Goal: Information Seeking & Learning: Understand process/instructions

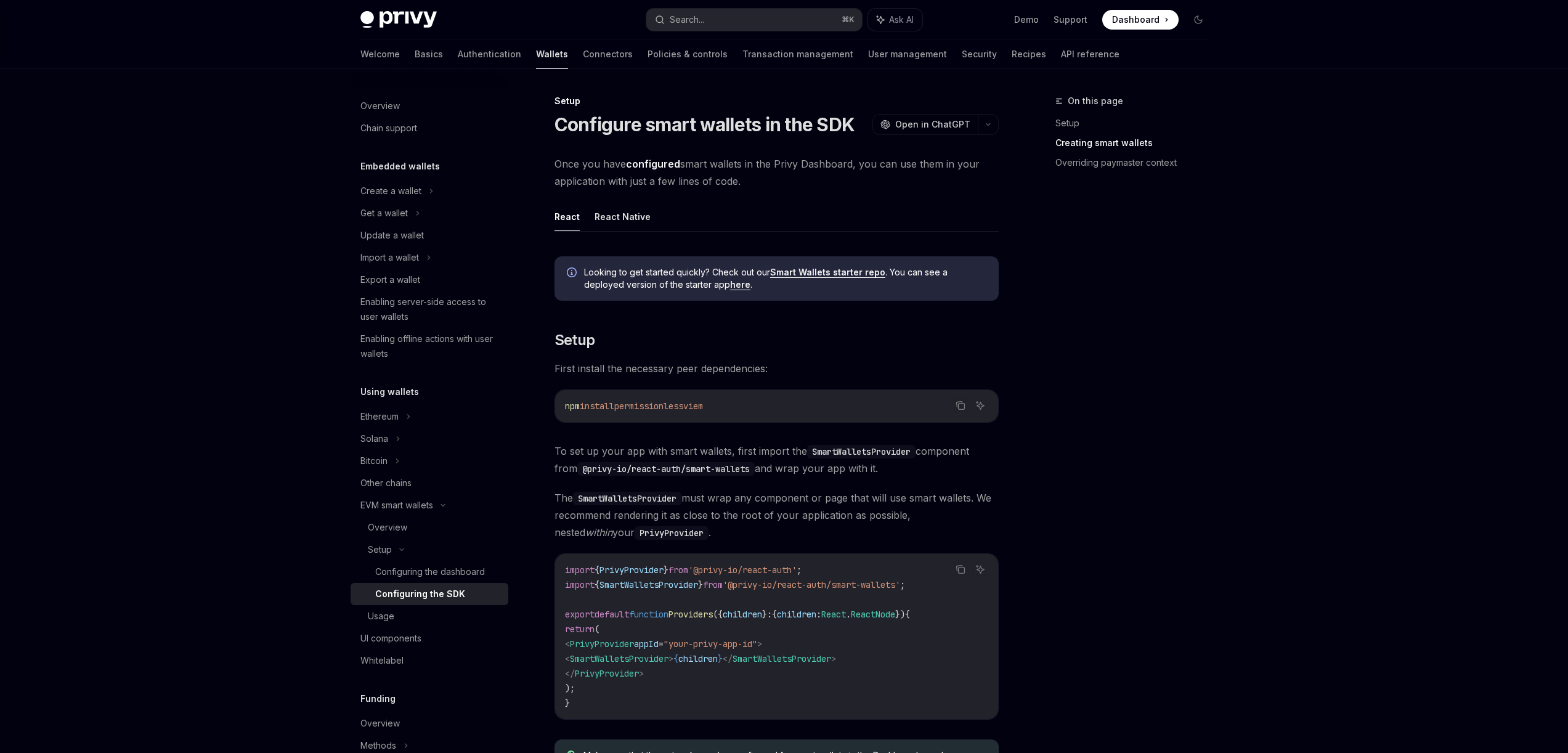
scroll to position [794, 0]
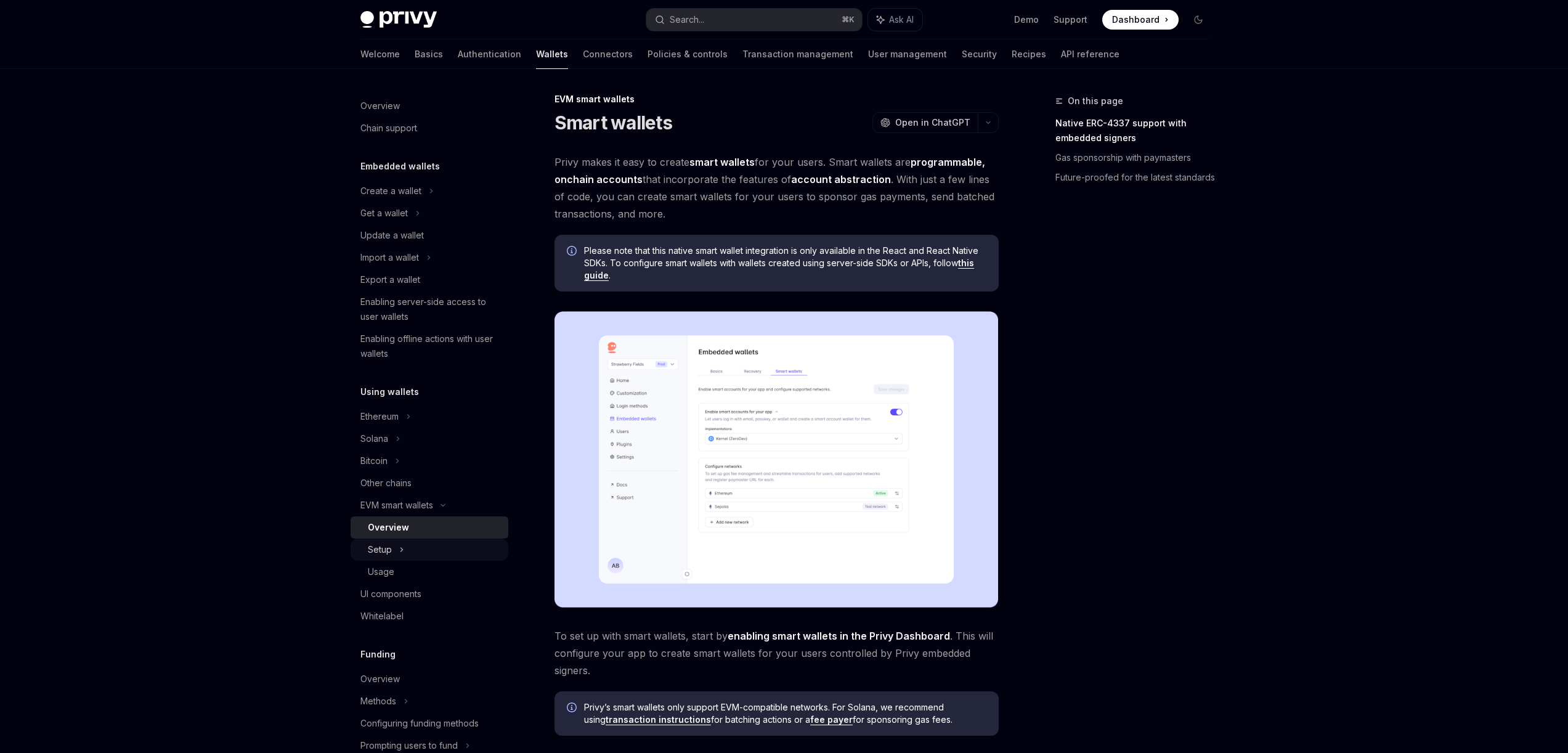
scroll to position [2, 0]
click at [376, 546] on div "Setup" at bounding box center [380, 549] width 24 height 15
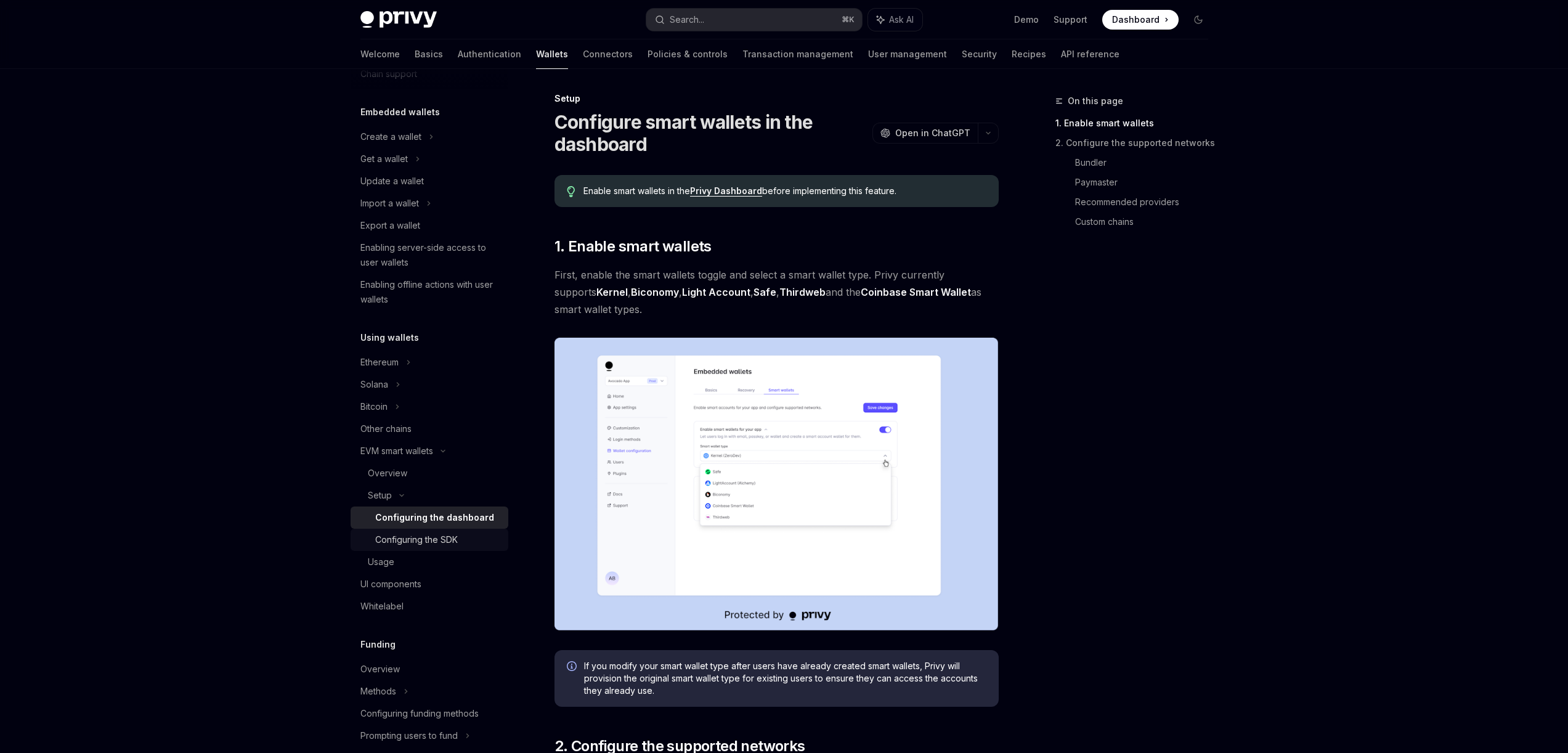
scroll to position [86, 0]
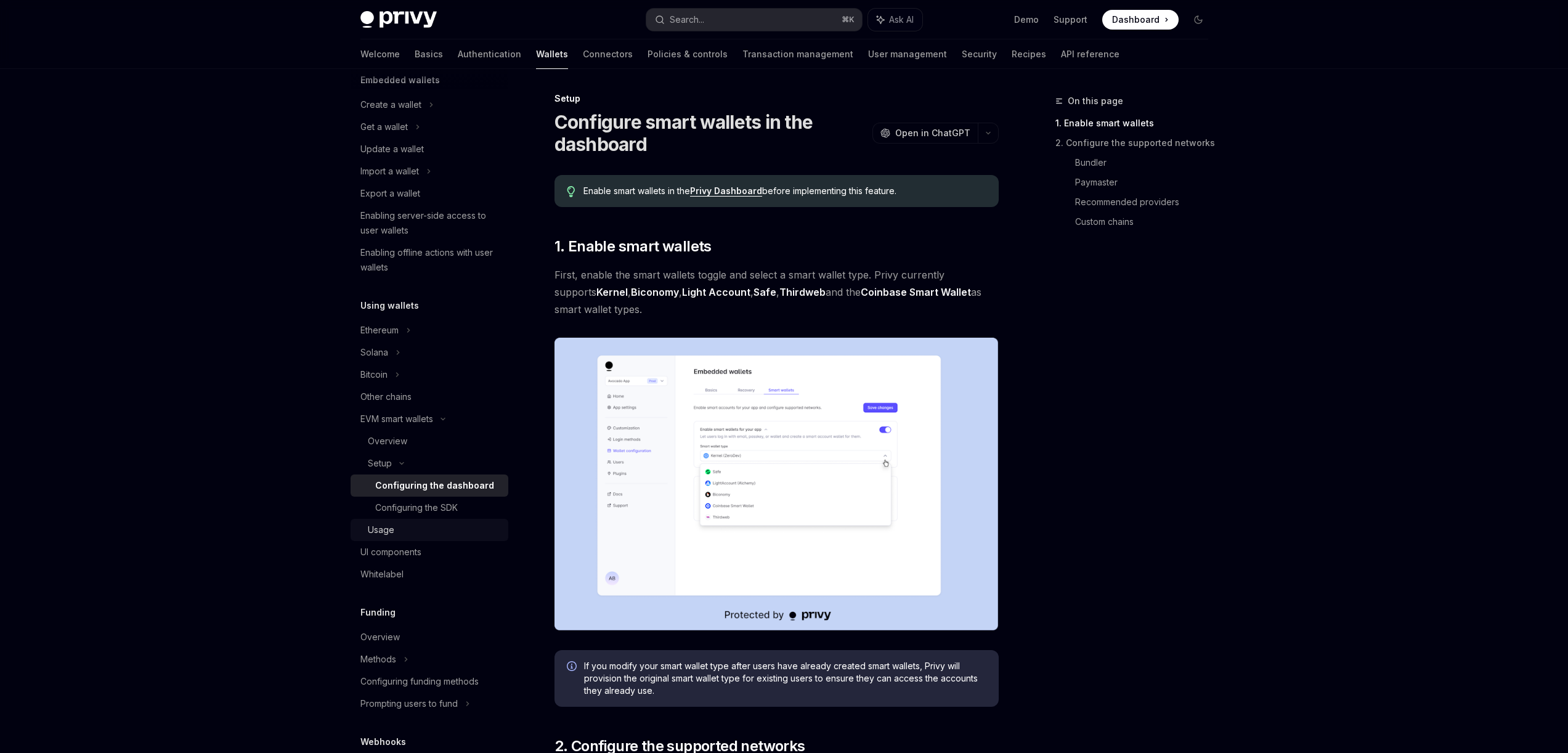
click at [385, 533] on div "Usage" at bounding box center [381, 529] width 27 height 15
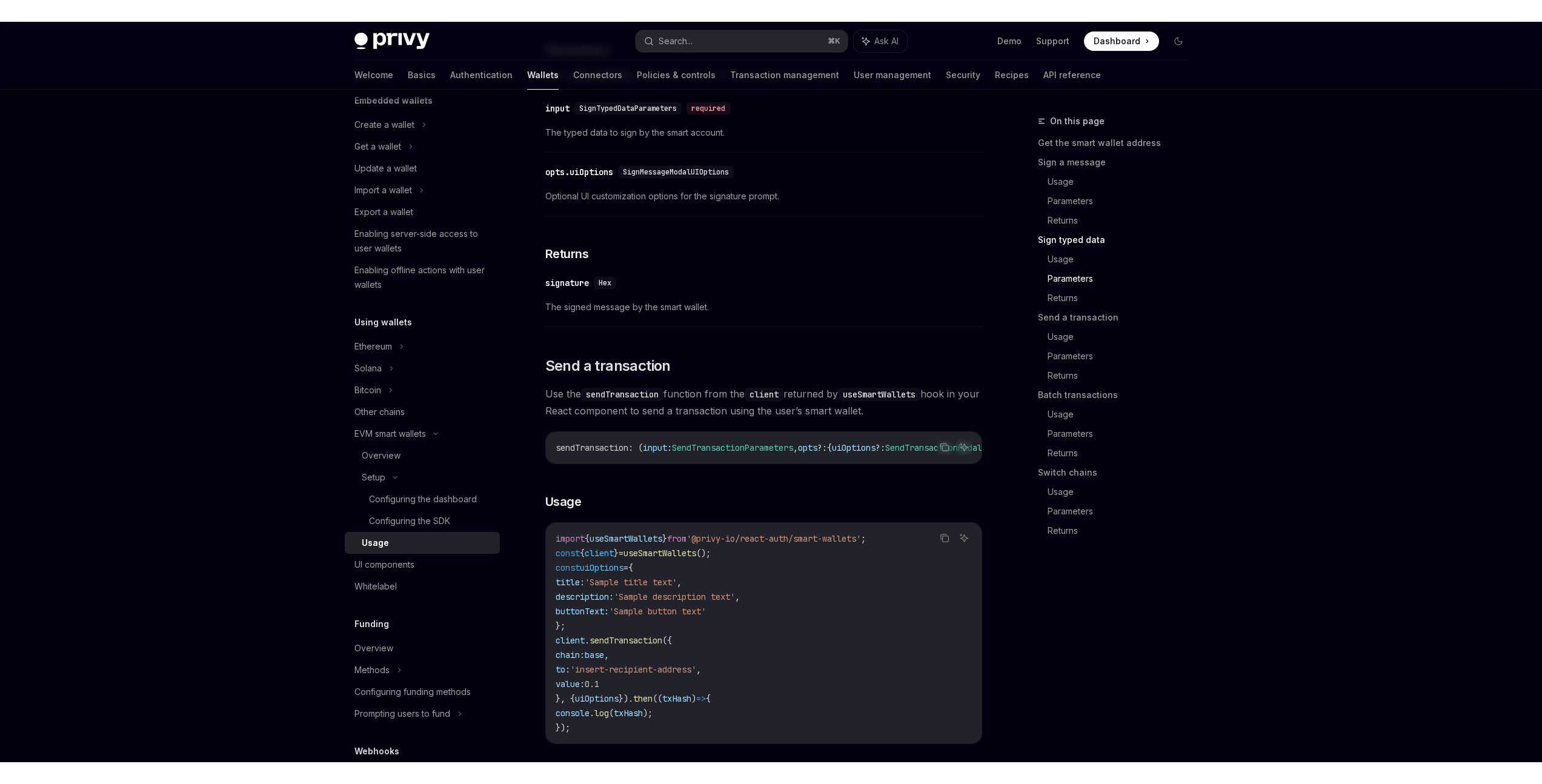
scroll to position [1676, 0]
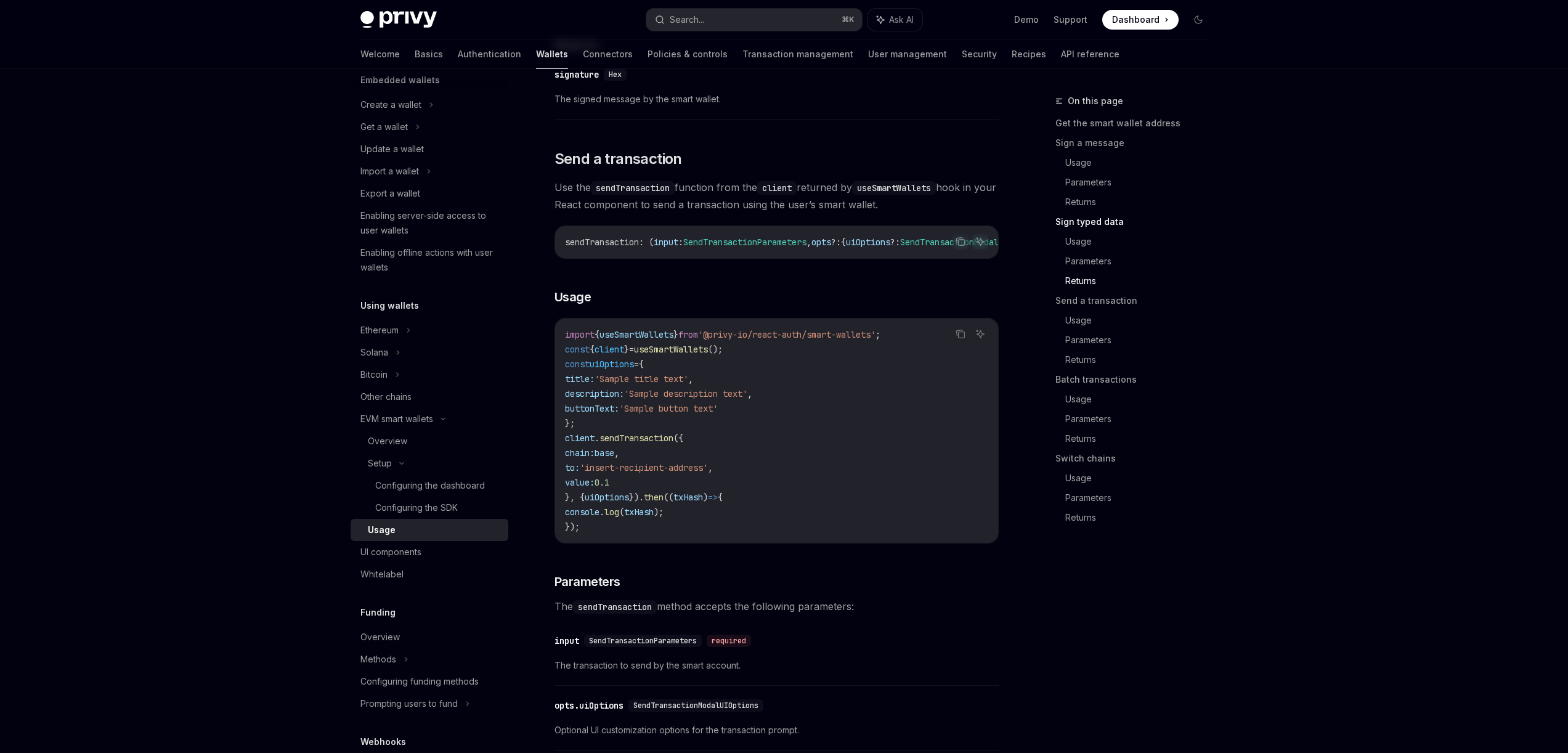
click at [708, 355] on span "useSmartWallets" at bounding box center [671, 349] width 74 height 11
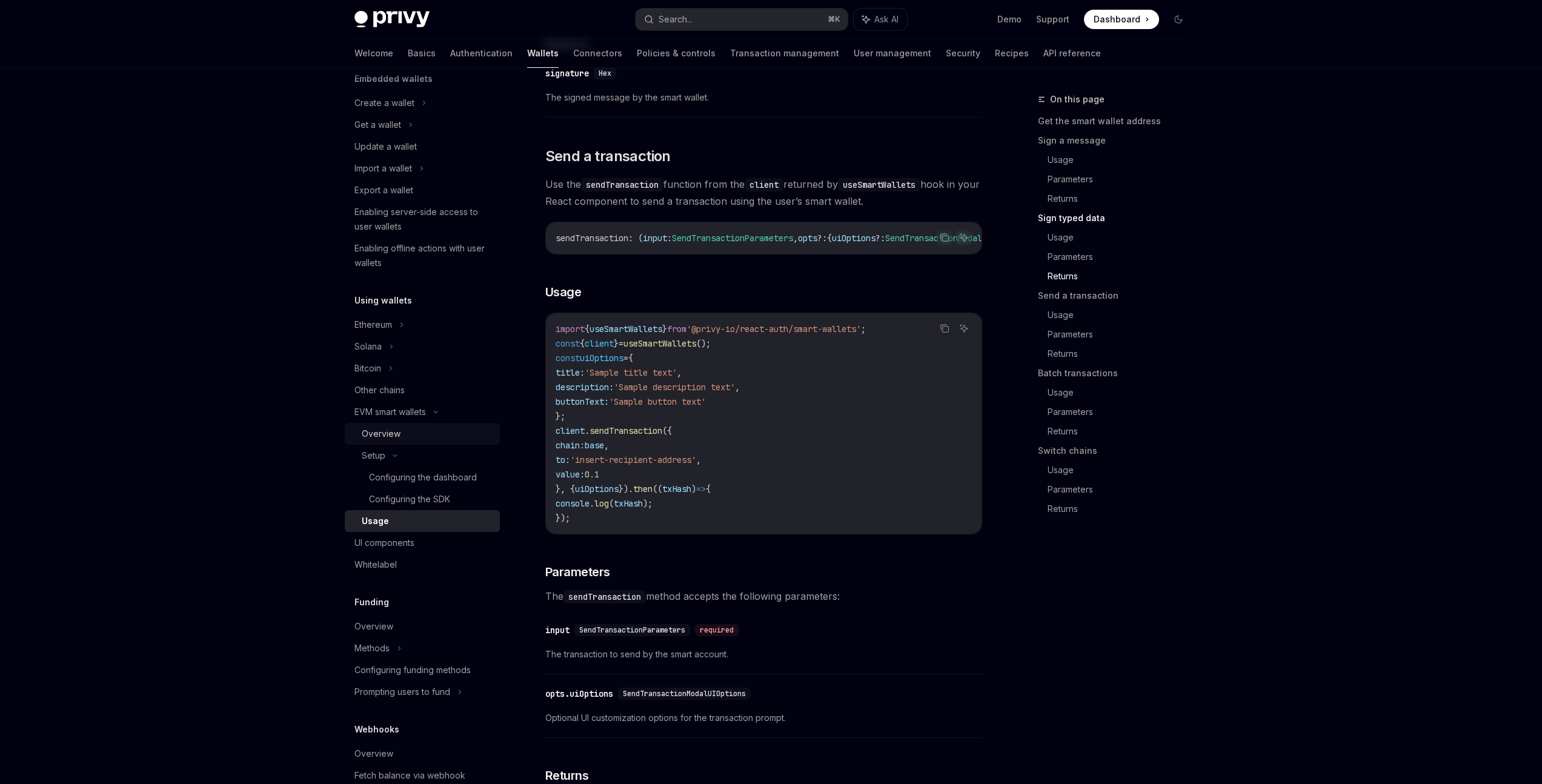
click at [396, 437] on div "Overview" at bounding box center [381, 434] width 39 height 15
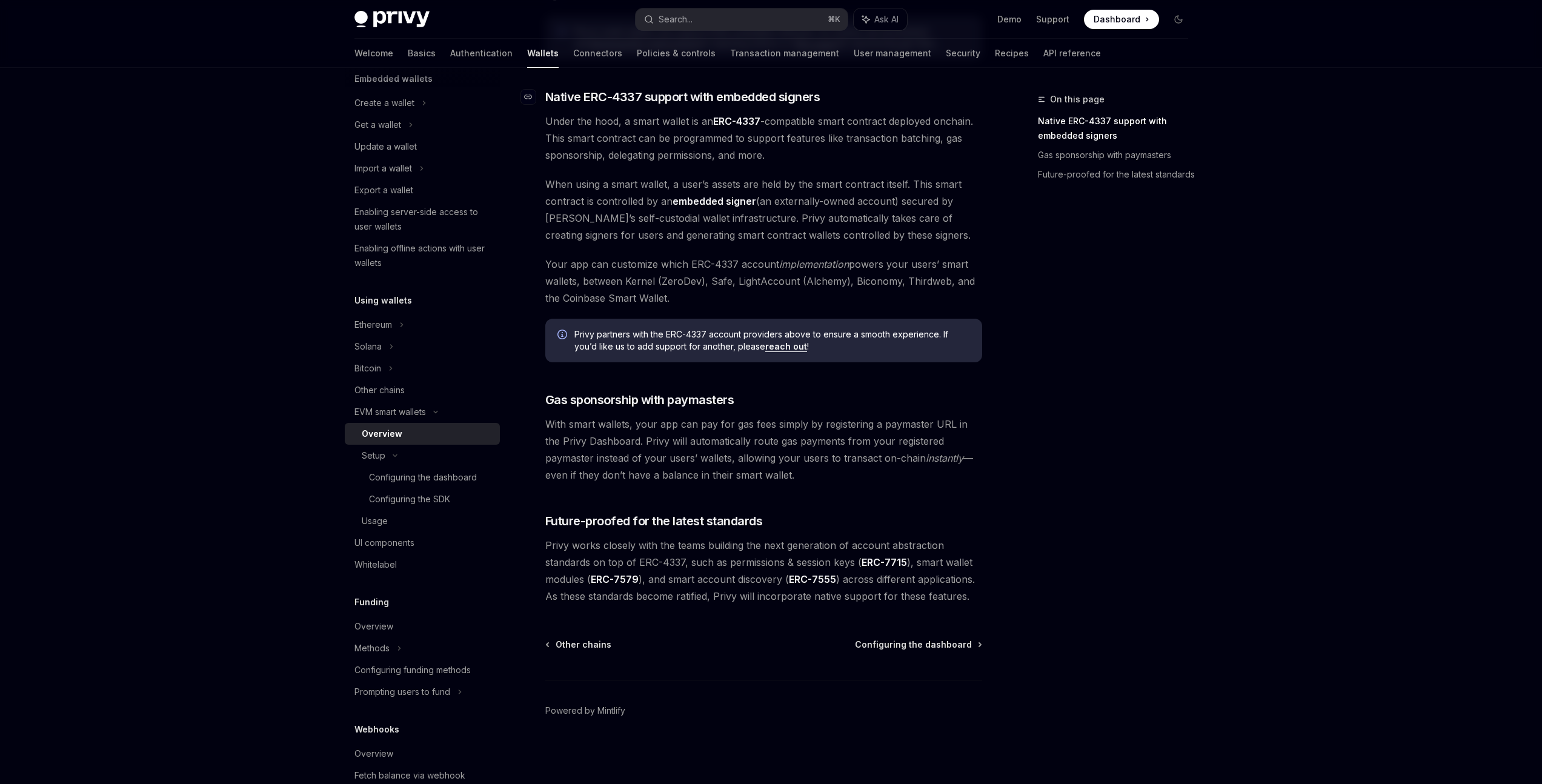
scroll to position [667, 0]
drag, startPoint x: 545, startPoint y: 422, endPoint x: 809, endPoint y: 479, distance: 270.1
click at [809, 479] on div "EVM smart wallets Smart wallets OpenAI Open in ChatGPT OpenAI Open in ChatGPT P…" at bounding box center [650, 105] width 669 height 1359
click at [777, 479] on span "With smart wallets, your app can pay for gas fees simply by registering a payma…" at bounding box center [763, 449] width 437 height 68
drag, startPoint x: 772, startPoint y: 475, endPoint x: 532, endPoint y: 399, distance: 251.7
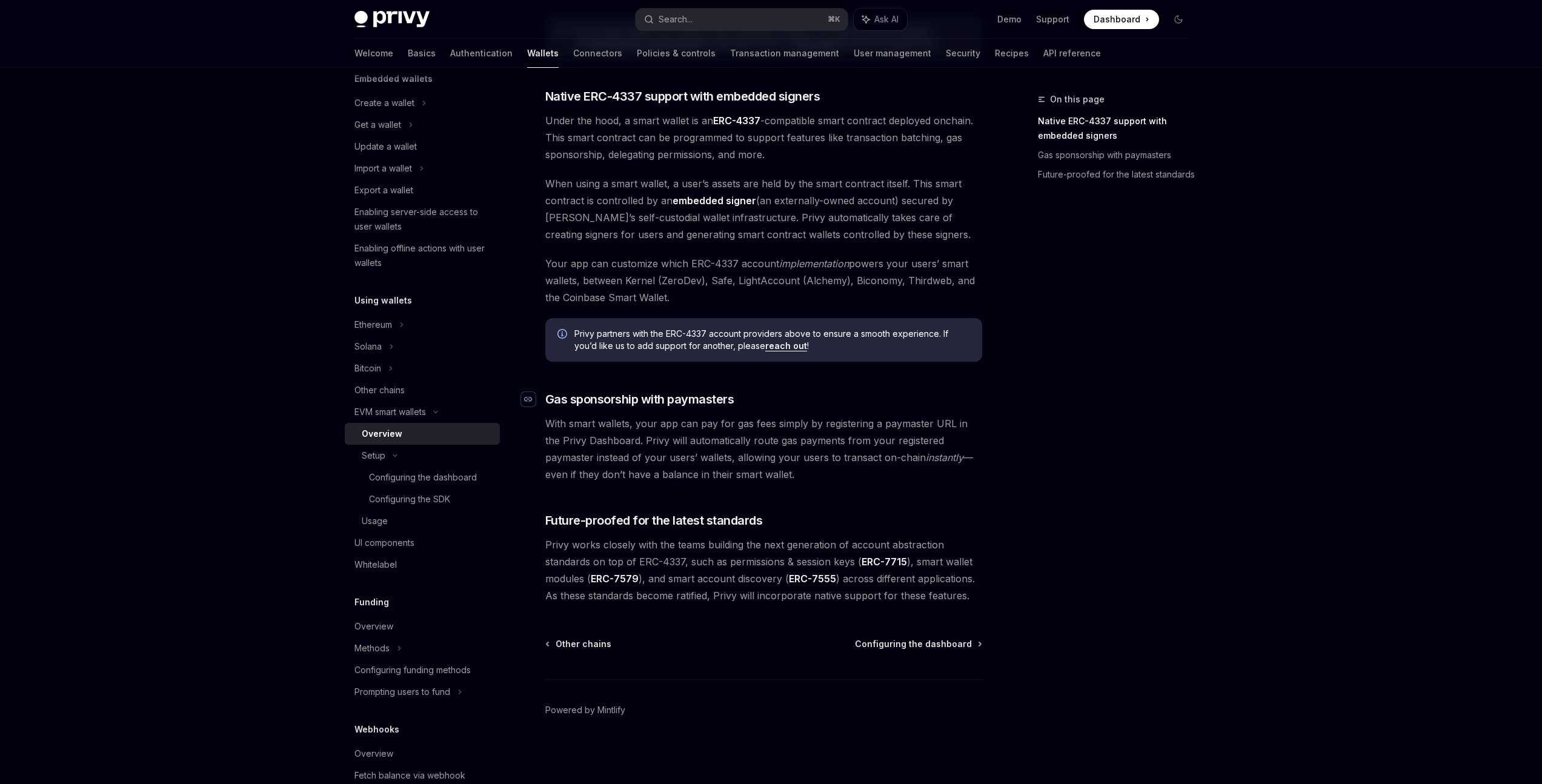
click at [545, 399] on div "Privy makes it easy to create smart wallets for your users. Smart wallets are p…" at bounding box center [763, 45] width 437 height 1118
click at [776, 488] on div "Privy makes it easy to create smart wallets for your users. Smart wallets are p…" at bounding box center [763, 45] width 437 height 1118
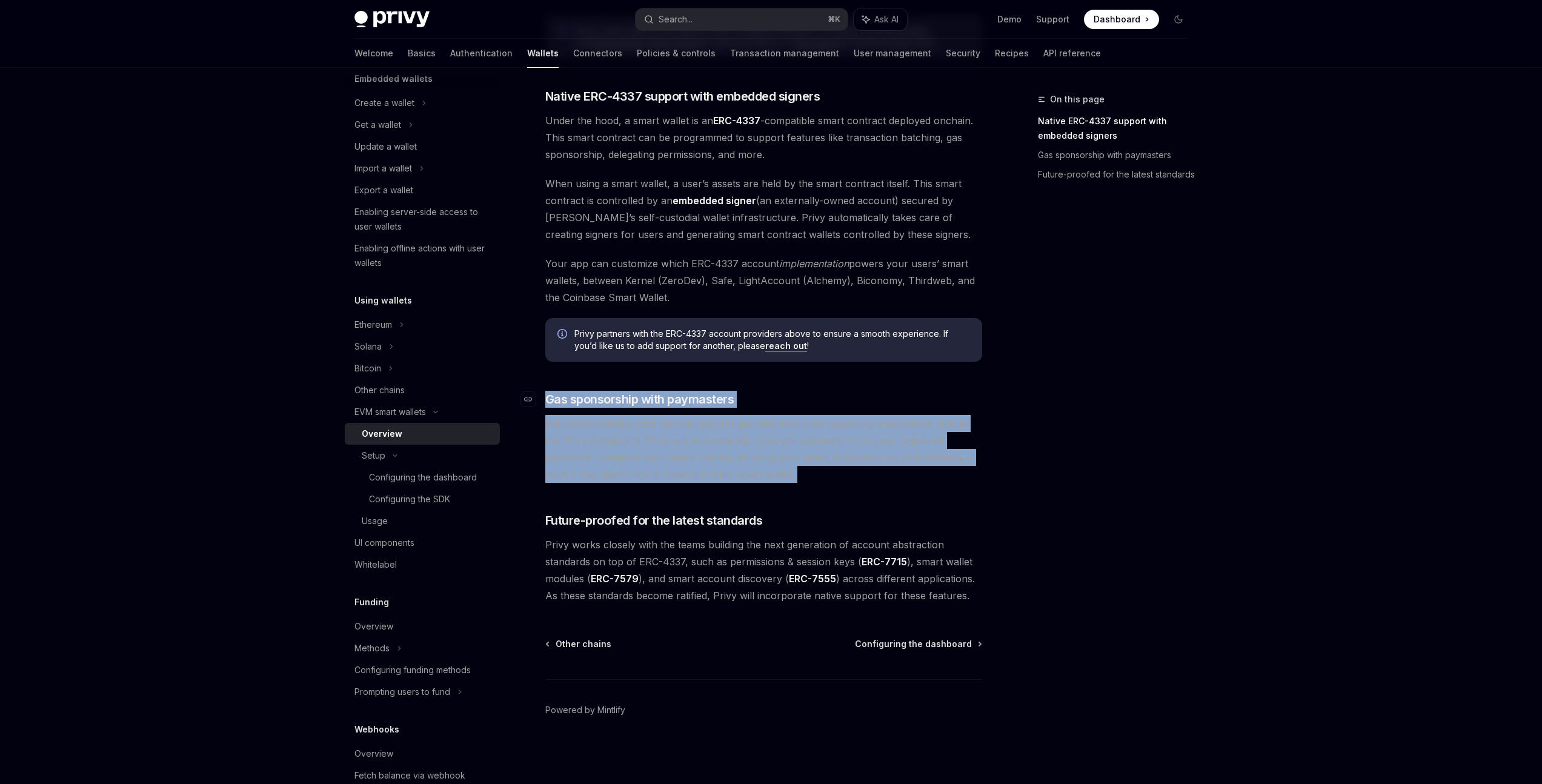
drag, startPoint x: 773, startPoint y: 483, endPoint x: 525, endPoint y: 390, distance: 264.9
click at [545, 390] on div "Privy makes it easy to create smart wallets for your users. Smart wallets are p…" at bounding box center [763, 45] width 437 height 1118
click at [789, 487] on div "Privy makes it easy to create smart wallets for your users. Smart wallets are p…" at bounding box center [763, 45] width 437 height 1118
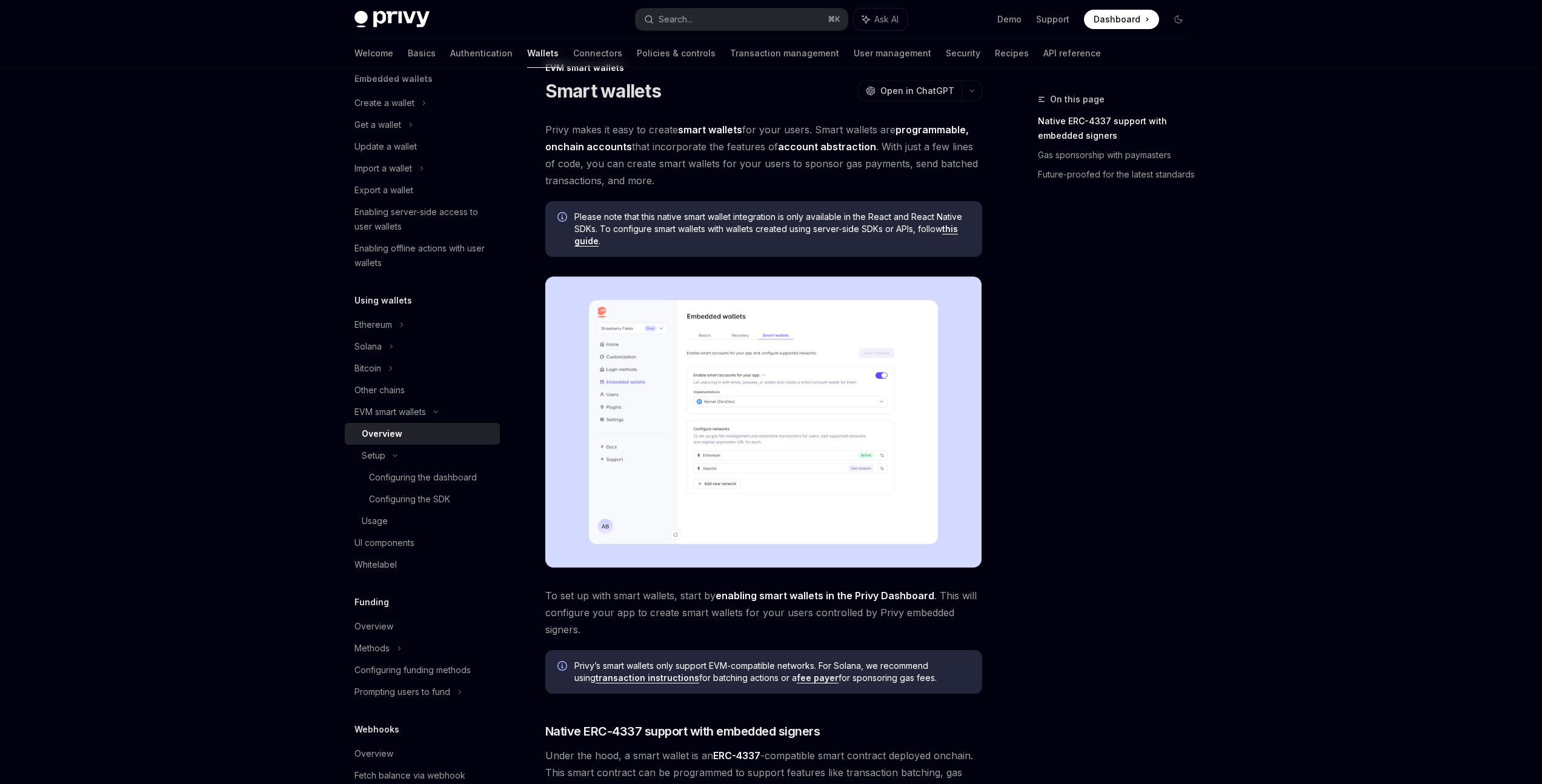
scroll to position [29, 0]
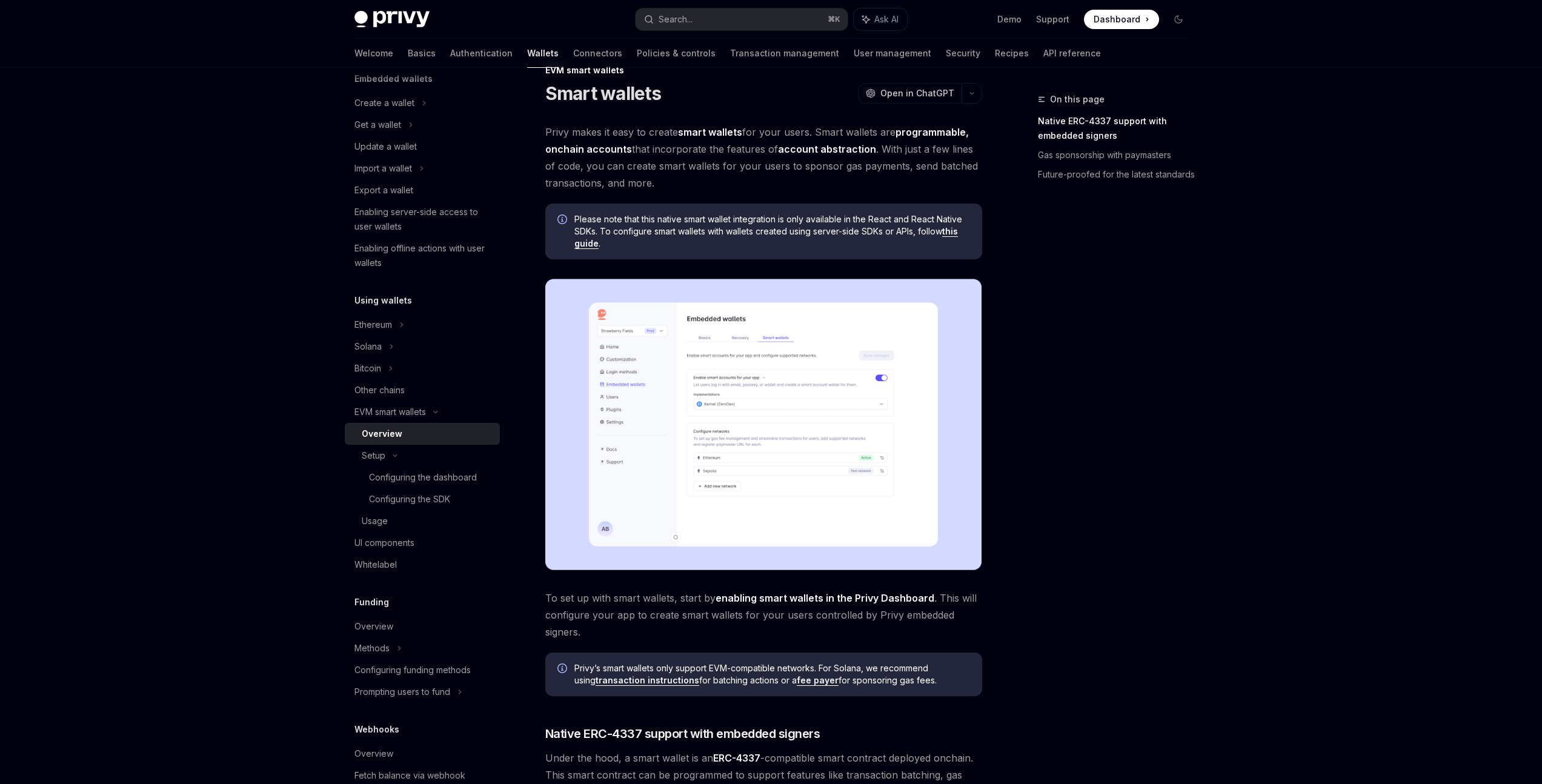
click at [585, 246] on link "this guide" at bounding box center [766, 237] width 384 height 23
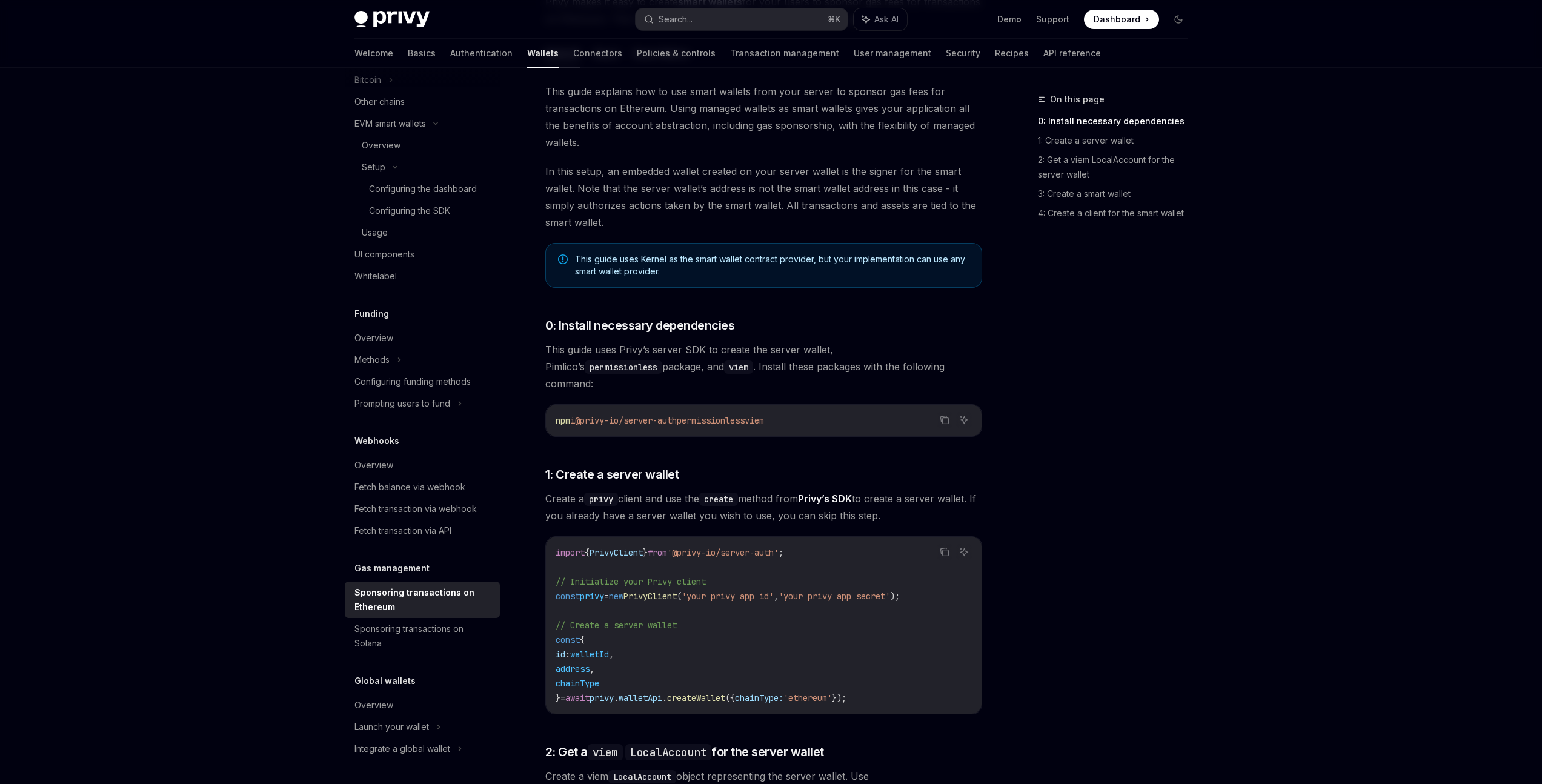
scroll to position [83, 0]
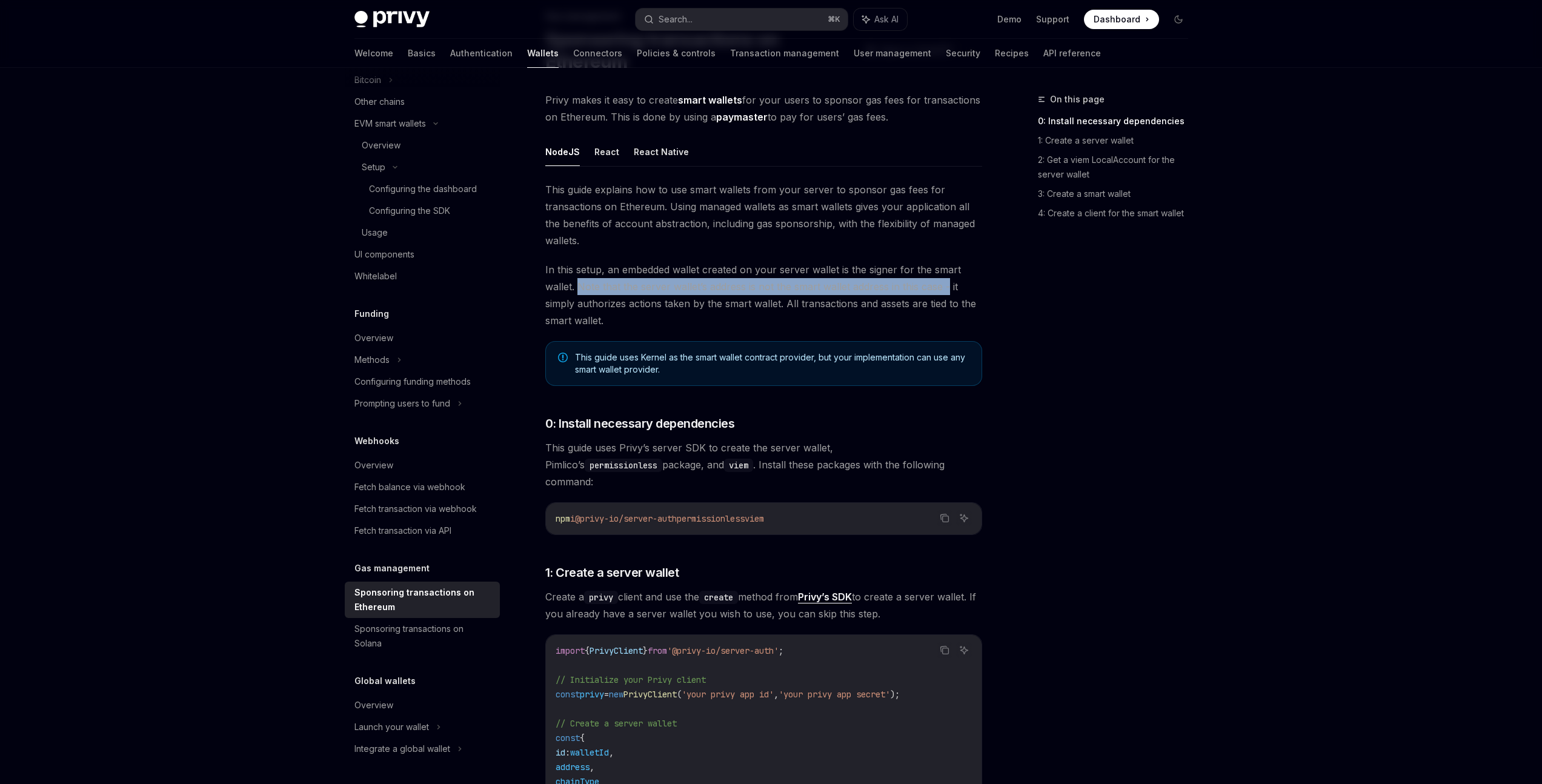
drag, startPoint x: 578, startPoint y: 286, endPoint x: 949, endPoint y: 281, distance: 371.0
click at [949, 281] on span "In this setup, an embedded wallet created on your server wallet is the signer f…" at bounding box center [763, 295] width 437 height 68
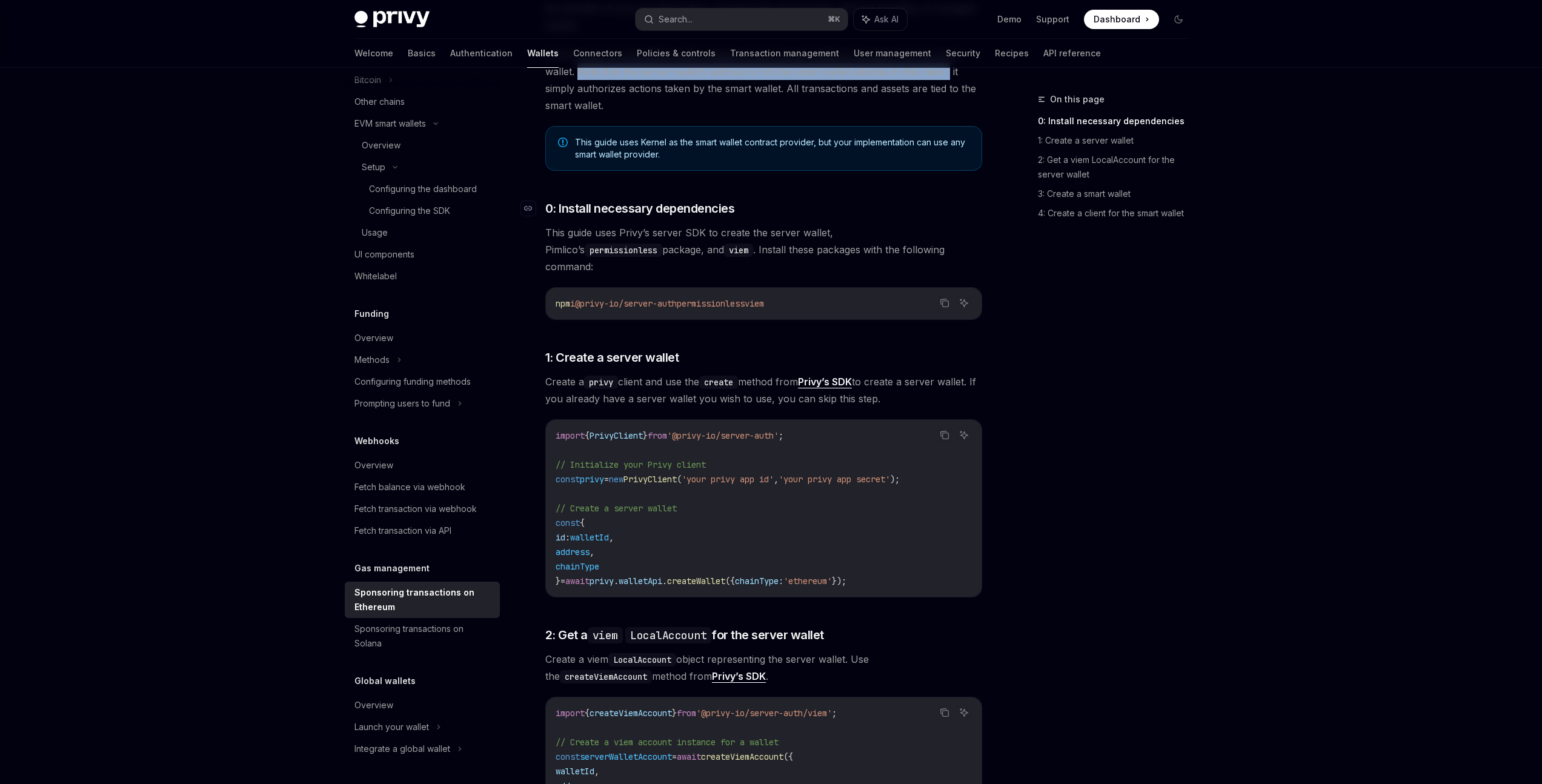
scroll to position [307, 0]
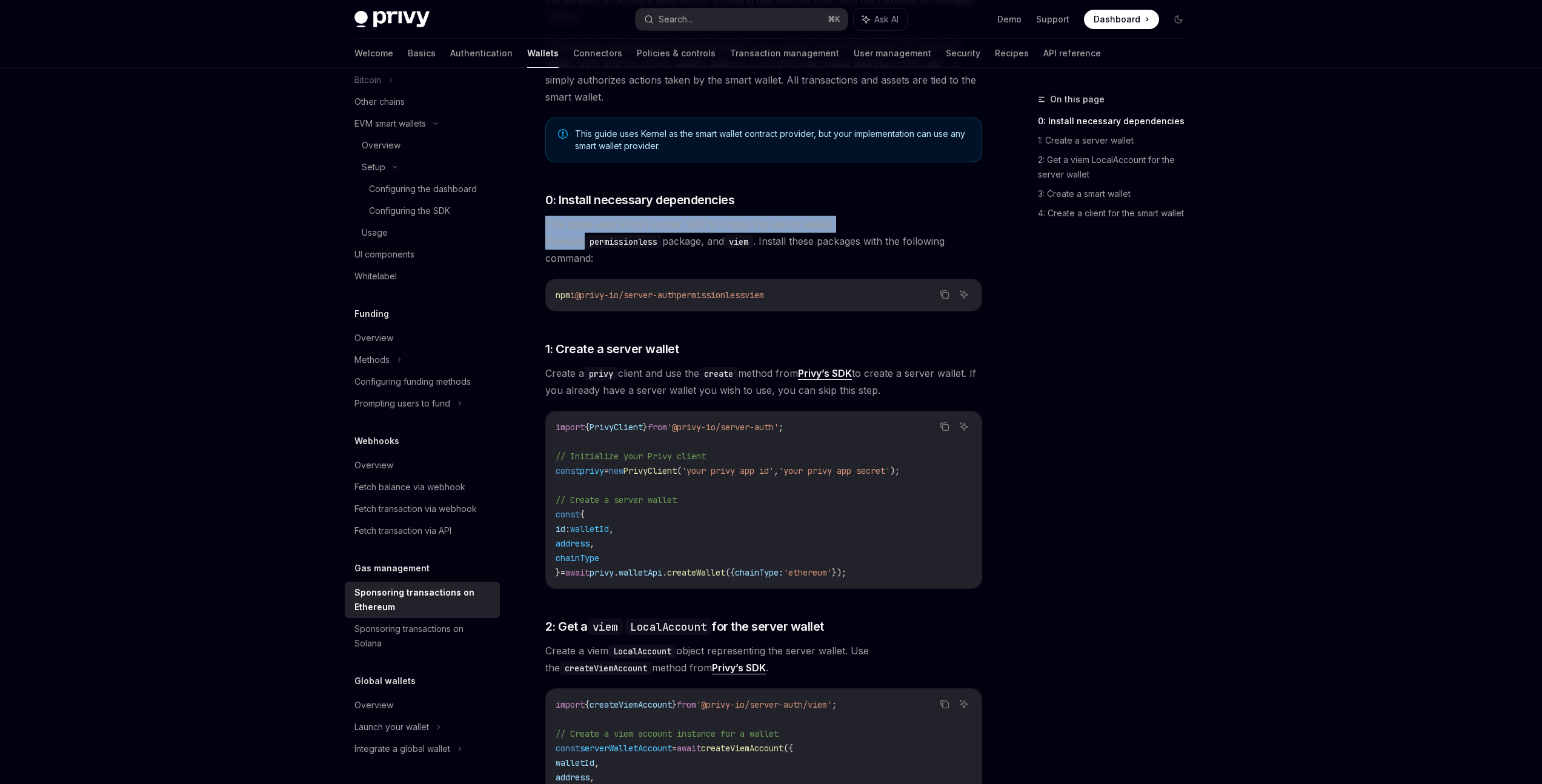
drag, startPoint x: 542, startPoint y: 222, endPoint x: 870, endPoint y: 223, distance: 328.0
click at [938, 286] on button "Copy the contents from the code block" at bounding box center [944, 294] width 15 height 15
drag, startPoint x: 545, startPoint y: 358, endPoint x: 810, endPoint y: 353, distance: 265.0
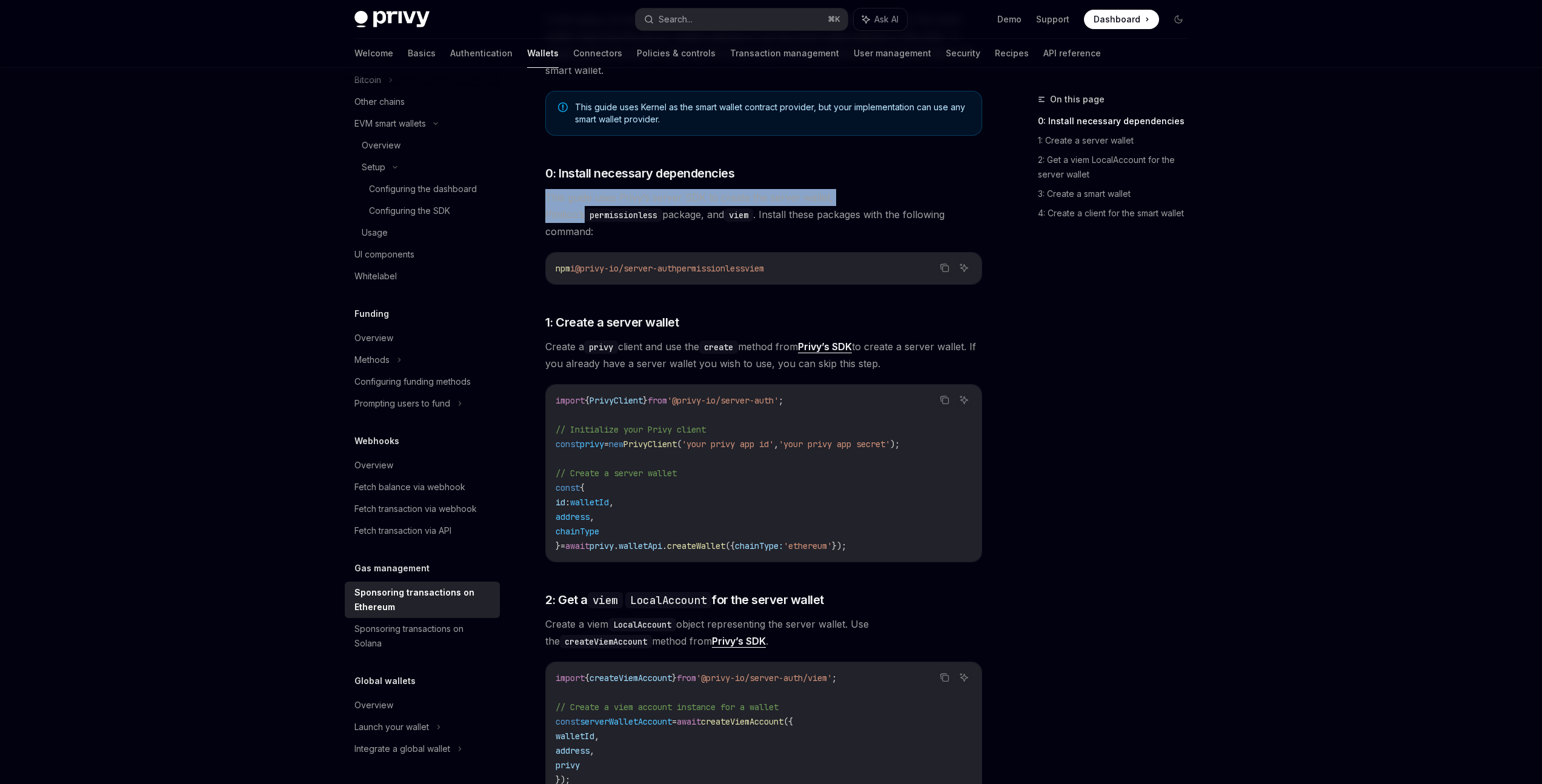
scroll to position [334, 0]
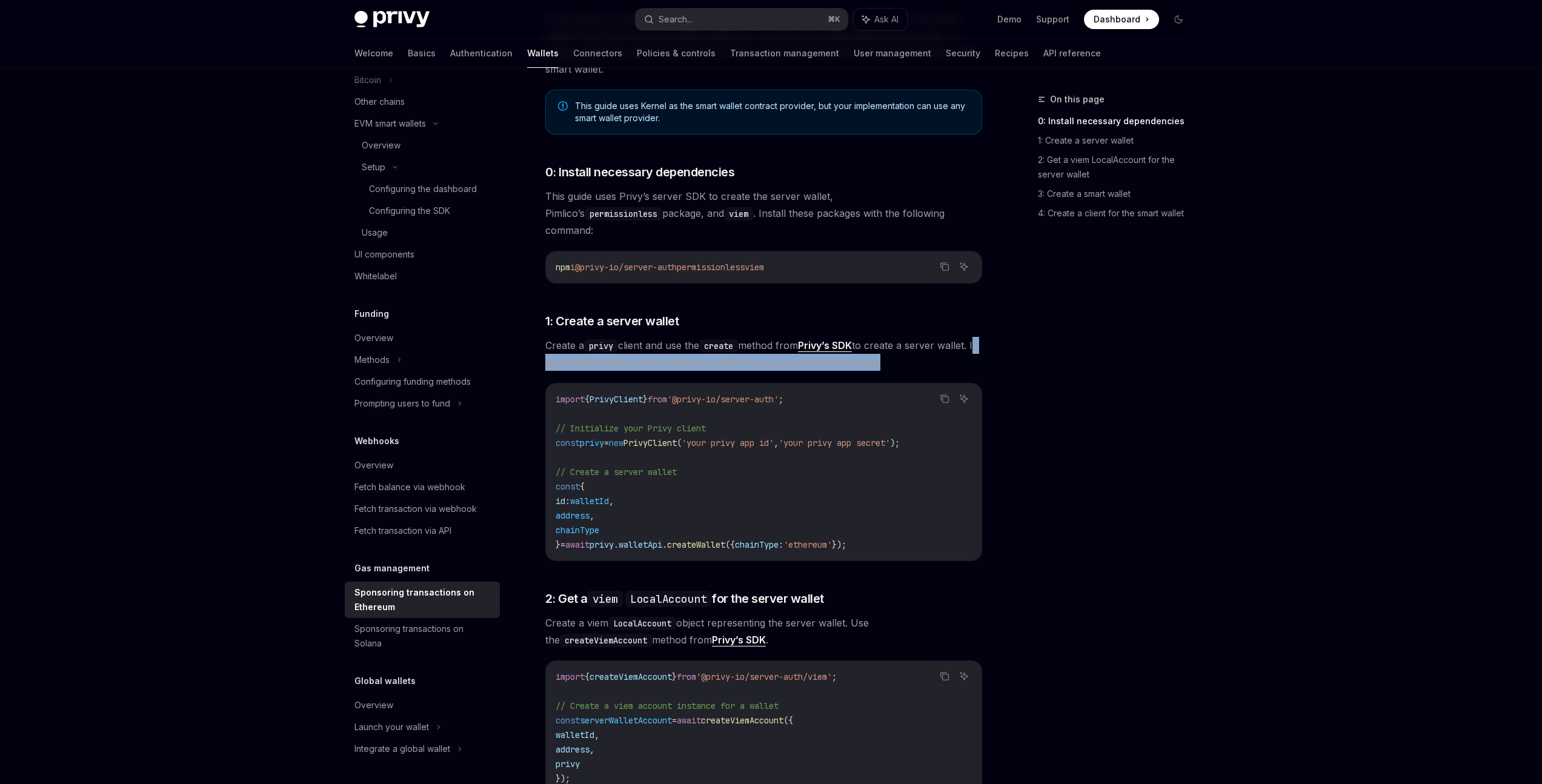
drag, startPoint x: 576, startPoint y: 346, endPoint x: 914, endPoint y: 350, distance: 338.0
click at [914, 349] on span "Create a privy client and use the create method from Privy’s SDK to create a se…" at bounding box center [763, 353] width 437 height 34
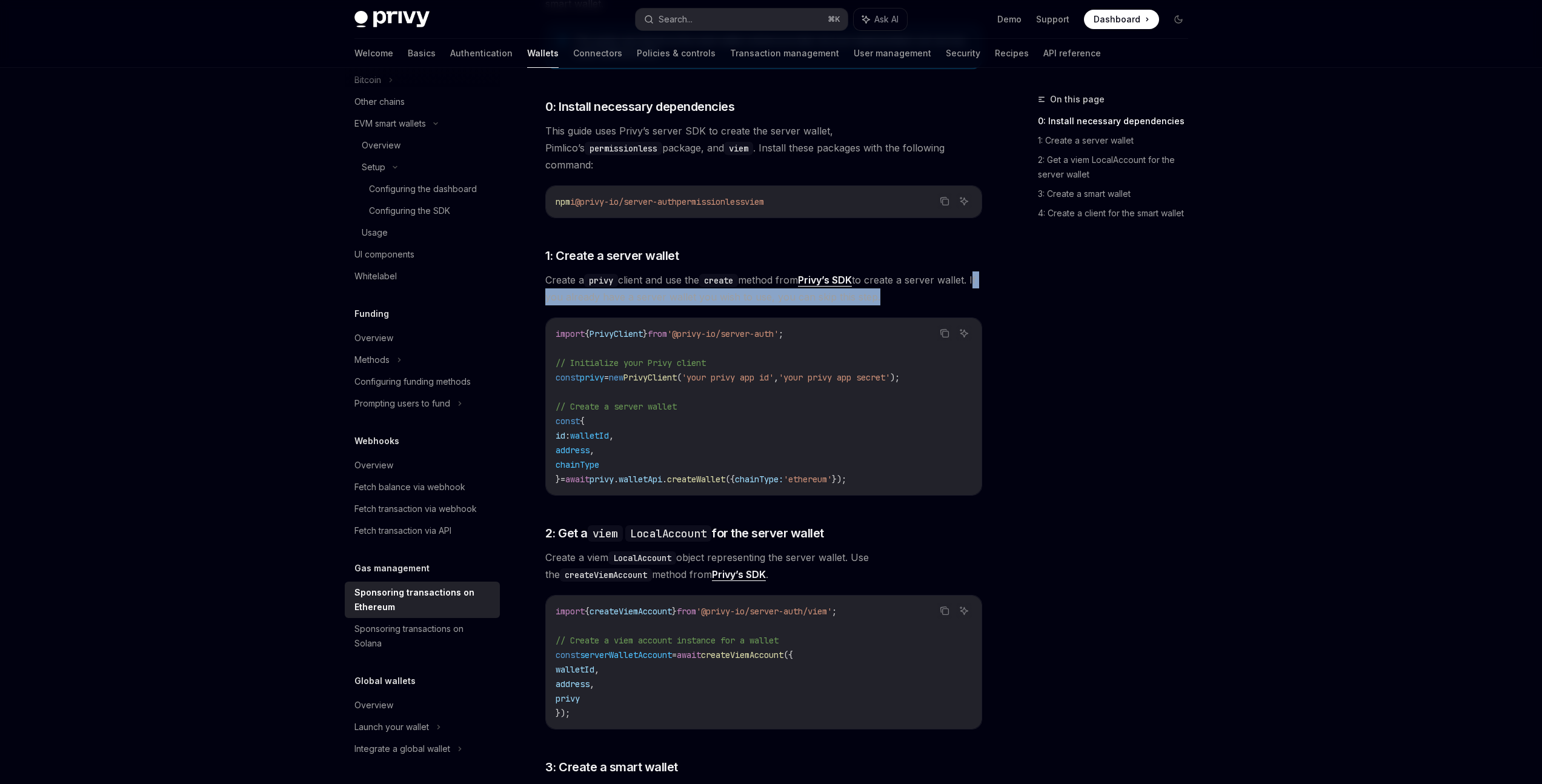
scroll to position [404, 0]
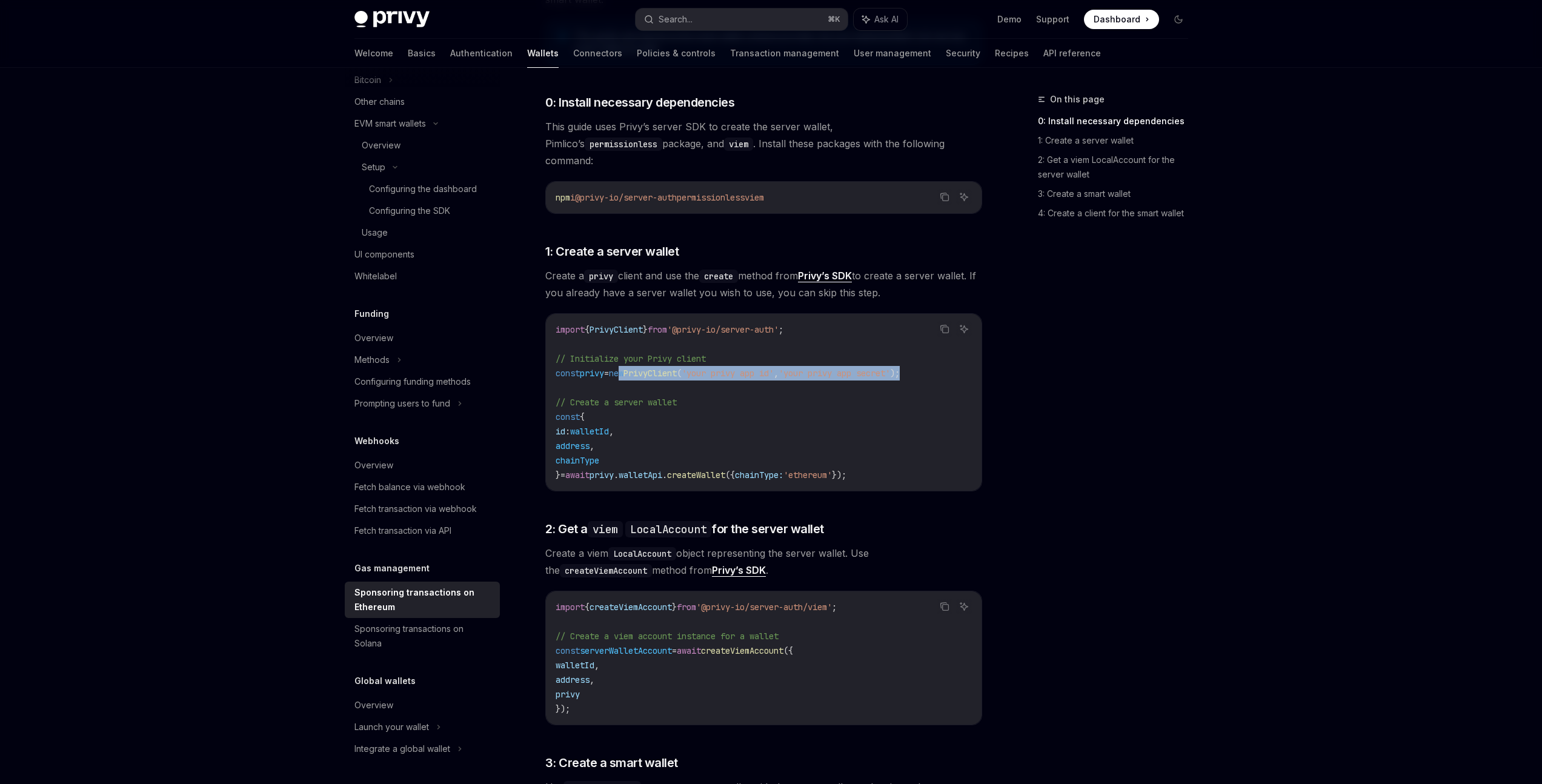
drag, startPoint x: 631, startPoint y: 357, endPoint x: 957, endPoint y: 360, distance: 326.0
click at [957, 360] on code "import { PrivyClient } from '@privy-io/server-auth' ; // Initialize your Privy …" at bounding box center [764, 403] width 417 height 160
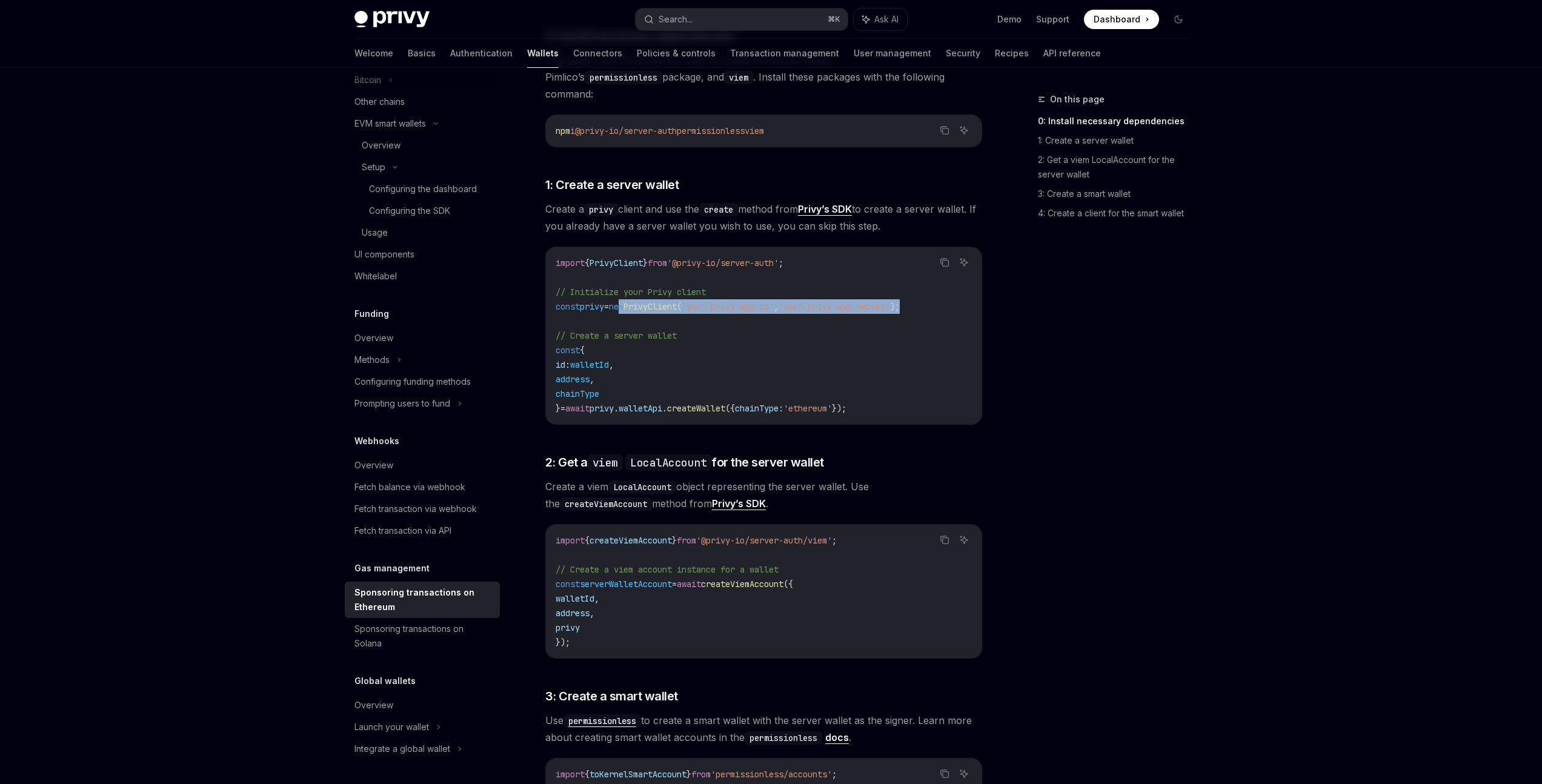
scroll to position [484, 0]
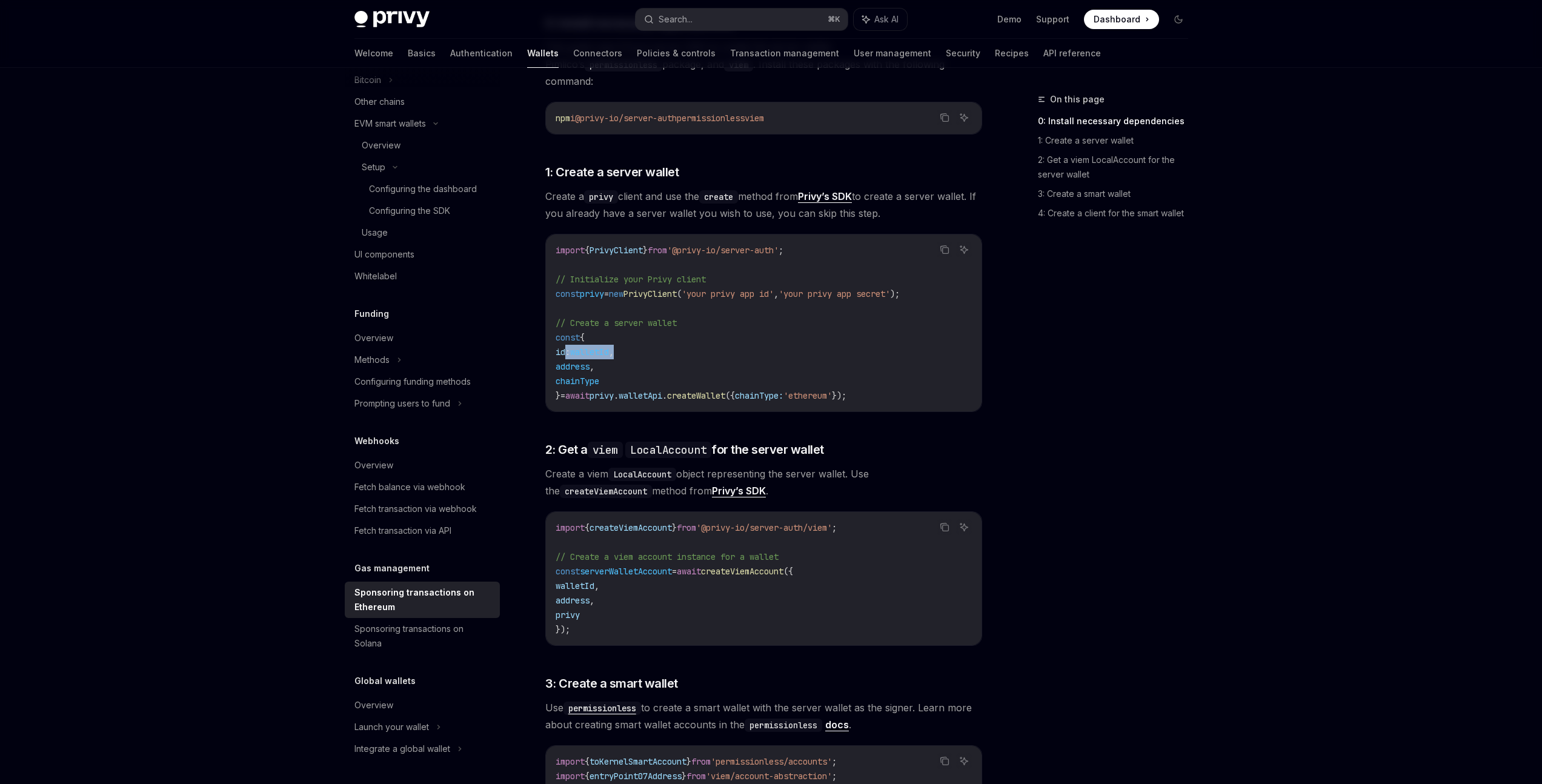
drag, startPoint x: 566, startPoint y: 335, endPoint x: 639, endPoint y: 337, distance: 73.0
click at [639, 337] on code "import { PrivyClient } from '@privy-io/server-auth' ; // Initialize your Privy …" at bounding box center [764, 323] width 417 height 160
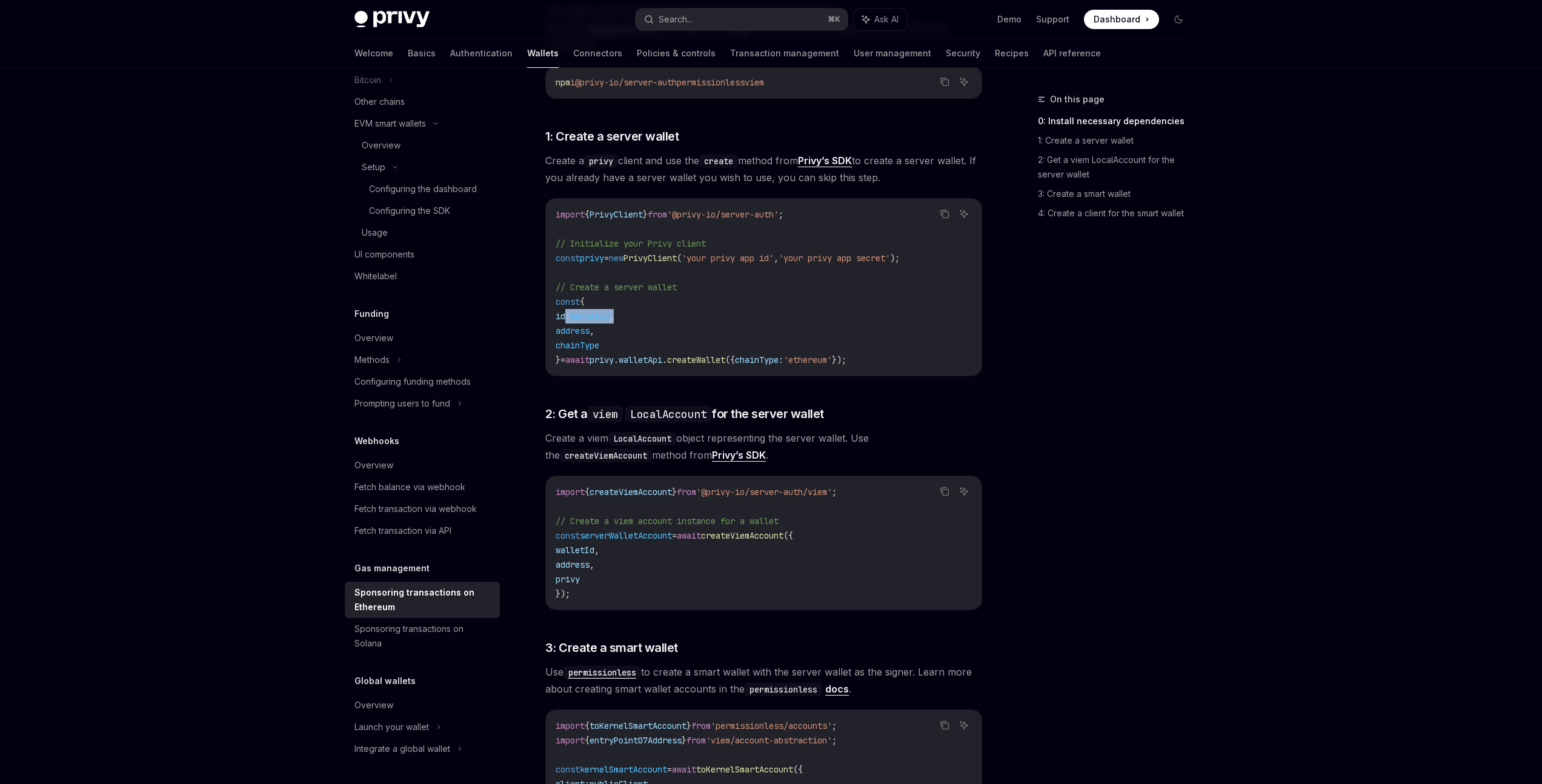
scroll to position [521, 0]
click at [590, 323] on span "address" at bounding box center [573, 329] width 34 height 11
click at [587, 338] on span "chainType" at bounding box center [578, 343] width 44 height 11
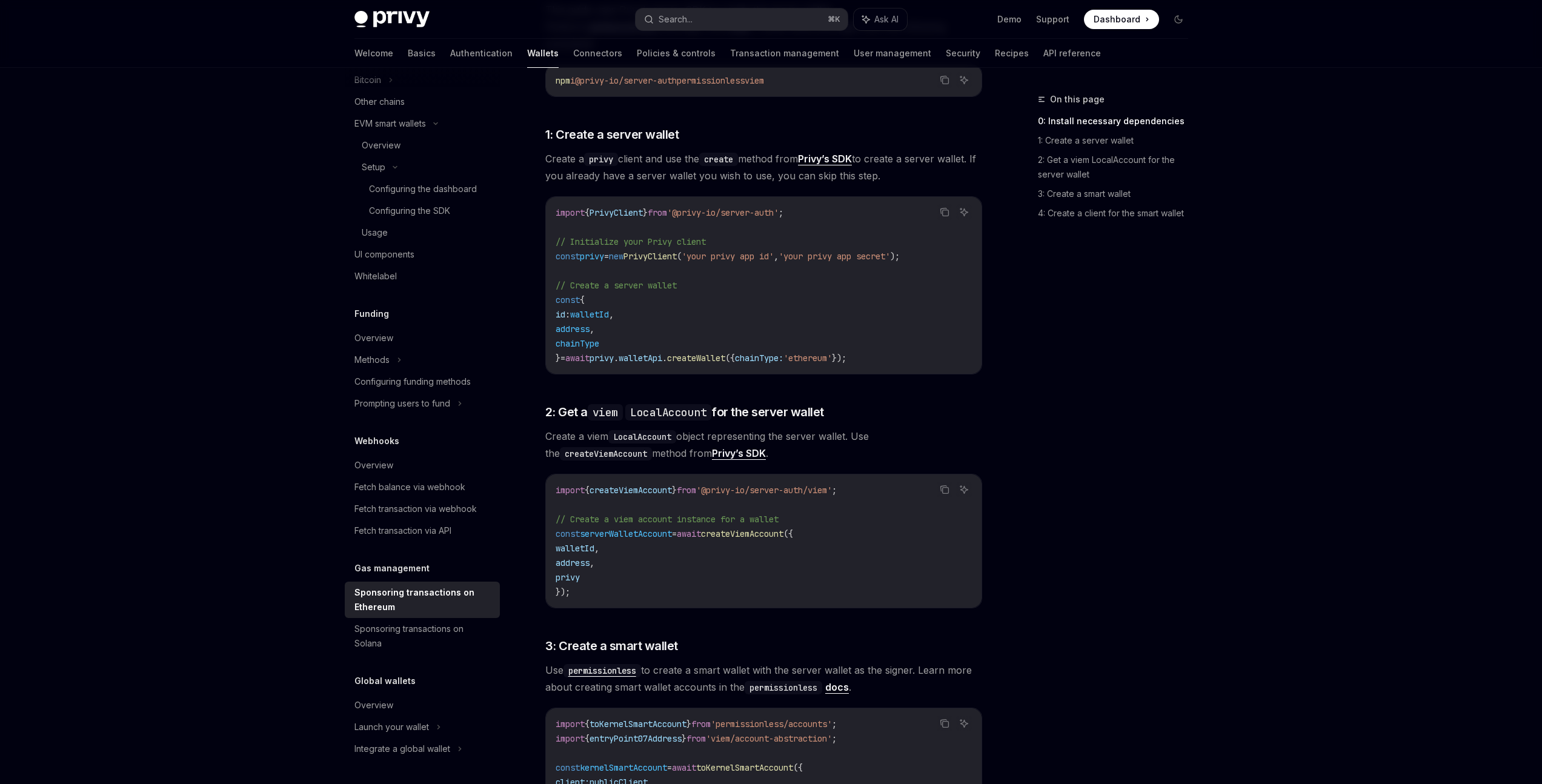
click at [593, 309] on span "walletId" at bounding box center [589, 314] width 39 height 11
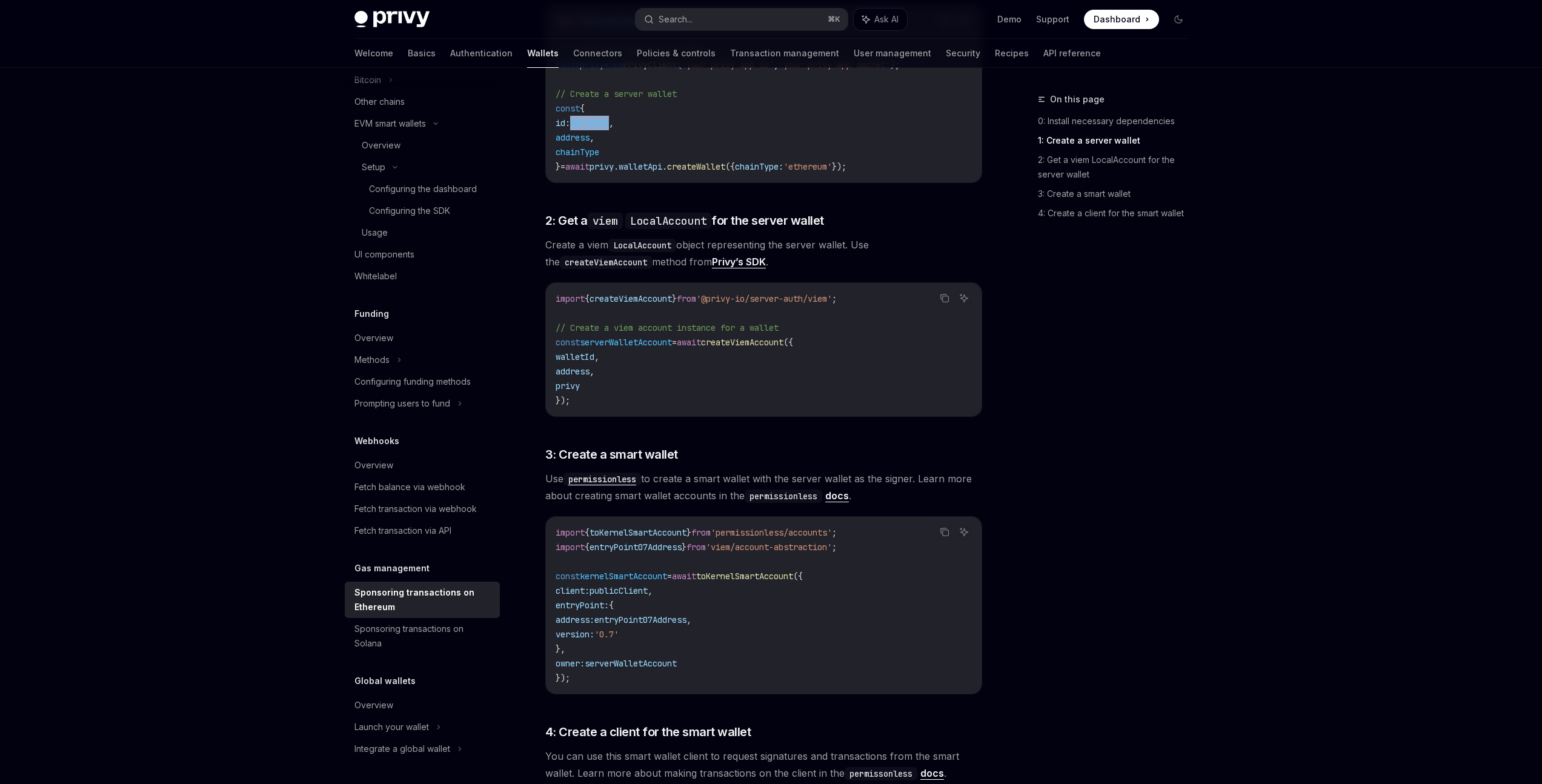
scroll to position [713, 0]
click at [584, 255] on code "createViemAccount" at bounding box center [606, 261] width 92 height 13
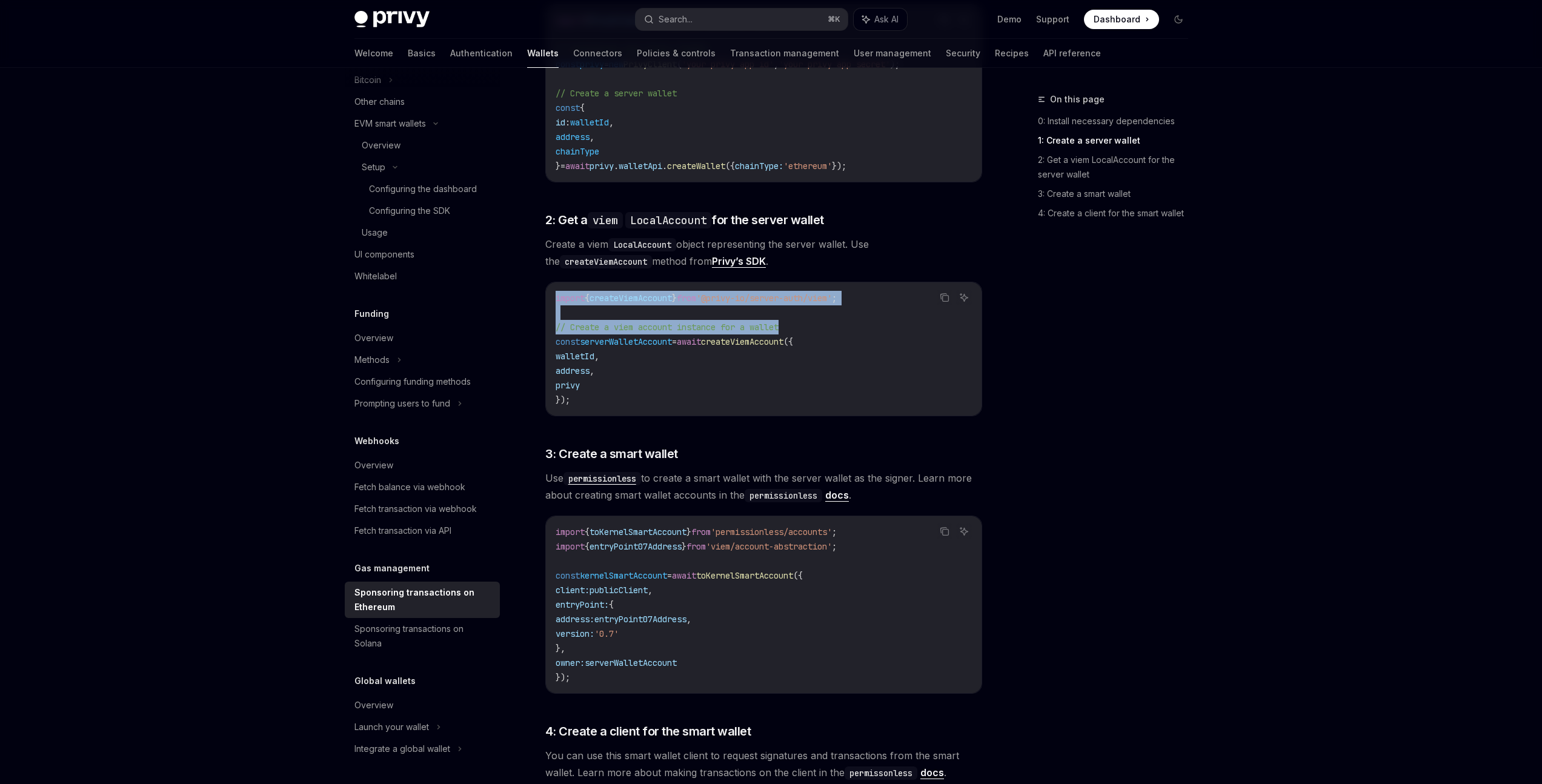
drag, startPoint x: 556, startPoint y: 281, endPoint x: 840, endPoint y: 307, distance: 285.2
click at [840, 307] on code "import { createViemAccount } from '@privy-io/server-auth/viem' ; // Create a vi…" at bounding box center [764, 349] width 417 height 116
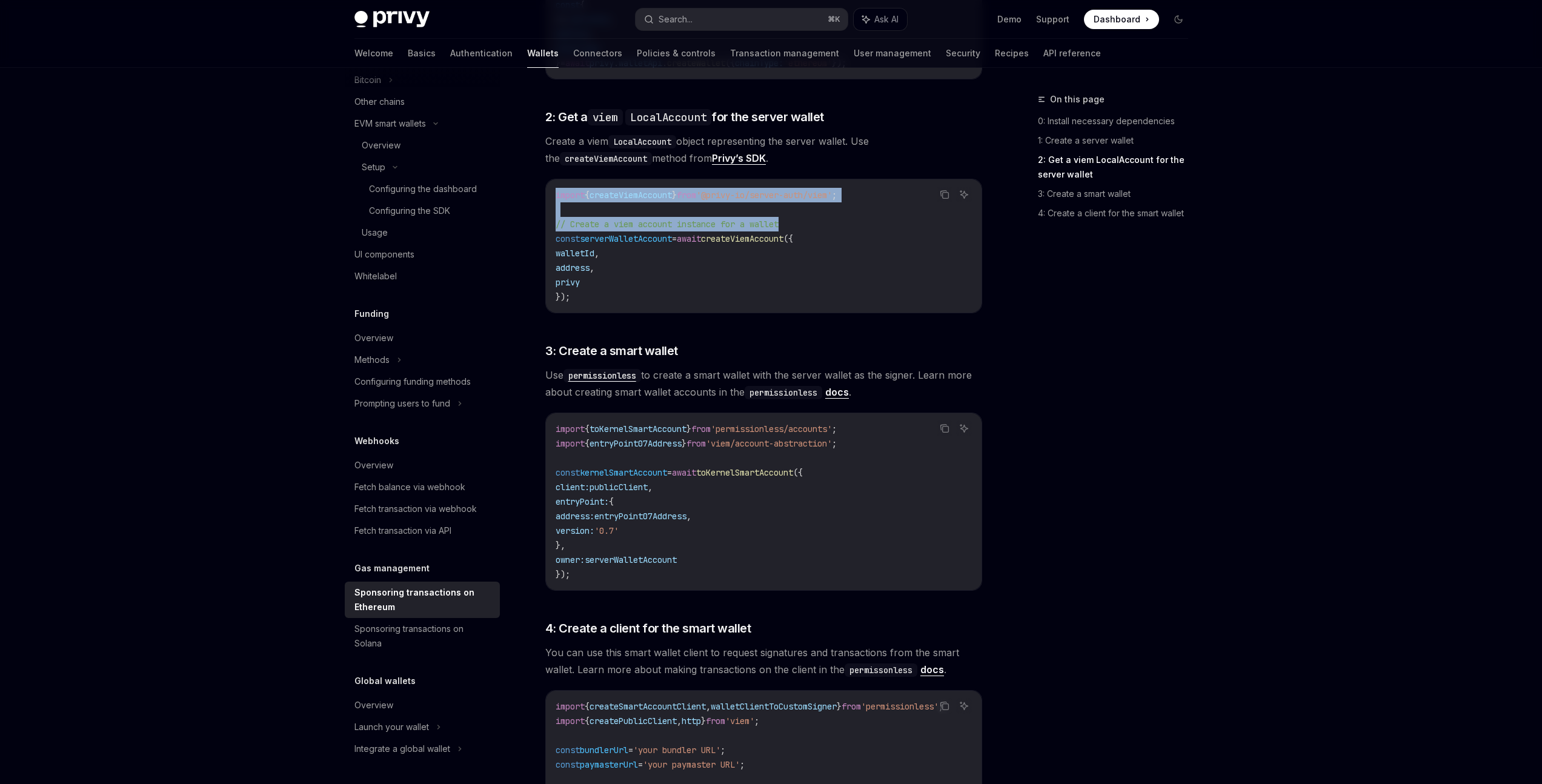
scroll to position [852, 0]
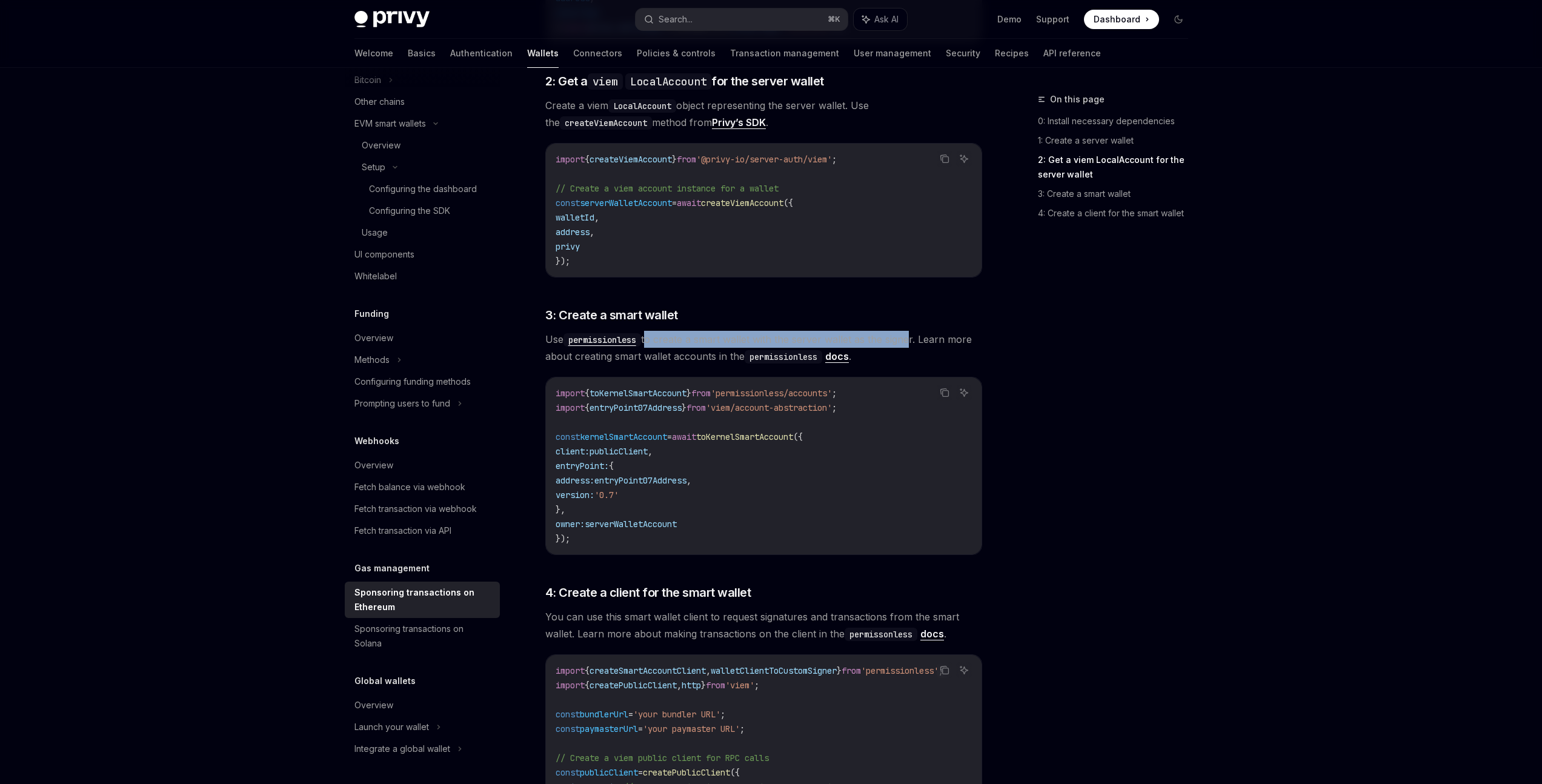
drag, startPoint x: 649, startPoint y: 320, endPoint x: 911, endPoint y: 325, distance: 262.0
click at [911, 331] on span "Use permissionless to create a smart wallet with the server wallet as the signe…" at bounding box center [763, 348] width 437 height 34
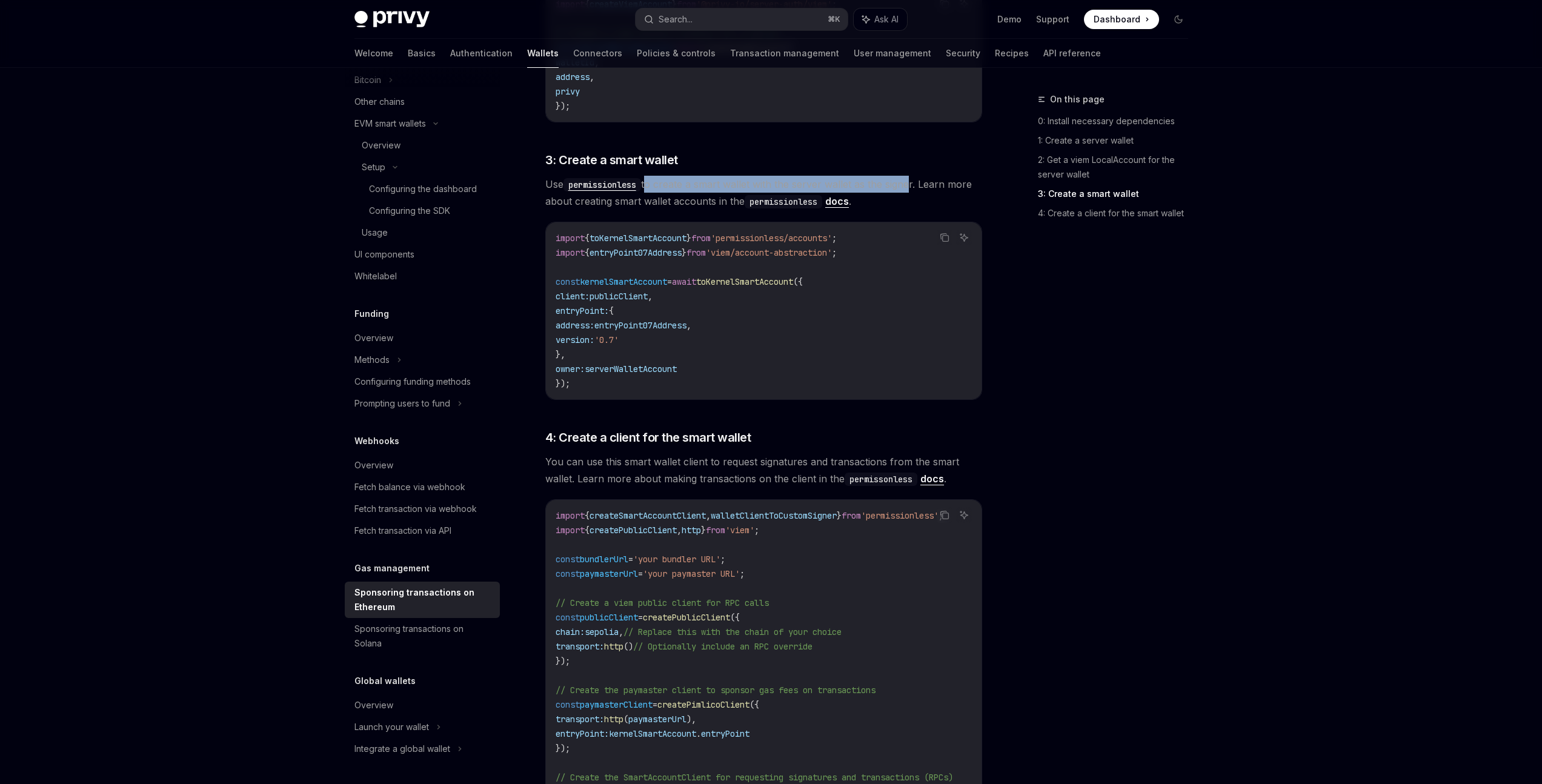
scroll to position [1124, 0]
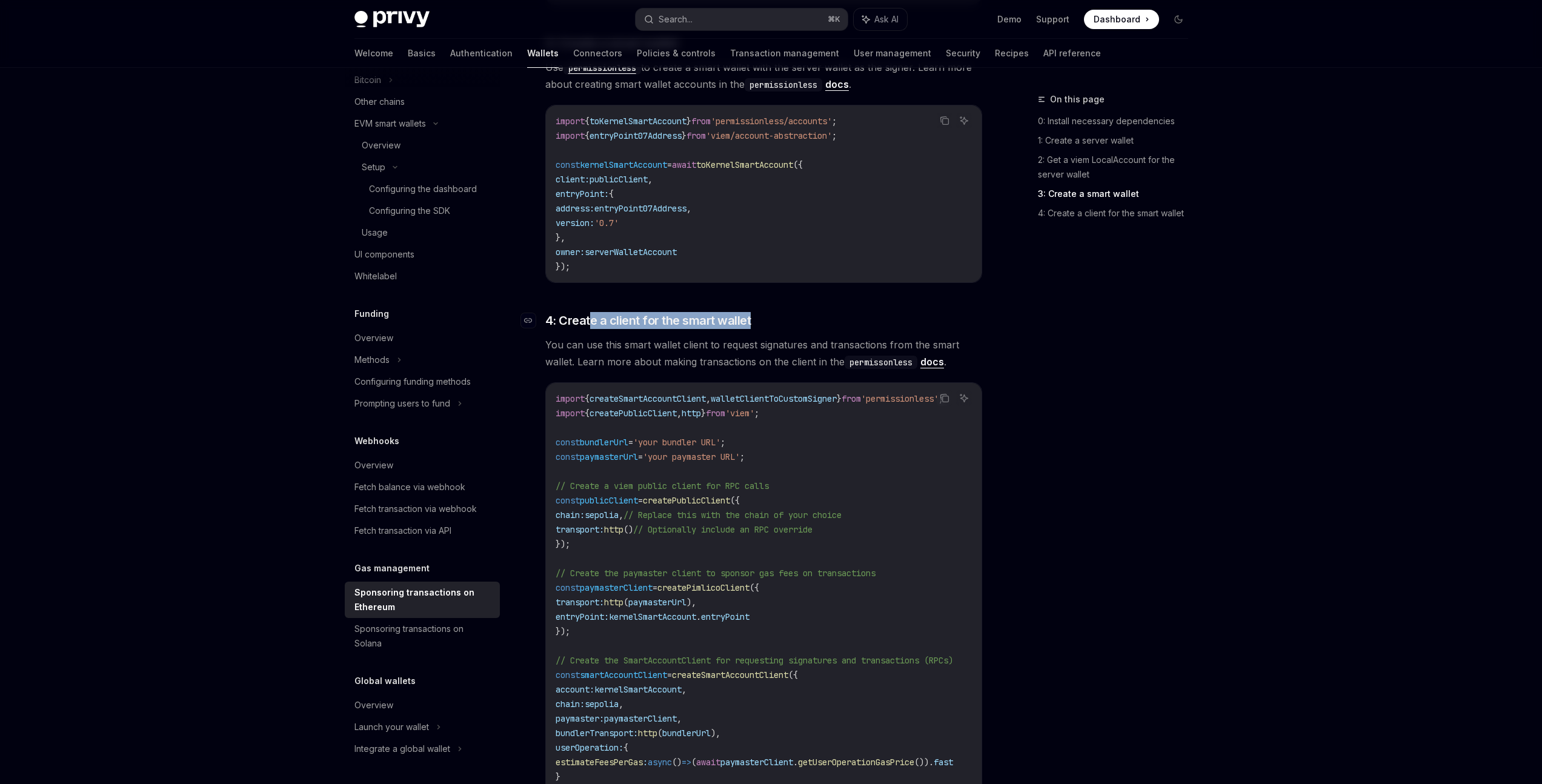
drag, startPoint x: 593, startPoint y: 301, endPoint x: 776, endPoint y: 304, distance: 183.0
click at [776, 312] on h3 "​ 4: Create a client for the smart wallet" at bounding box center [763, 320] width 437 height 17
click at [766, 312] on h3 "​ 4: Create a client for the smart wallet" at bounding box center [763, 320] width 437 height 17
drag, startPoint x: 755, startPoint y: 303, endPoint x: 557, endPoint y: 297, distance: 198.1
click at [557, 312] on h3 "​ 4: Create a client for the smart wallet" at bounding box center [763, 320] width 437 height 17
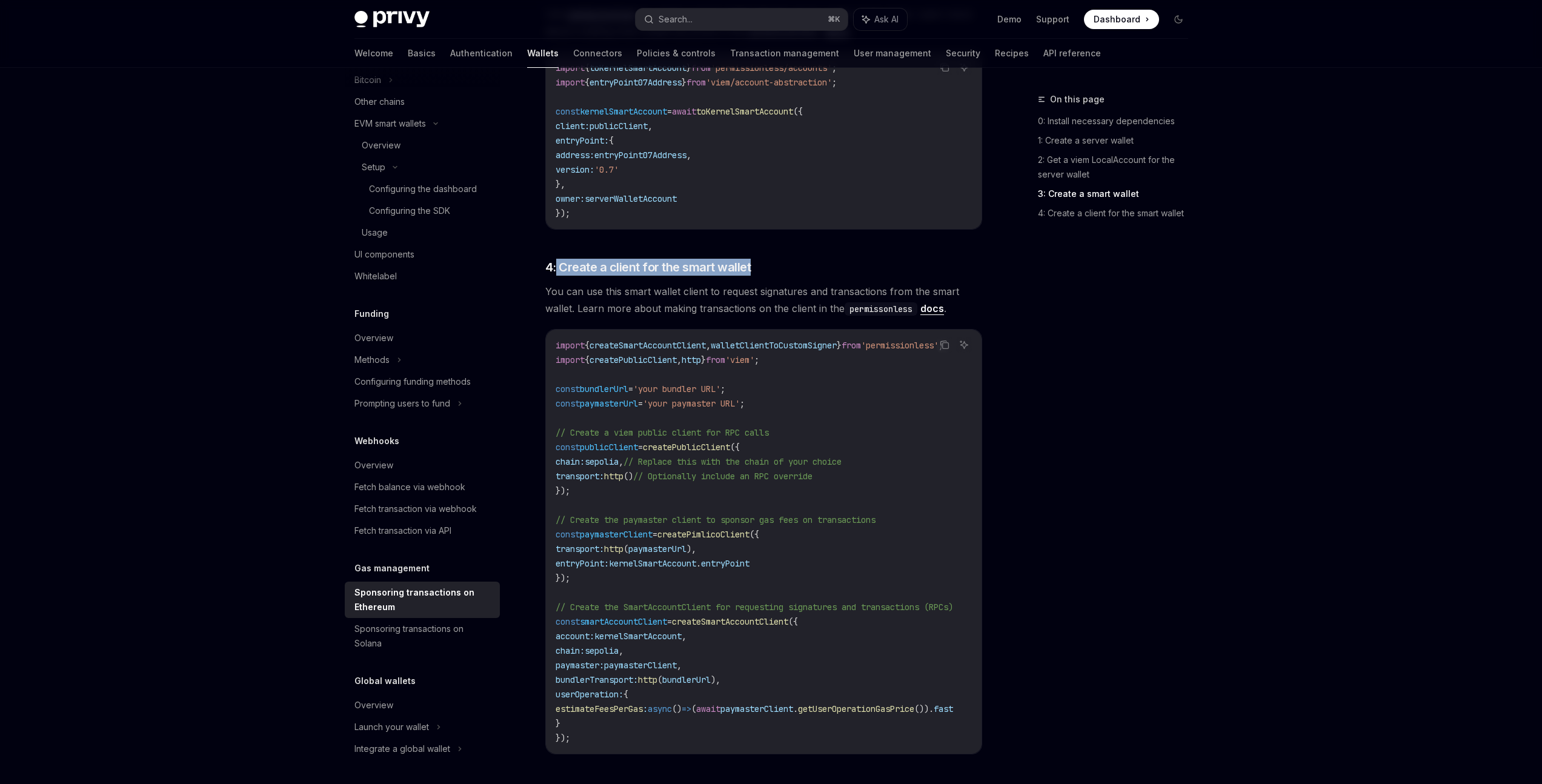
scroll to position [1215, 0]
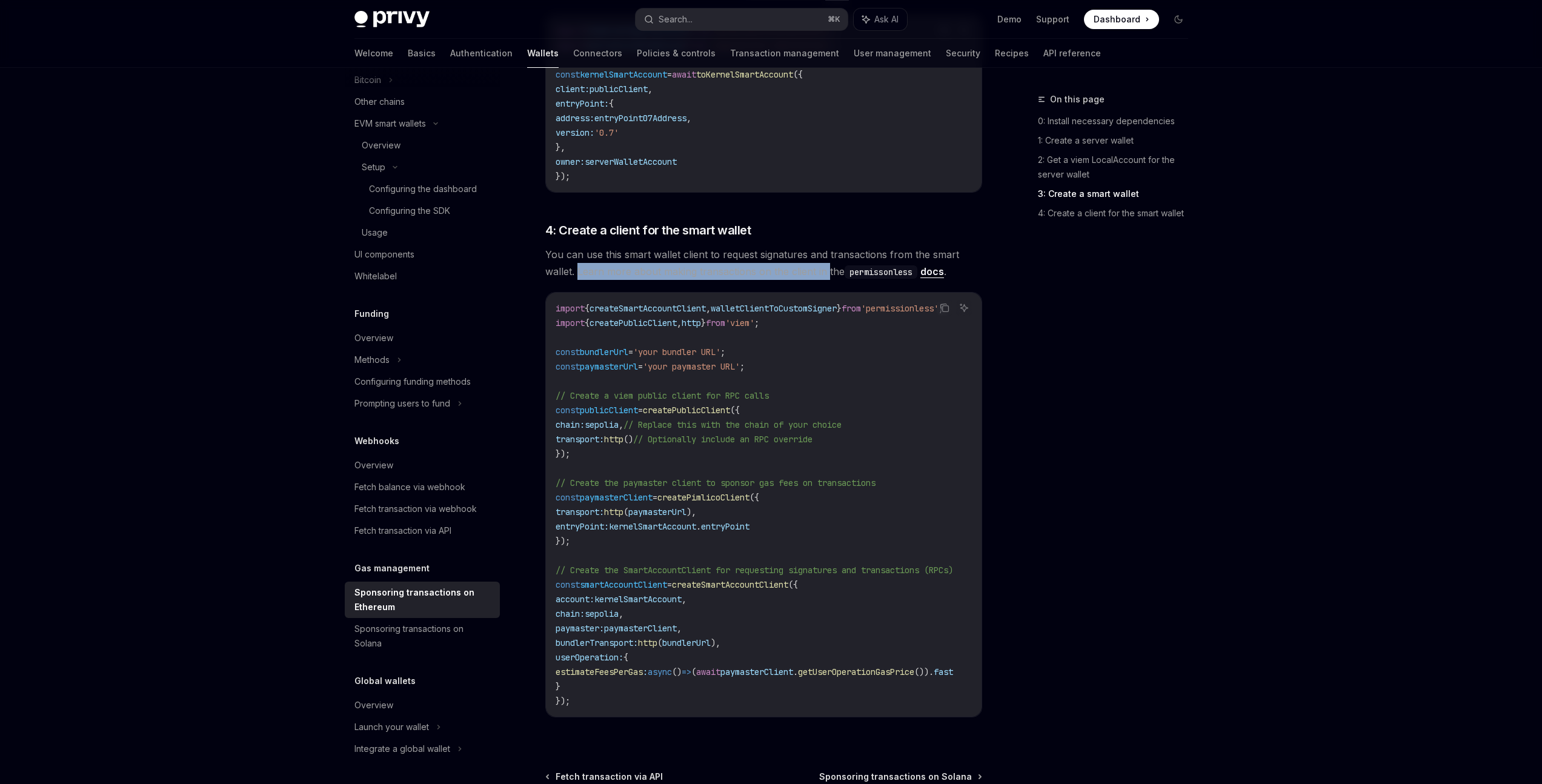
drag, startPoint x: 576, startPoint y: 254, endPoint x: 828, endPoint y: 255, distance: 252.0
click at [828, 255] on span "You can use this smart wallet client to request signatures and transactions fro…" at bounding box center [763, 263] width 437 height 34
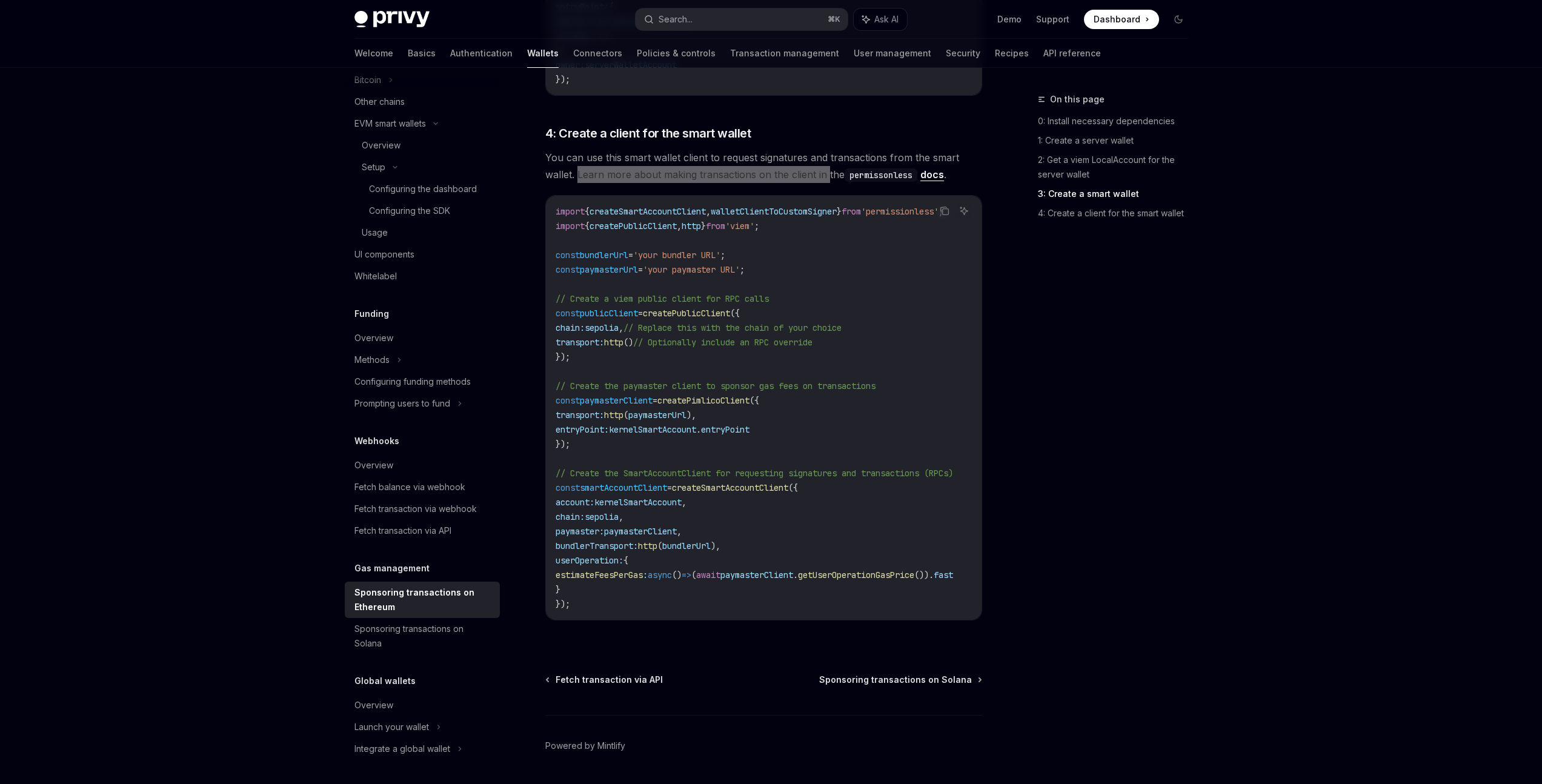
scroll to position [1335, 0]
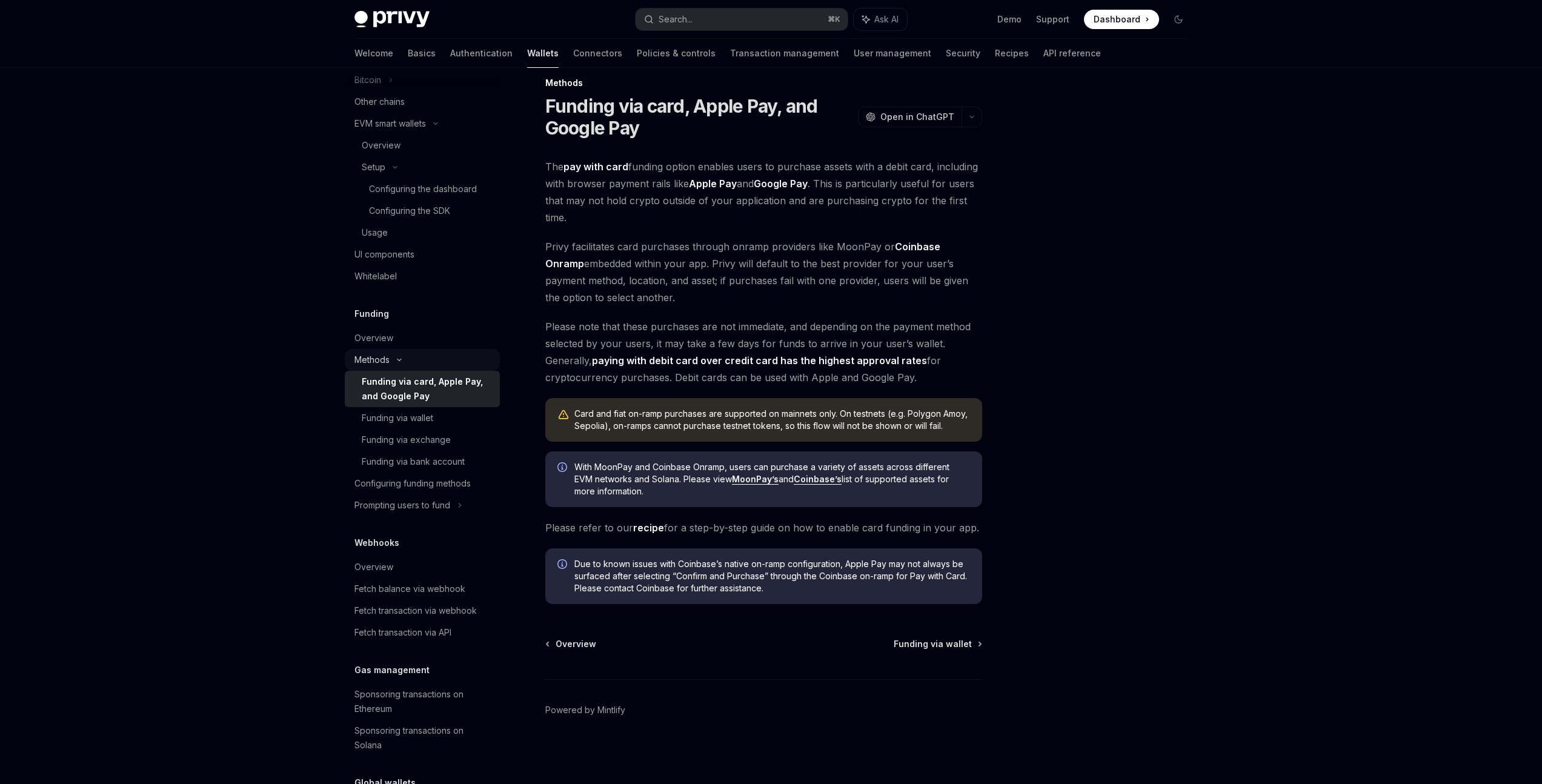
scroll to position [16, 0]
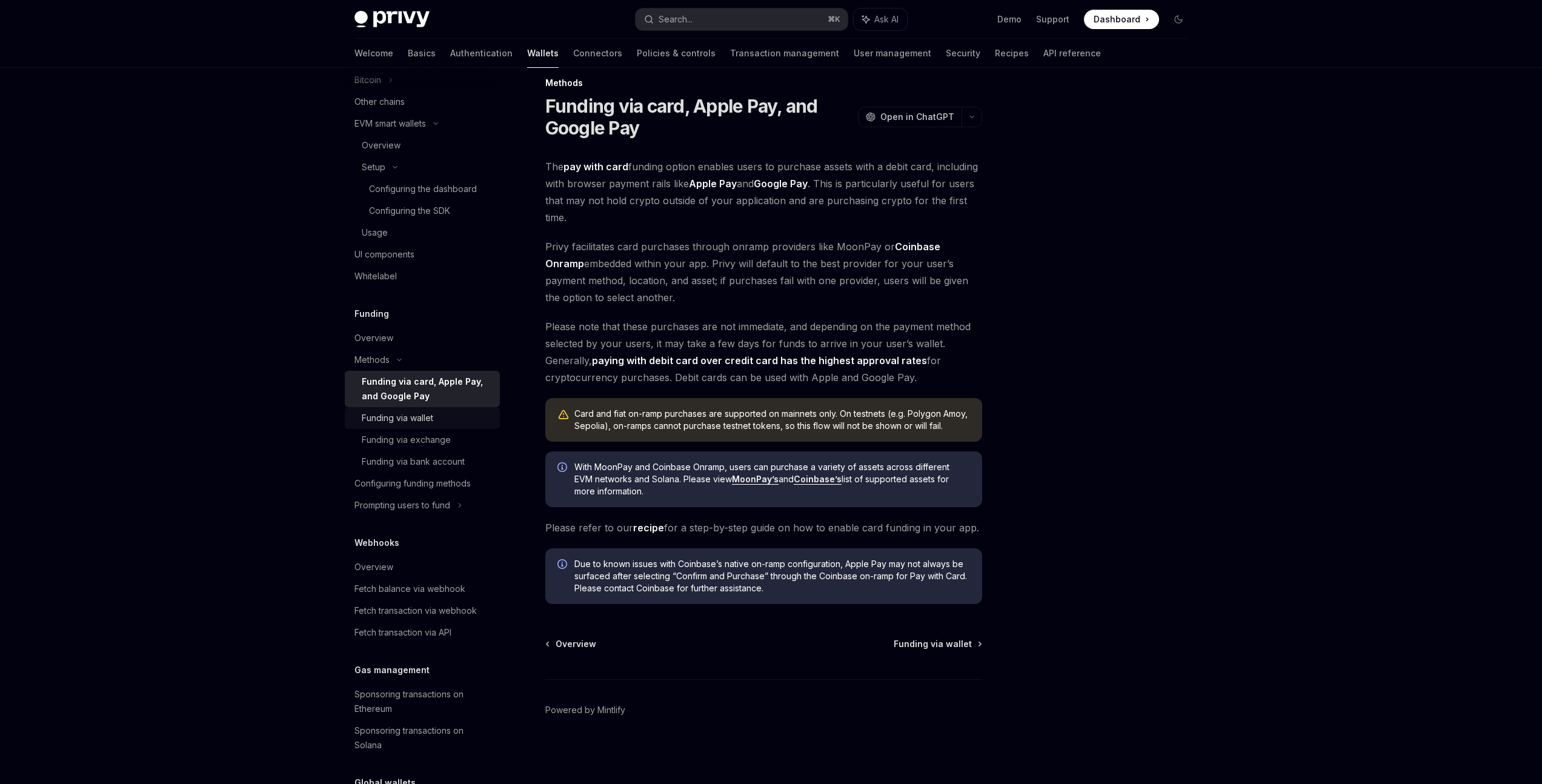
click at [397, 416] on div "Funding via wallet" at bounding box center [397, 417] width 72 height 15
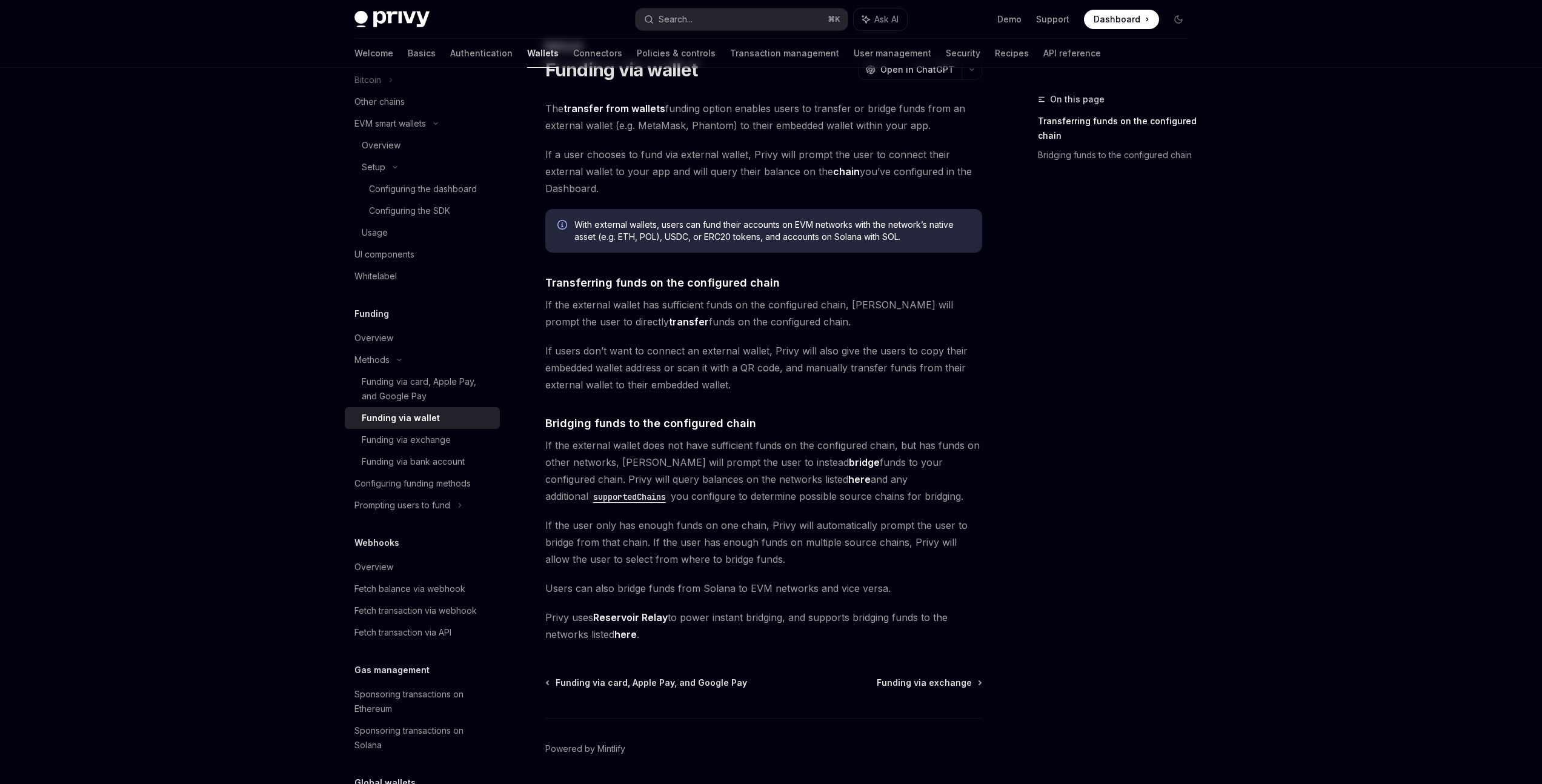
scroll to position [92, 0]
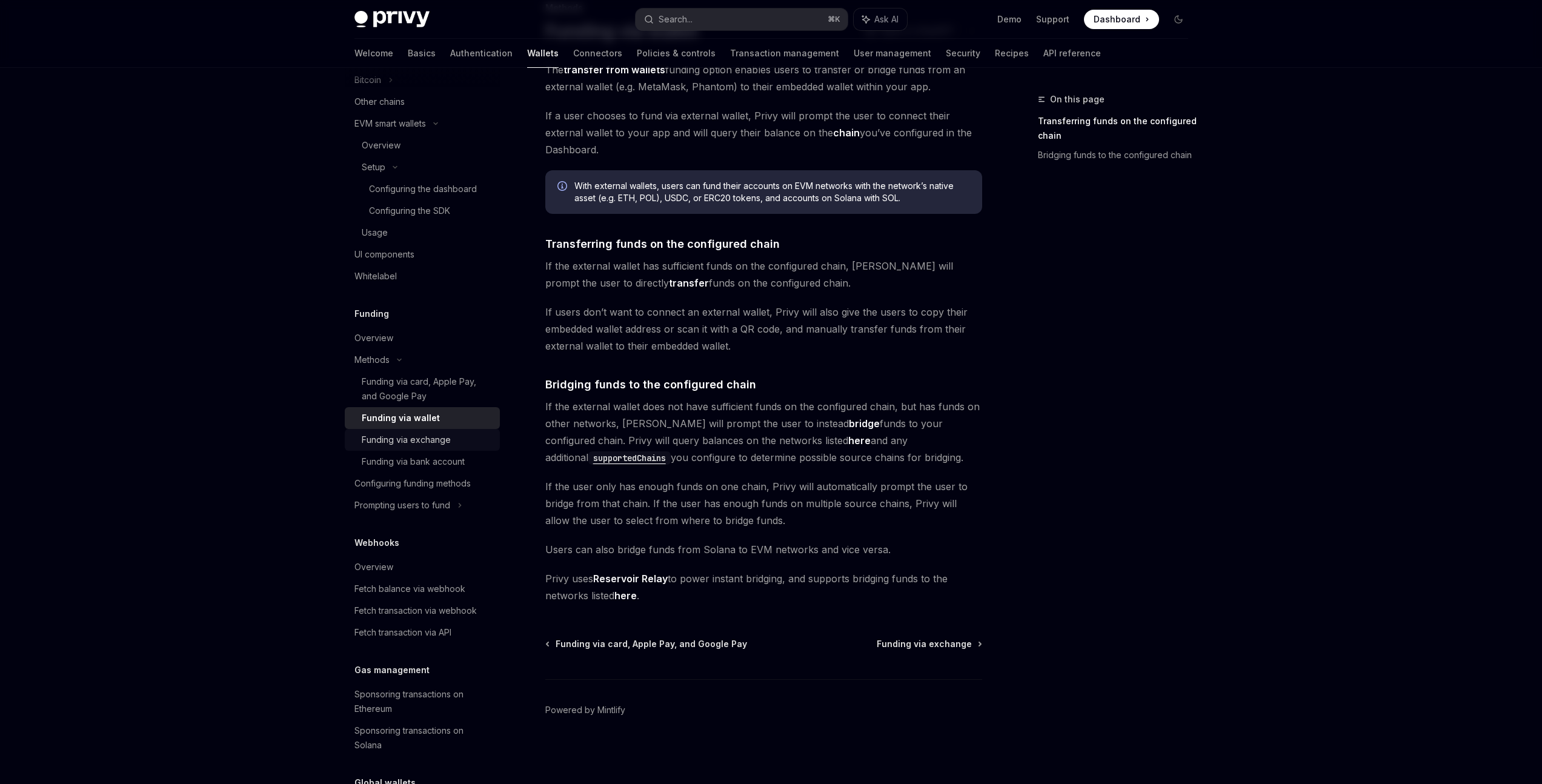
click at [390, 449] on link "Funding via exchange" at bounding box center [422, 440] width 155 height 22
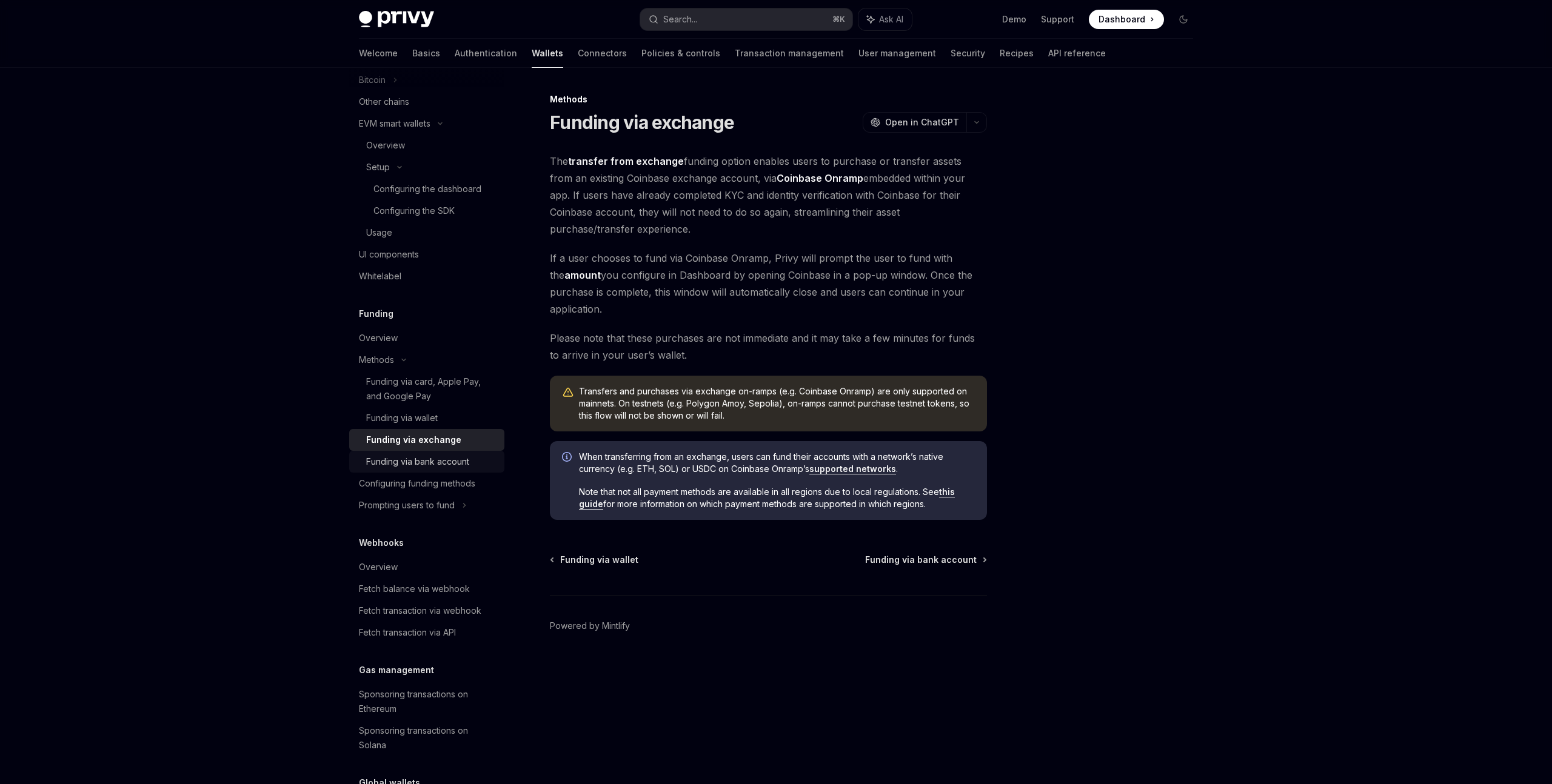
click at [391, 470] on link "Funding via bank account" at bounding box center [426, 461] width 155 height 22
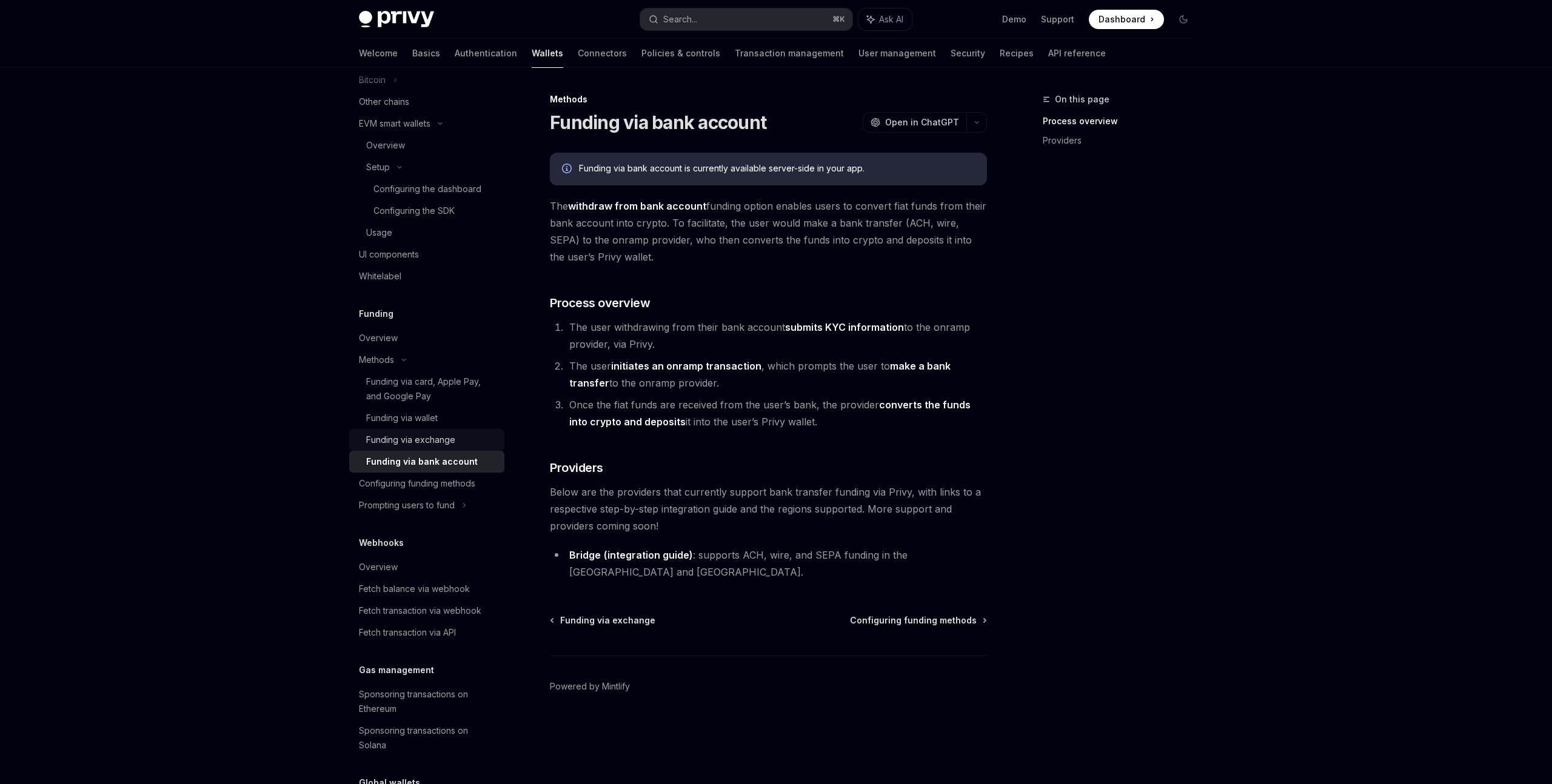
click at [391, 440] on div "Funding via exchange" at bounding box center [411, 440] width 89 height 15
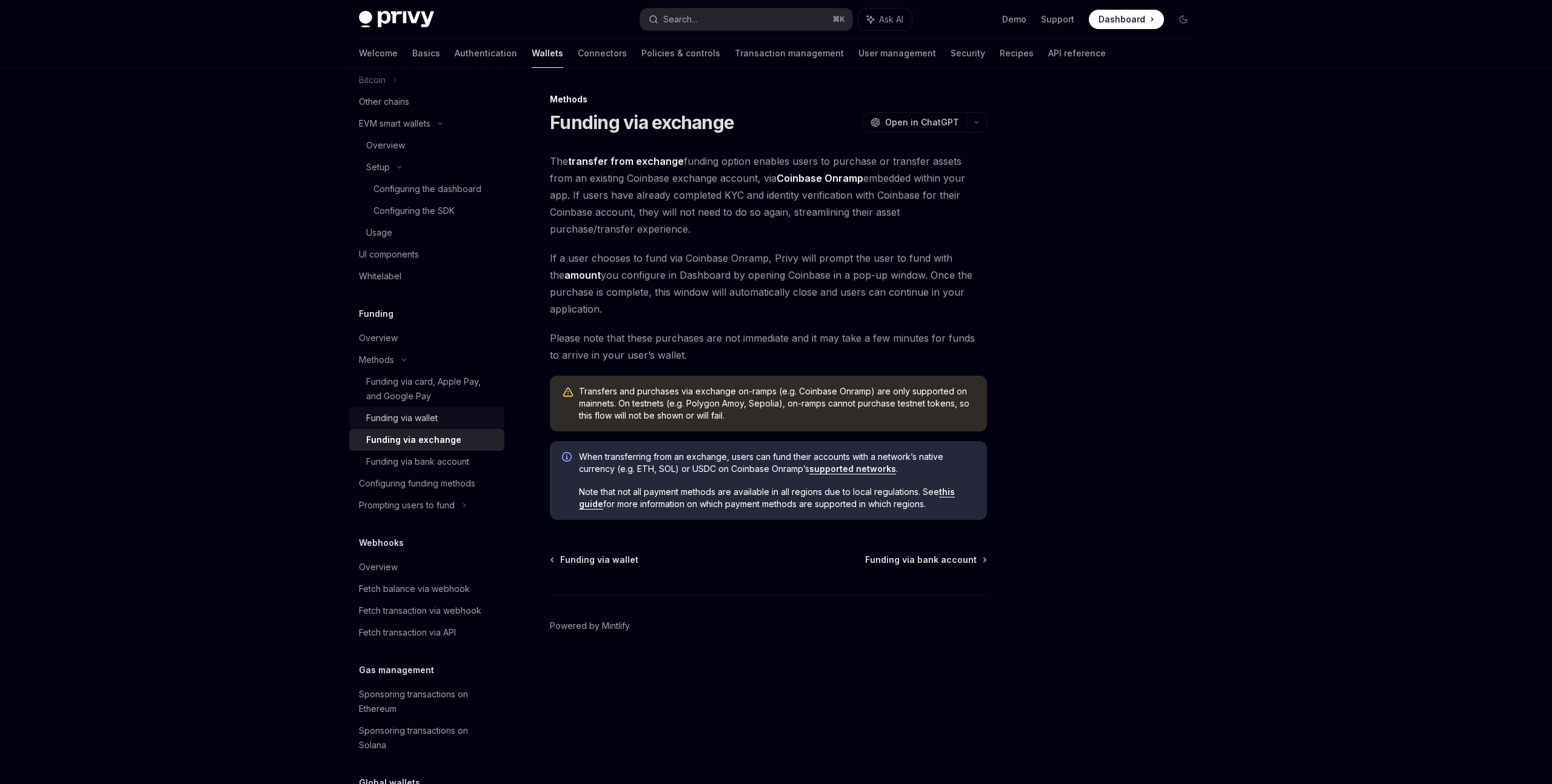
click at [391, 419] on div "Funding via wallet" at bounding box center [401, 417] width 72 height 15
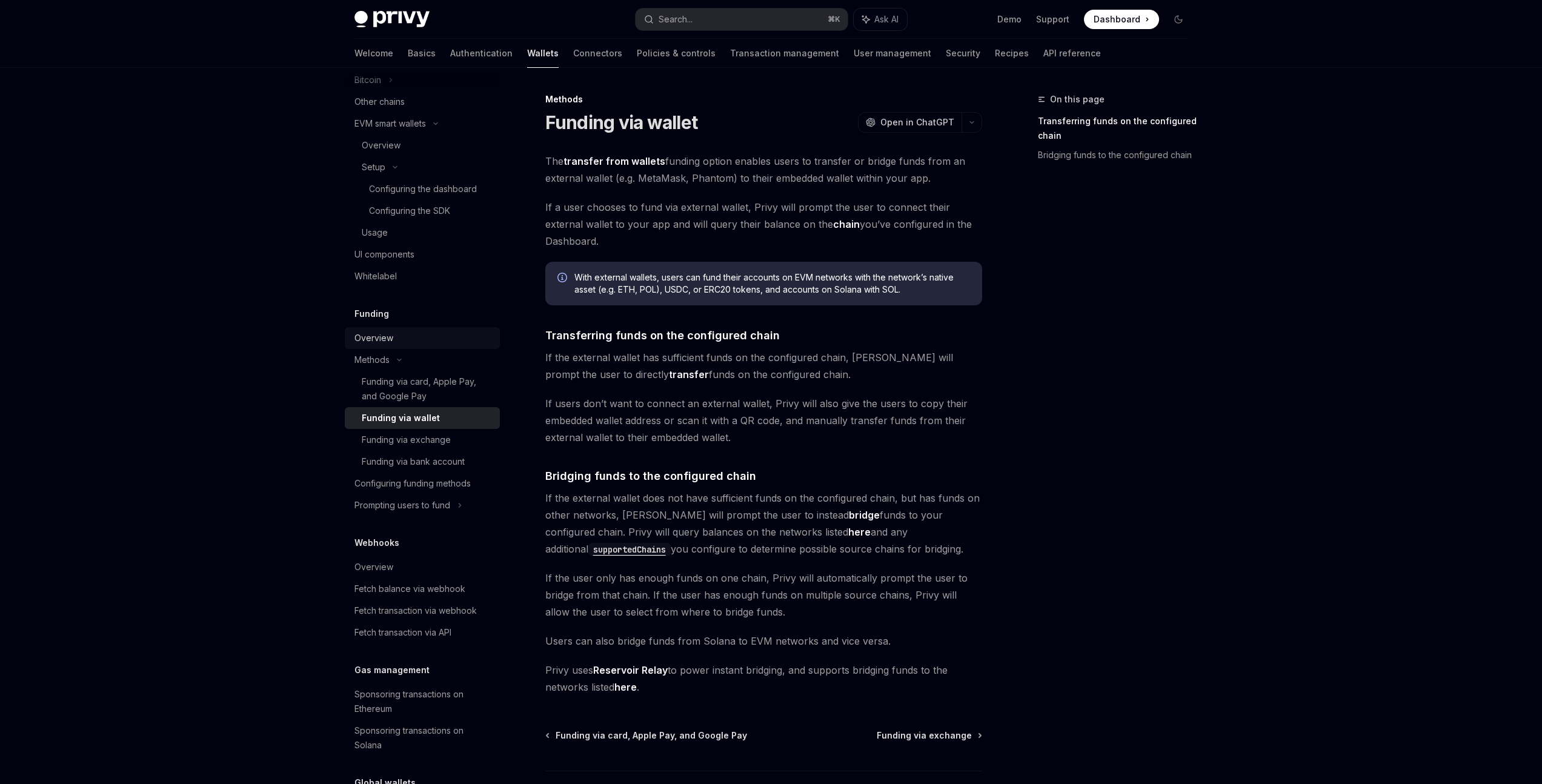
click at [379, 339] on div "Overview" at bounding box center [374, 338] width 39 height 15
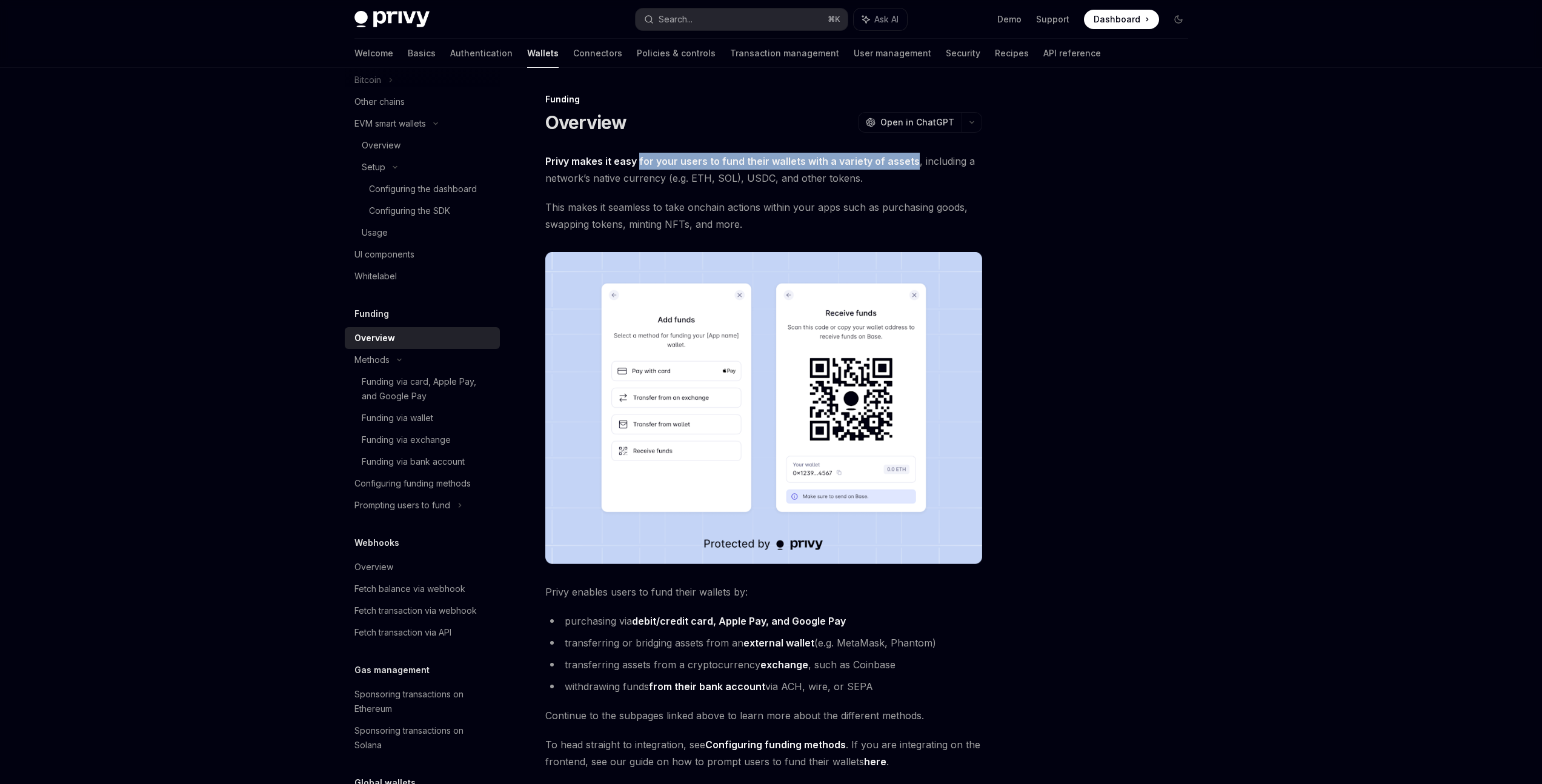
drag, startPoint x: 639, startPoint y: 162, endPoint x: 910, endPoint y: 168, distance: 271.1
click at [910, 168] on span "Privy makes it easy for your users to fund their wallets with a variety of asse…" at bounding box center [763, 169] width 437 height 34
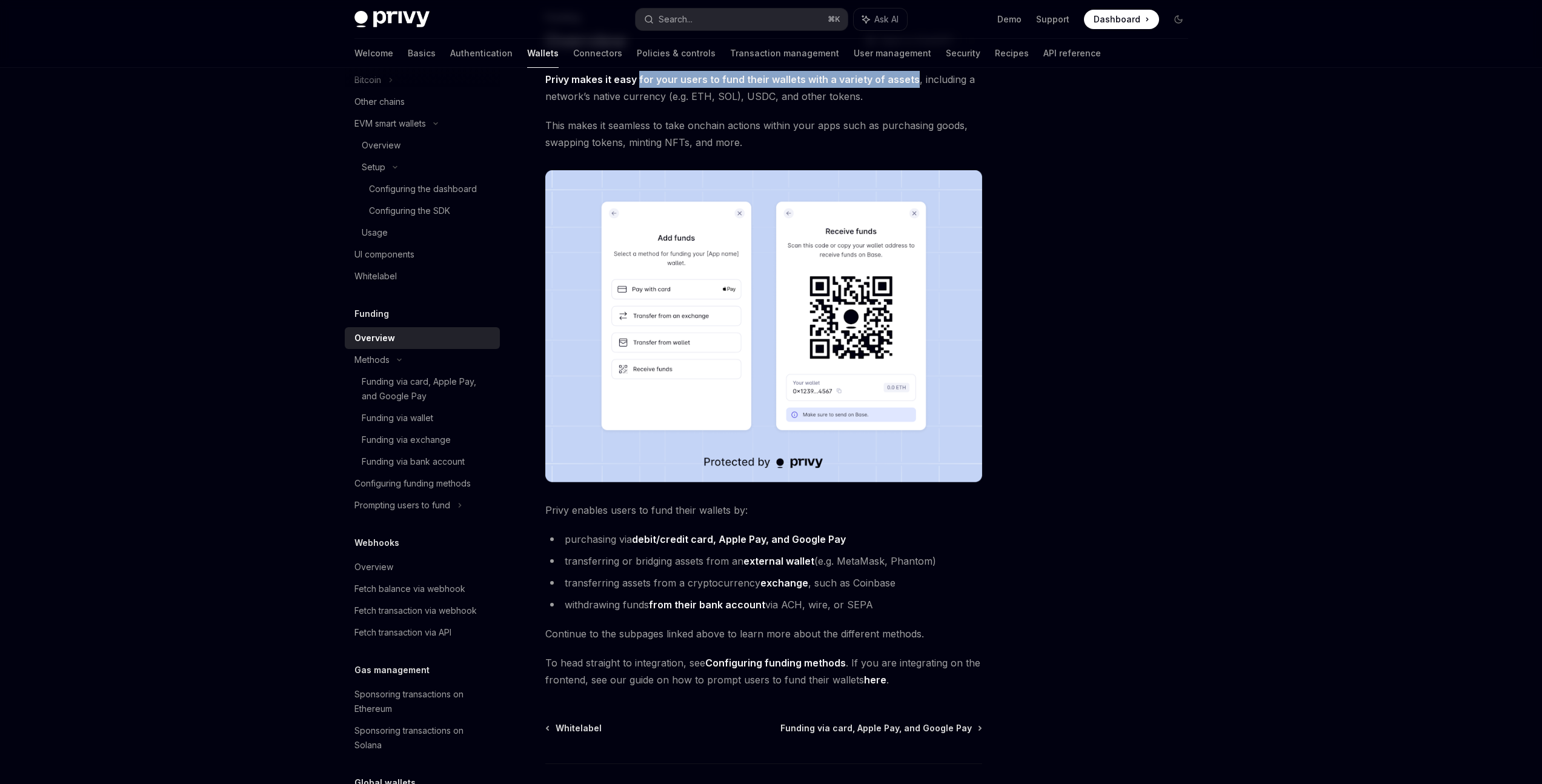
scroll to position [99, 0]
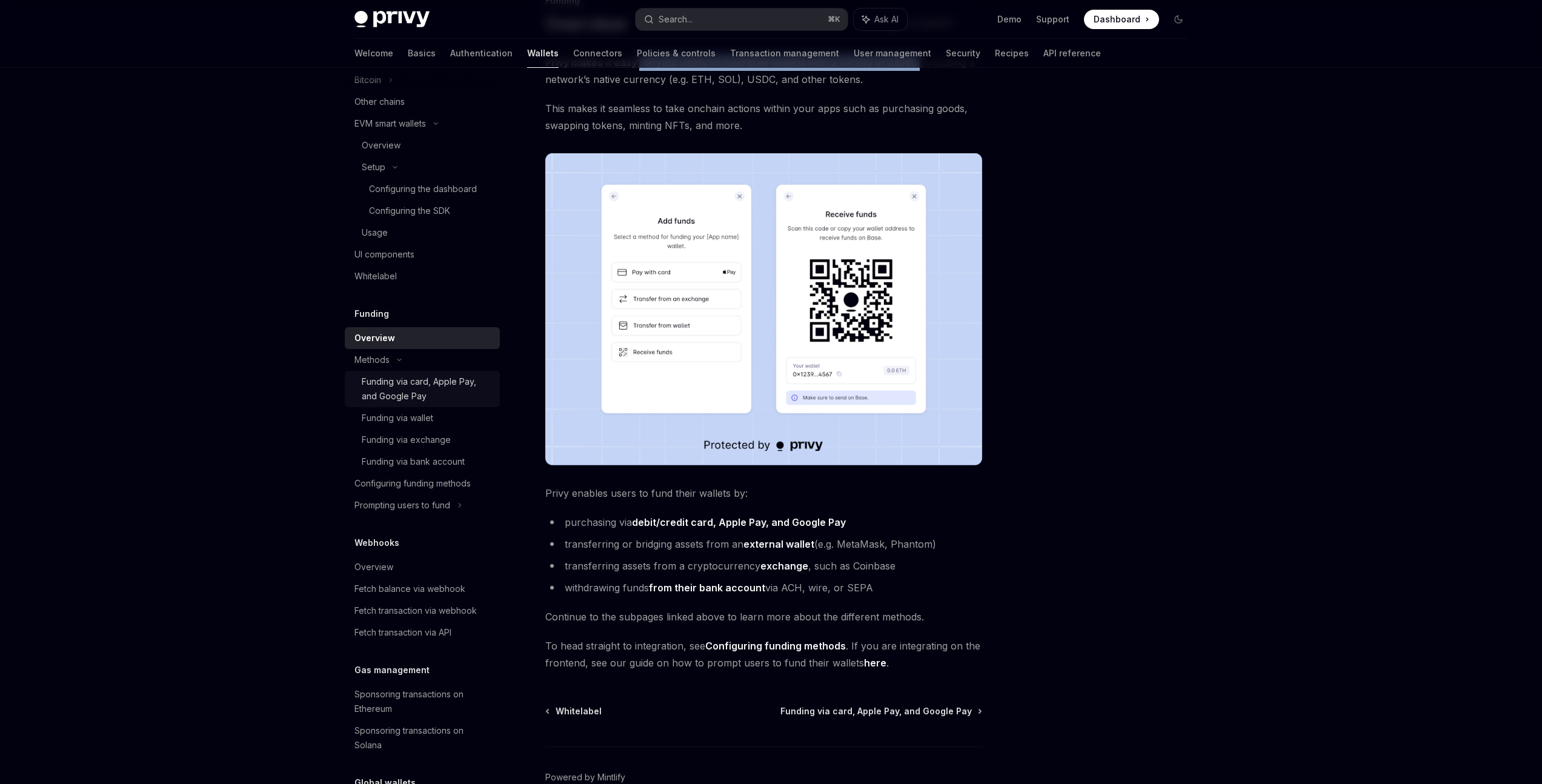
click at [387, 390] on div "Funding via card, Apple Pay, and Google Pay" at bounding box center [427, 389] width 131 height 29
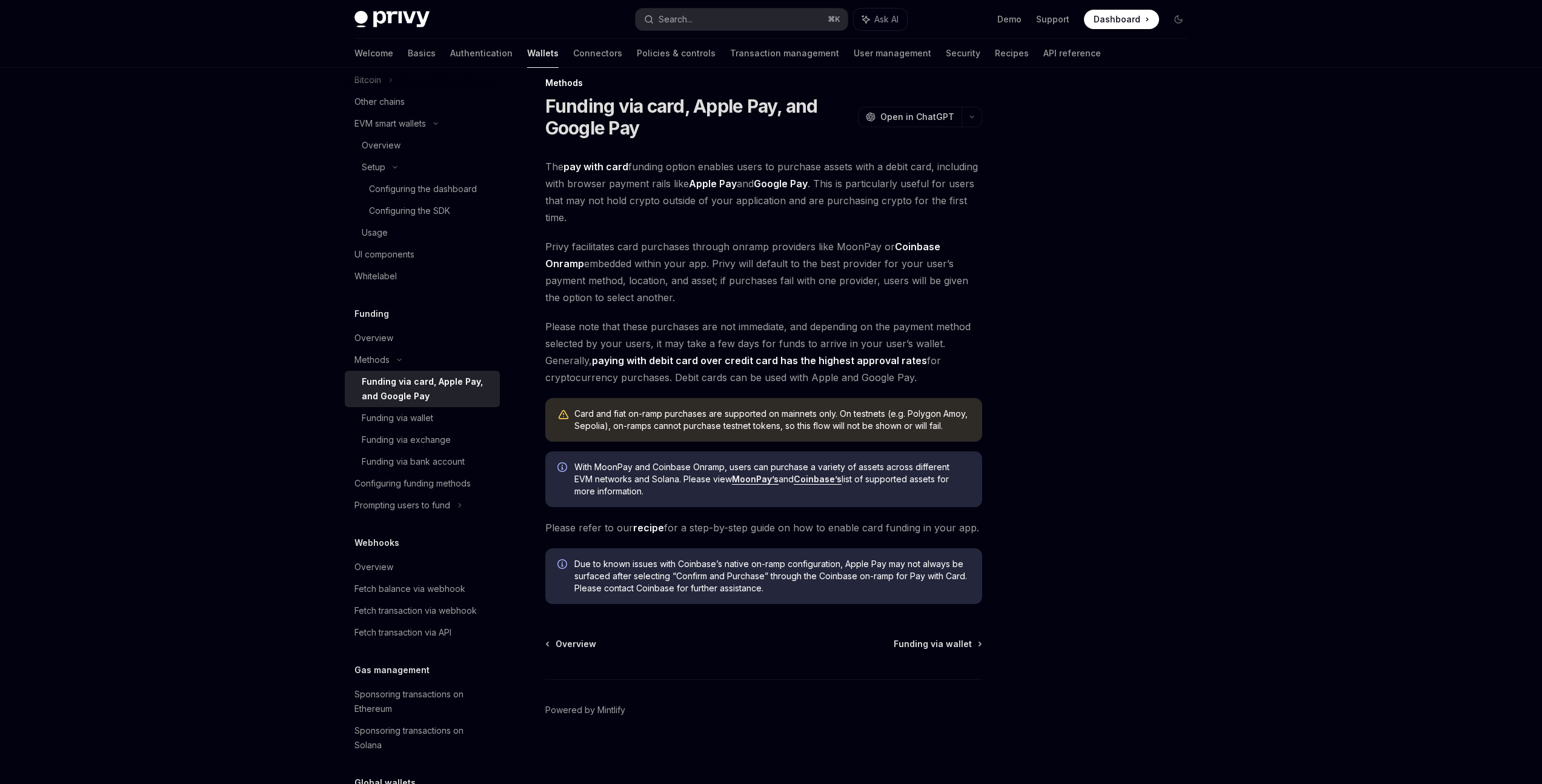
scroll to position [16, 0]
click at [402, 418] on div "Funding via wallet" at bounding box center [397, 417] width 72 height 15
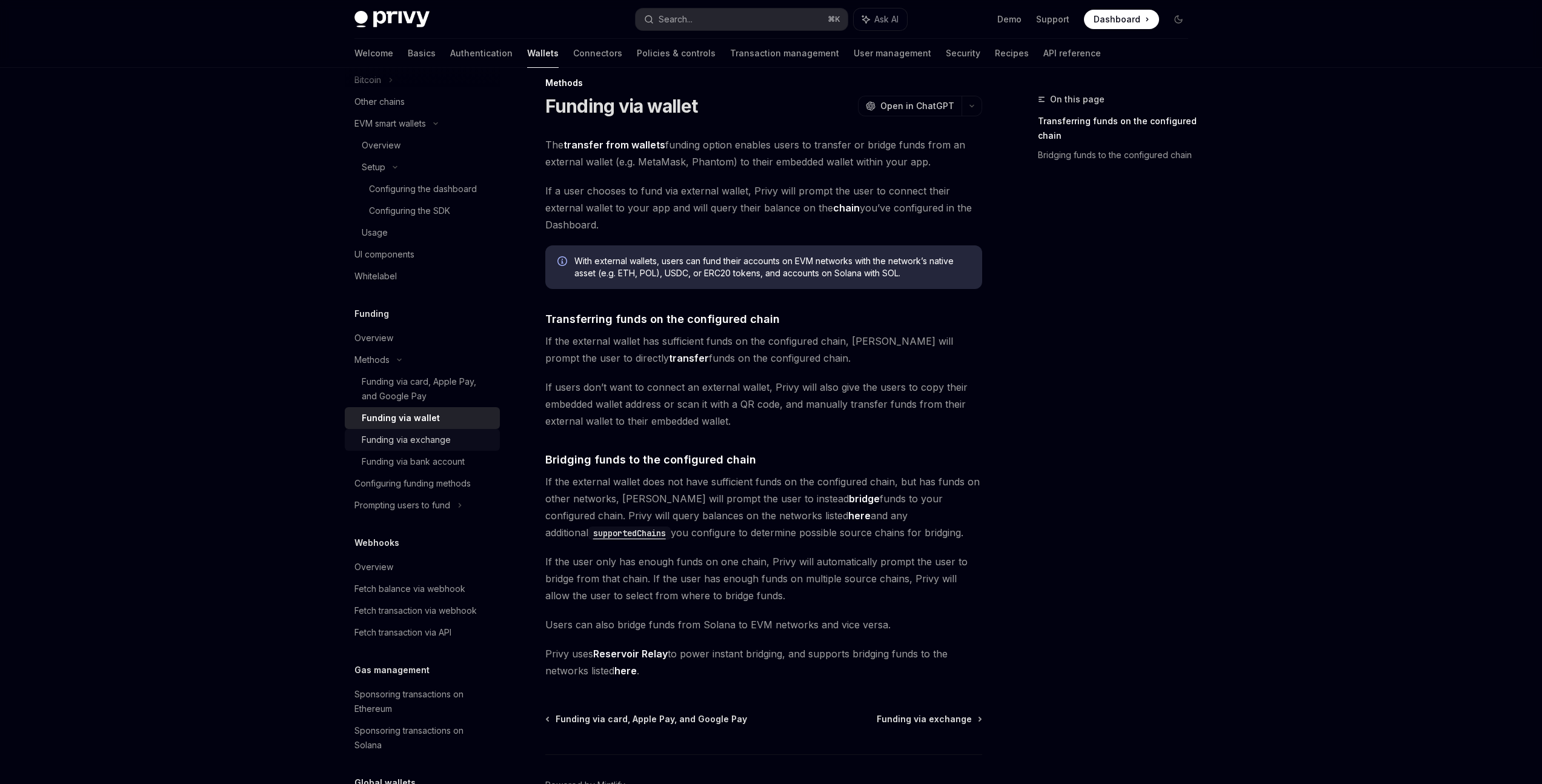
click at [394, 442] on div "Funding via exchange" at bounding box center [407, 440] width 89 height 15
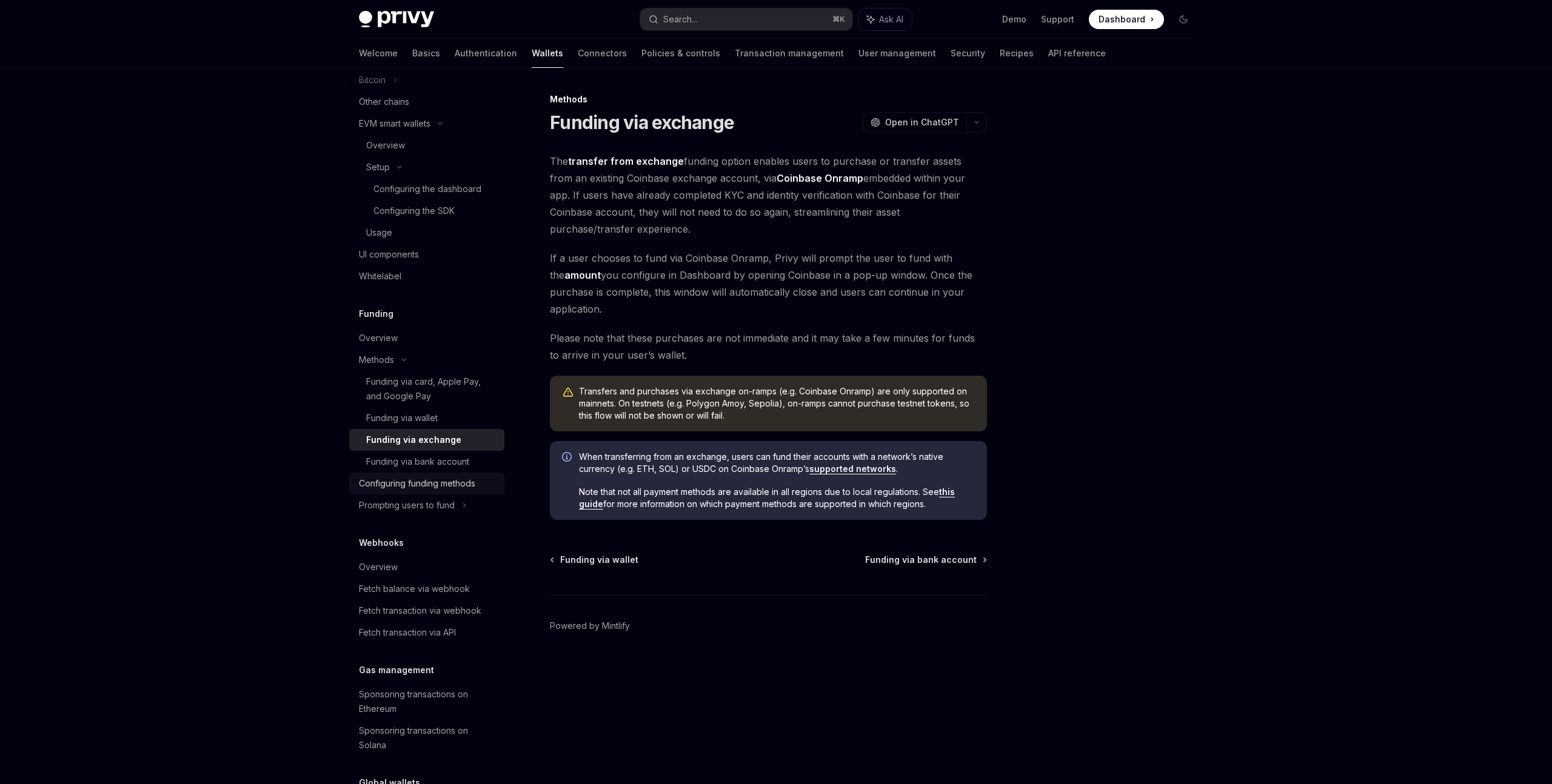
click at [392, 489] on div "Configuring funding methods" at bounding box center [417, 483] width 116 height 15
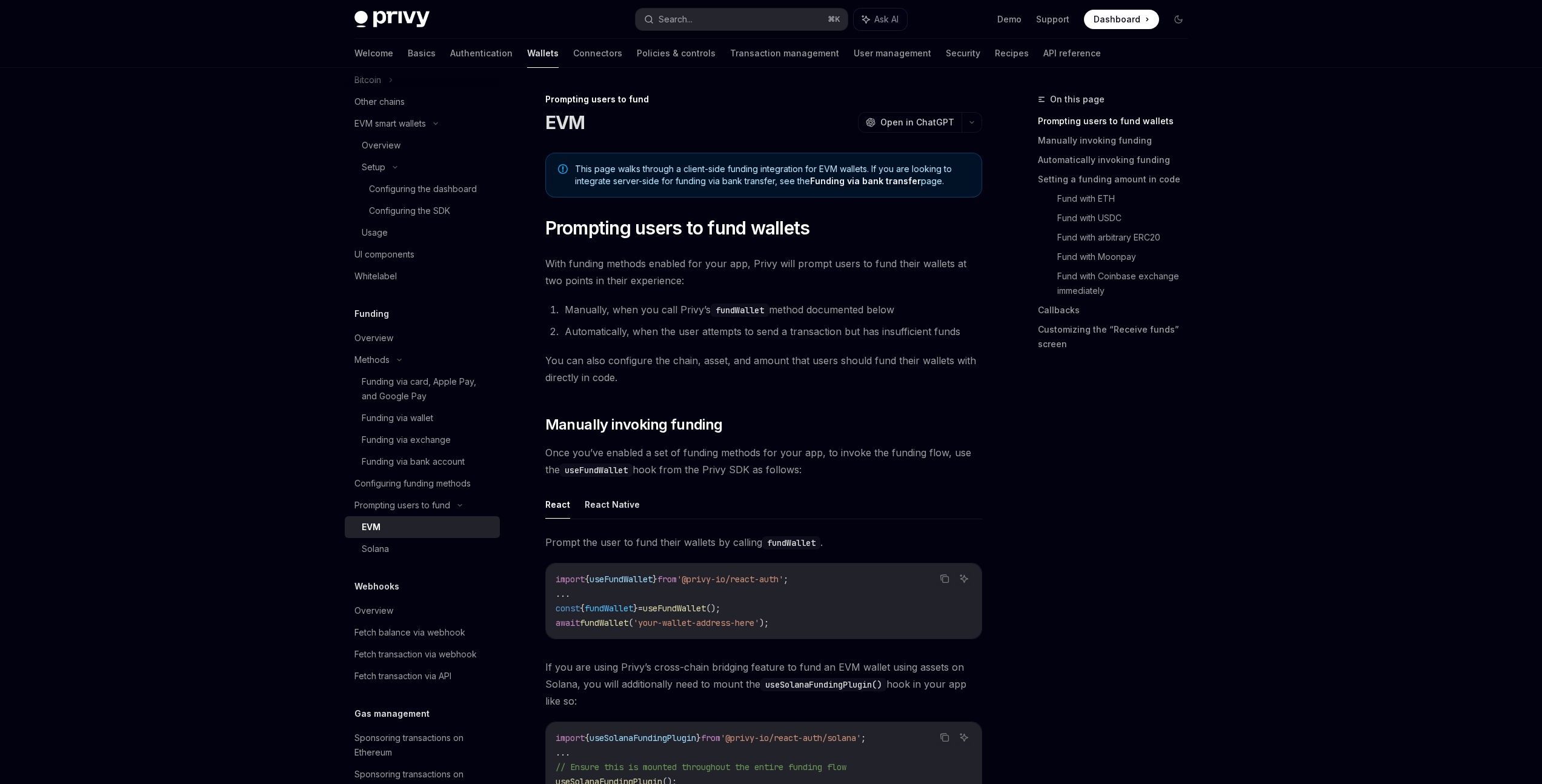
click at [397, 519] on link "EVM" at bounding box center [422, 527] width 155 height 22
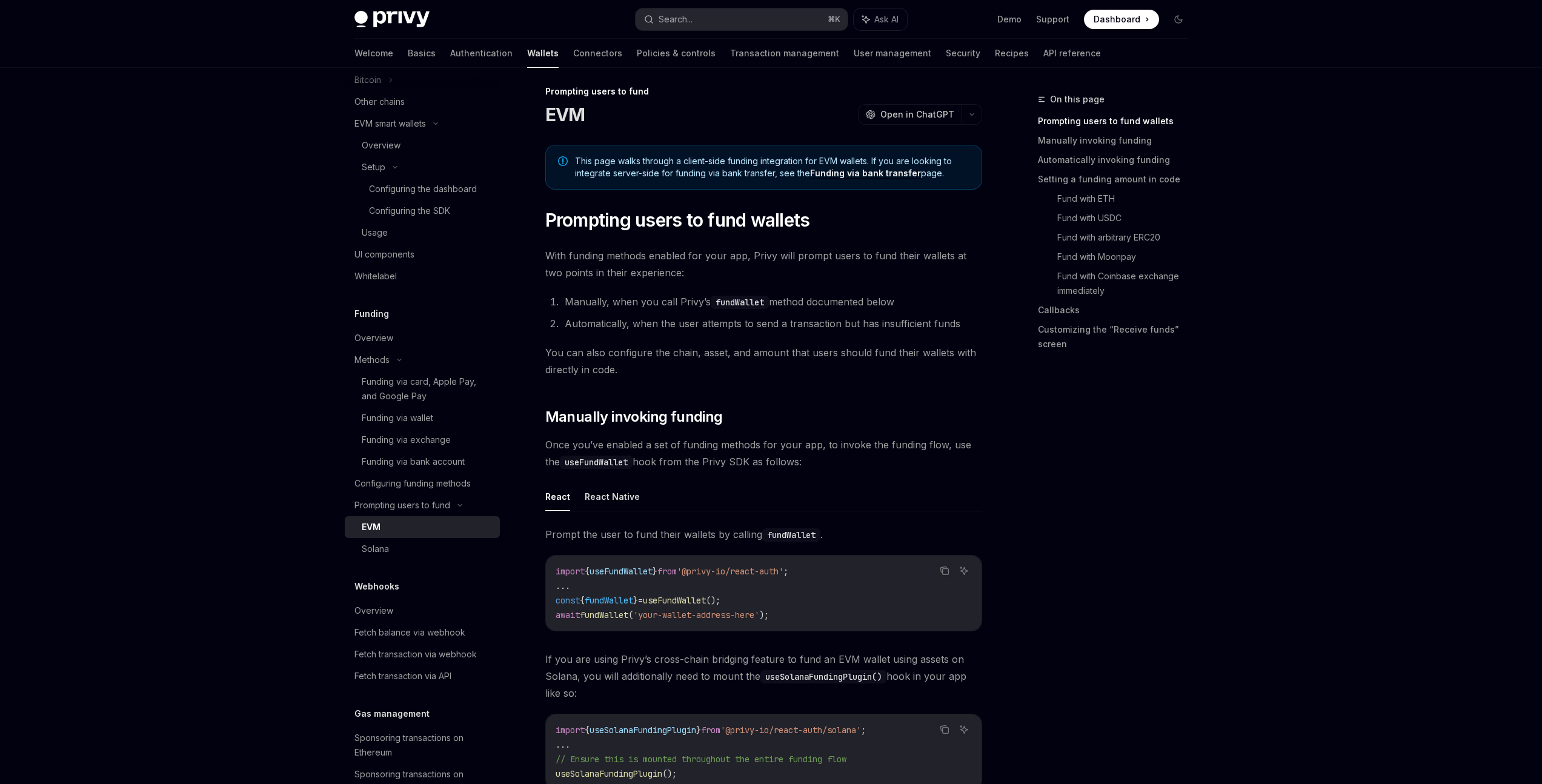
scroll to position [22, 0]
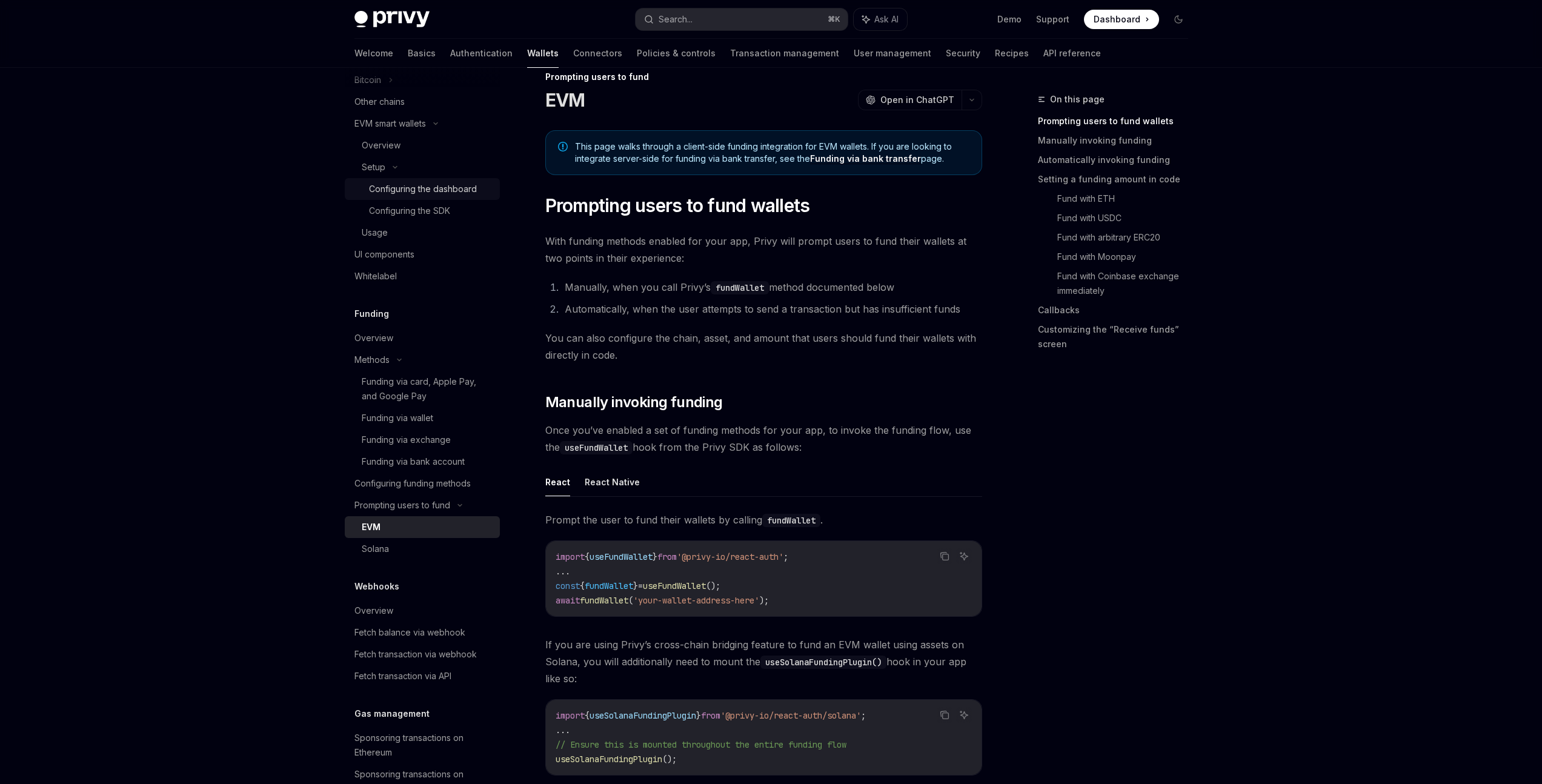
click at [405, 193] on div "Configuring the dashboard" at bounding box center [423, 189] width 108 height 15
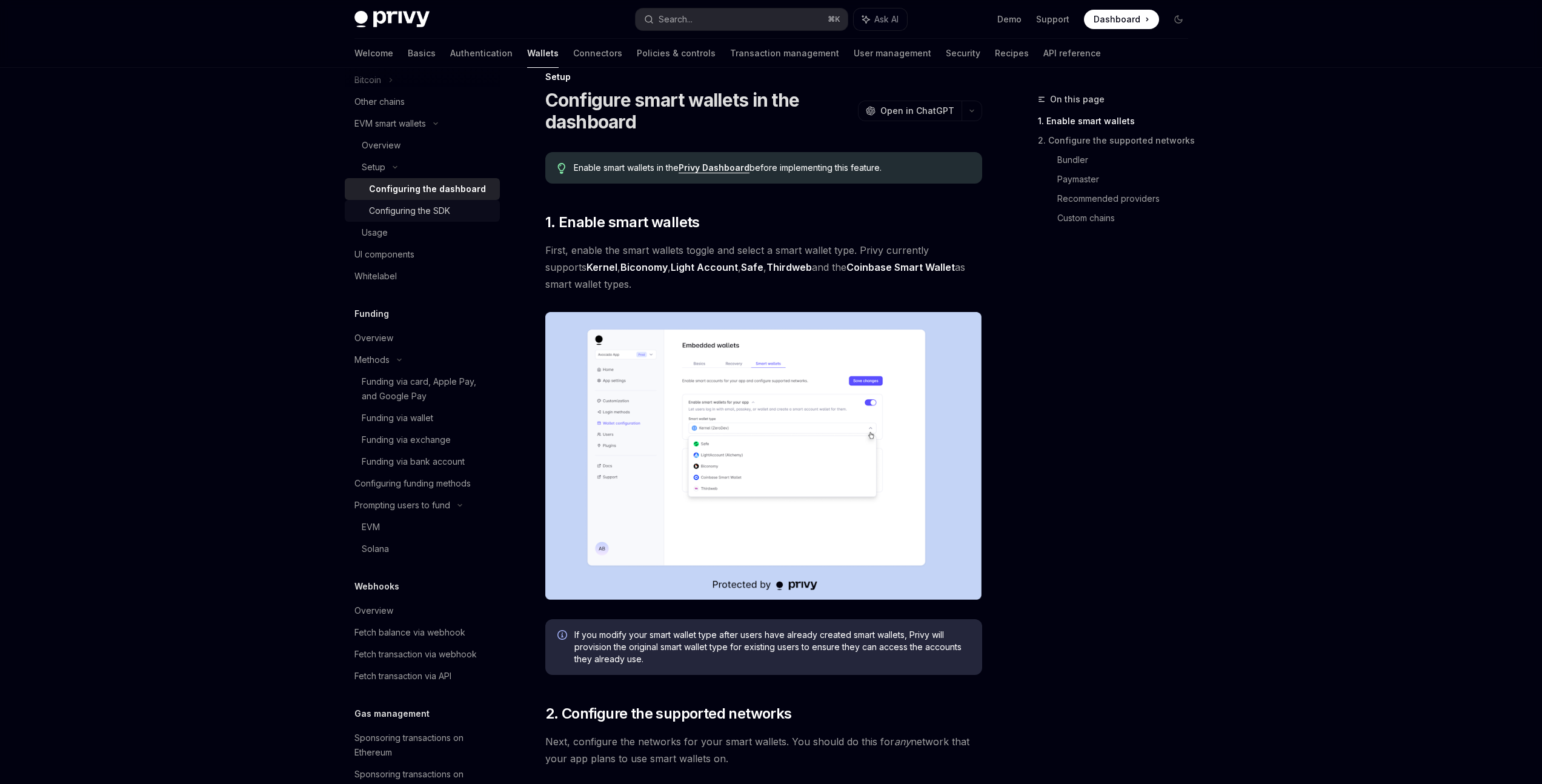
click at [400, 214] on div "Configuring the SDK" at bounding box center [409, 210] width 81 height 15
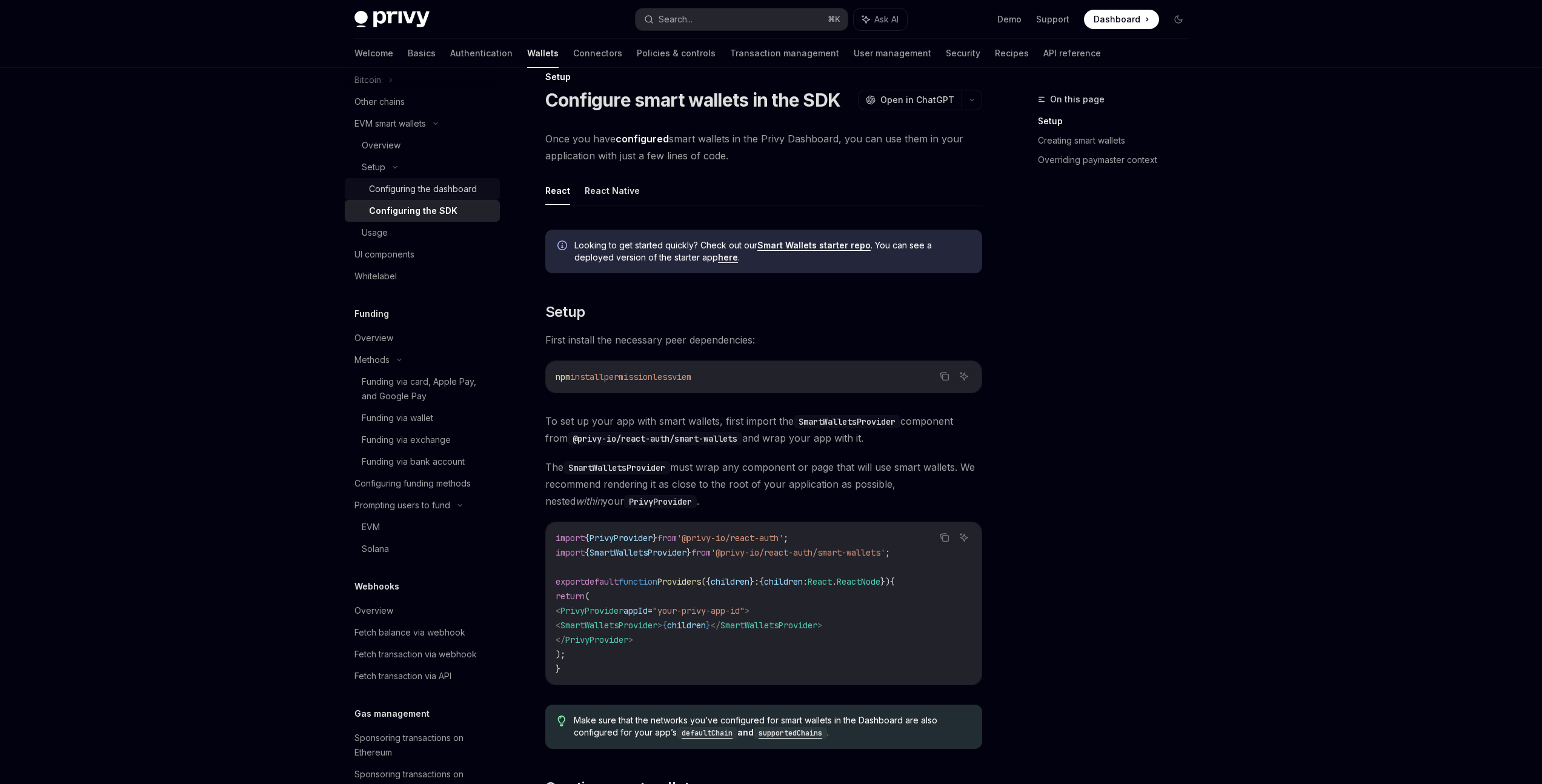
click at [413, 193] on div "Configuring the dashboard" at bounding box center [423, 189] width 108 height 15
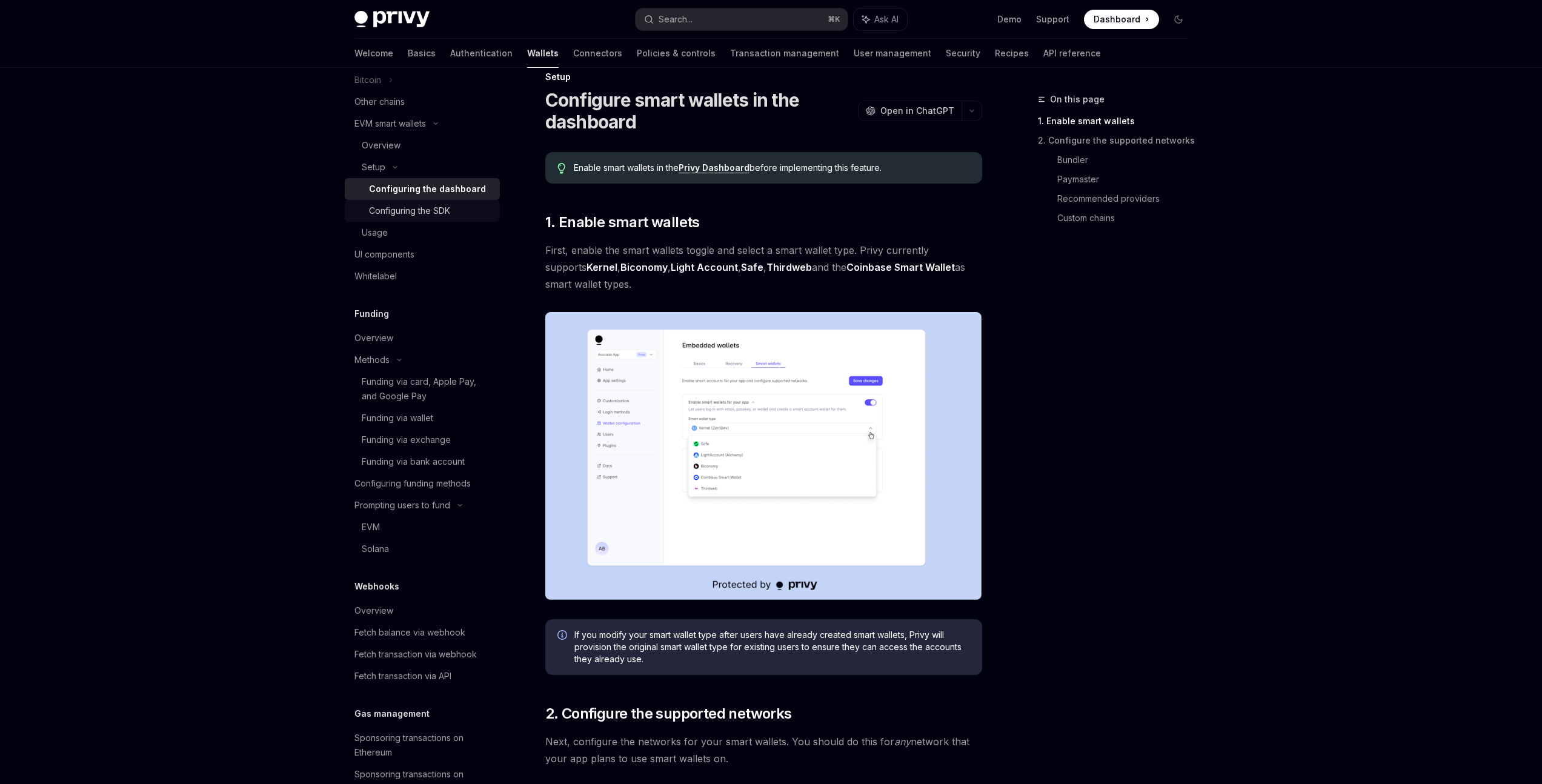
click at [411, 206] on div "Configuring the SDK" at bounding box center [409, 210] width 81 height 15
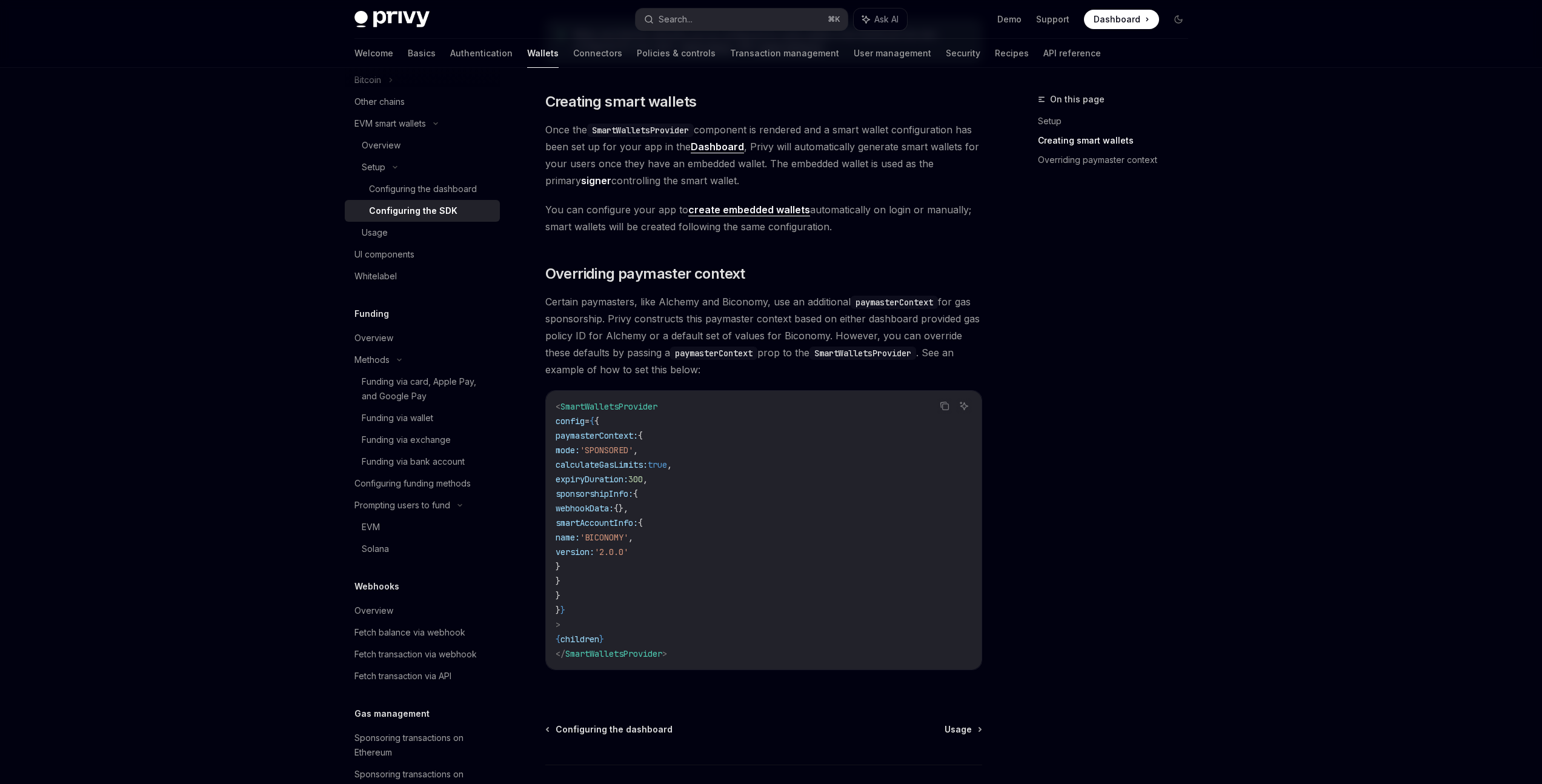
scroll to position [708, 0]
click at [866, 146] on span "Once the SmartWalletsProvider component is rendered and a smart wallet configur…" at bounding box center [763, 156] width 437 height 68
click at [917, 149] on span "Once the SmartWalletsProvider component is rendered and a smart wallet configur…" at bounding box center [763, 156] width 437 height 68
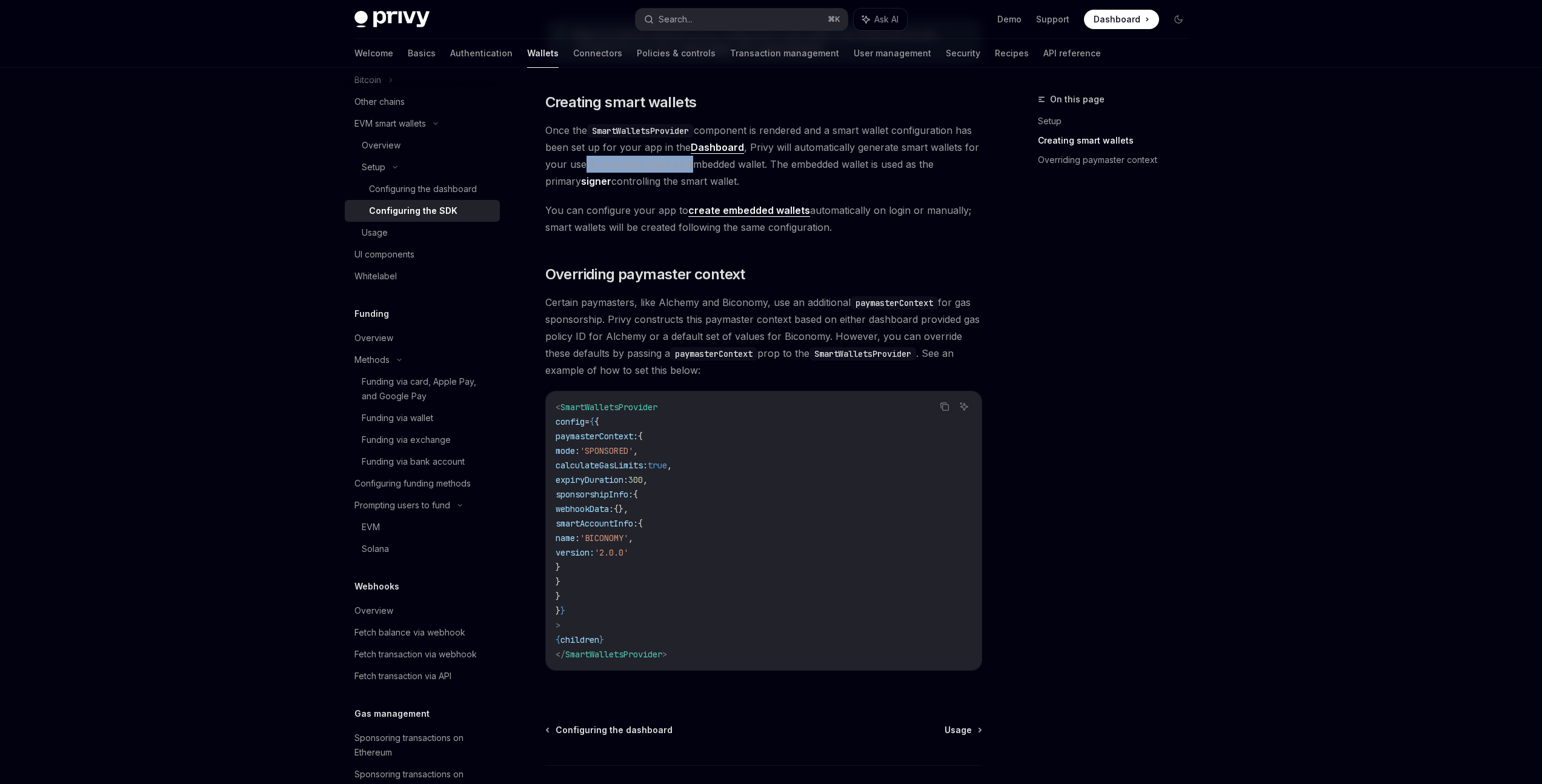
drag, startPoint x: 583, startPoint y: 165, endPoint x: 702, endPoint y: 166, distance: 119.0
click at [692, 166] on span "Once the SmartWalletsProvider component is rendered and a smart wallet configur…" at bounding box center [763, 156] width 437 height 68
drag, startPoint x: 759, startPoint y: 166, endPoint x: 746, endPoint y: 142, distance: 27.3
click at [746, 142] on span "Once the SmartWalletsProvider component is rendered and a smart wallet configur…" at bounding box center [763, 156] width 437 height 68
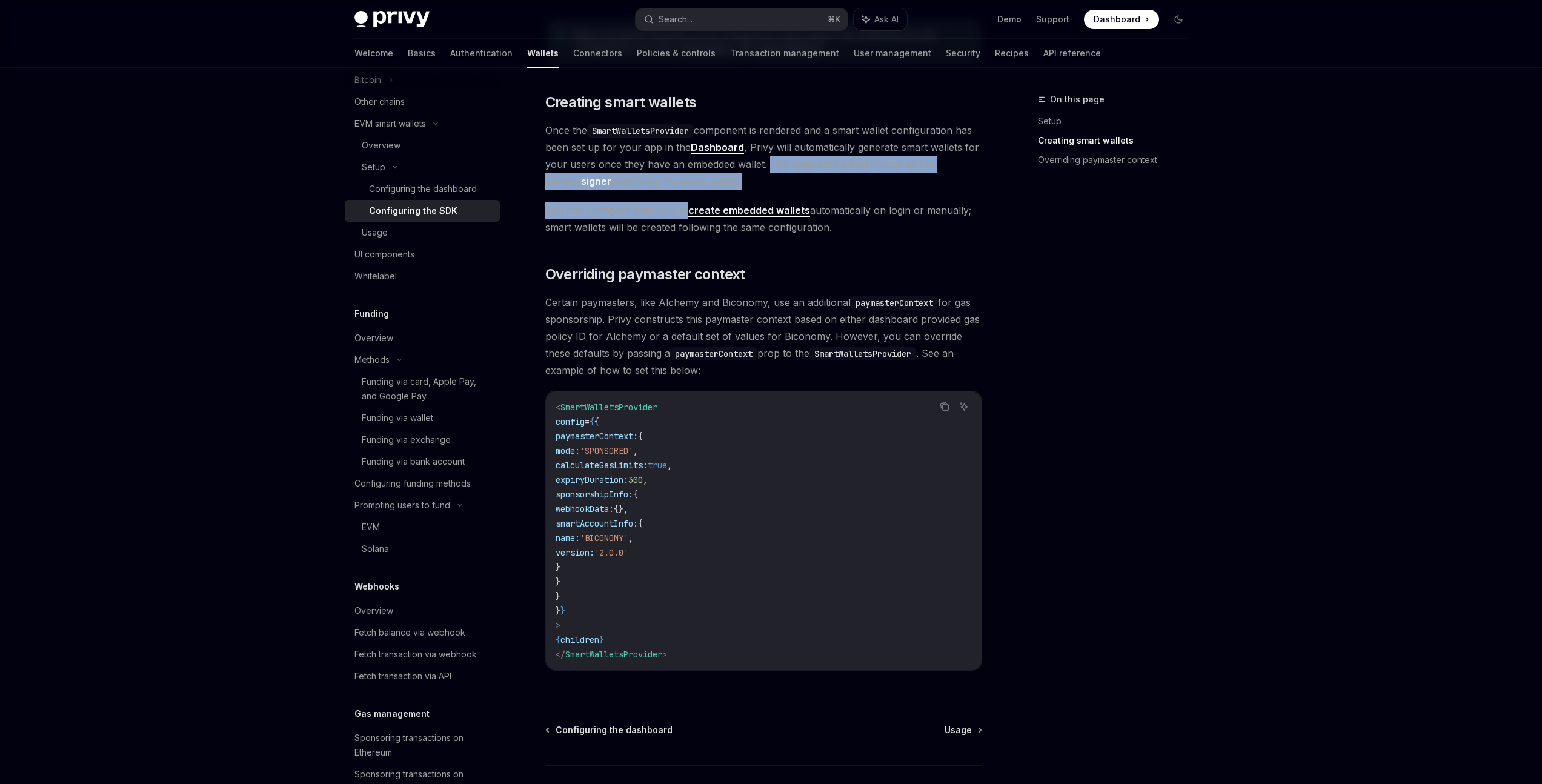
drag, startPoint x: 770, startPoint y: 163, endPoint x: 682, endPoint y: 207, distance: 98.4
click at [682, 207] on div "Looking to get started quickly? Check out our Smart Wallets starter repo . You …" at bounding box center [763, 112] width 437 height 1155
drag, startPoint x: 541, startPoint y: 230, endPoint x: 851, endPoint y: 232, distance: 310.0
click at [851, 232] on div "Setup Configure smart wallets in the SDK OpenAI Open in ChatGPT OpenAI Open in …" at bounding box center [650, 127] width 669 height 1486
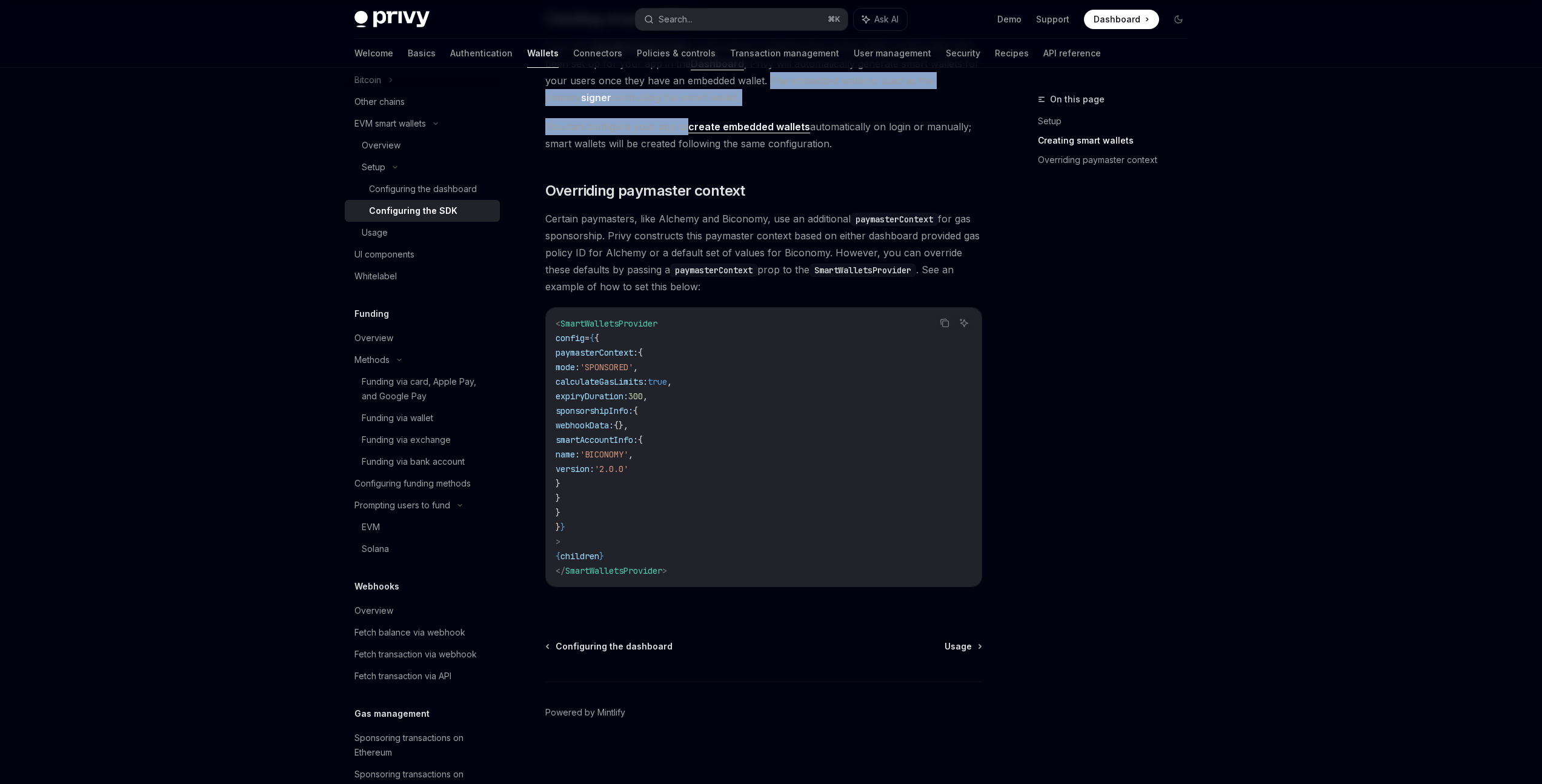
scroll to position [791, 0]
click at [750, 126] on link "create embedded wallets" at bounding box center [749, 127] width 122 height 13
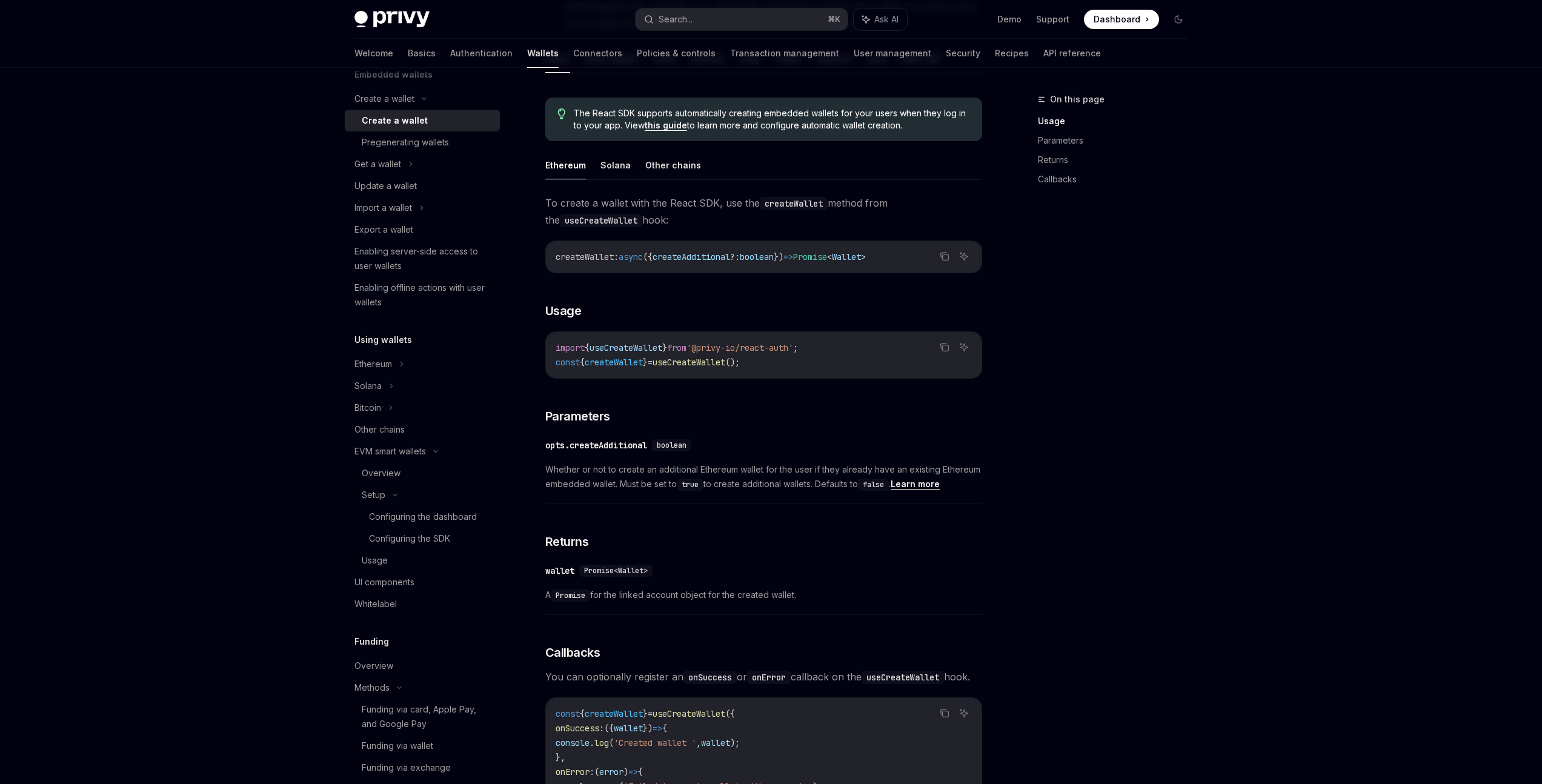
scroll to position [196, 0]
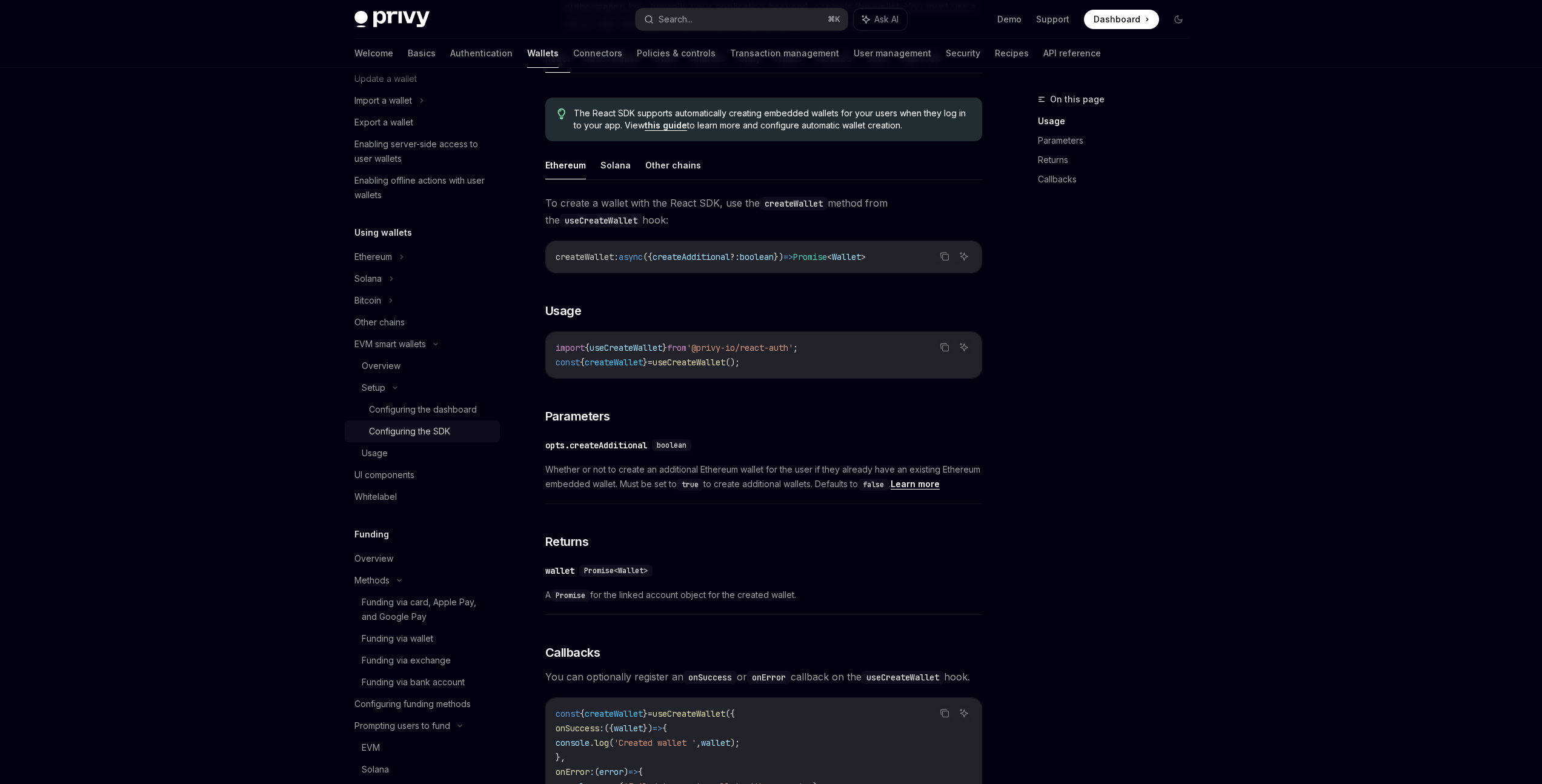
click at [393, 435] on div "Configuring the SDK" at bounding box center [409, 431] width 81 height 15
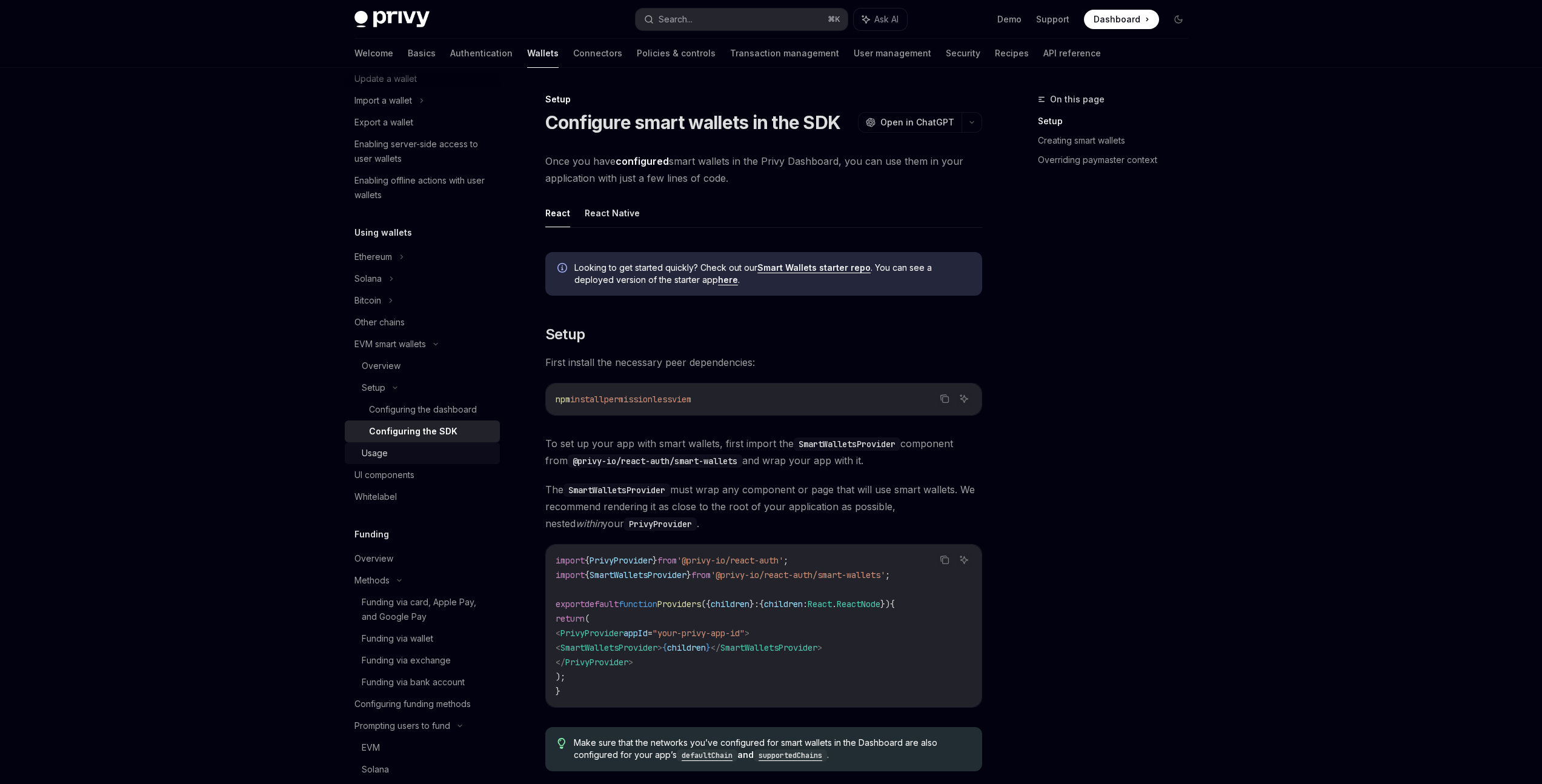
click at [380, 451] on div "Usage" at bounding box center [375, 453] width 26 height 15
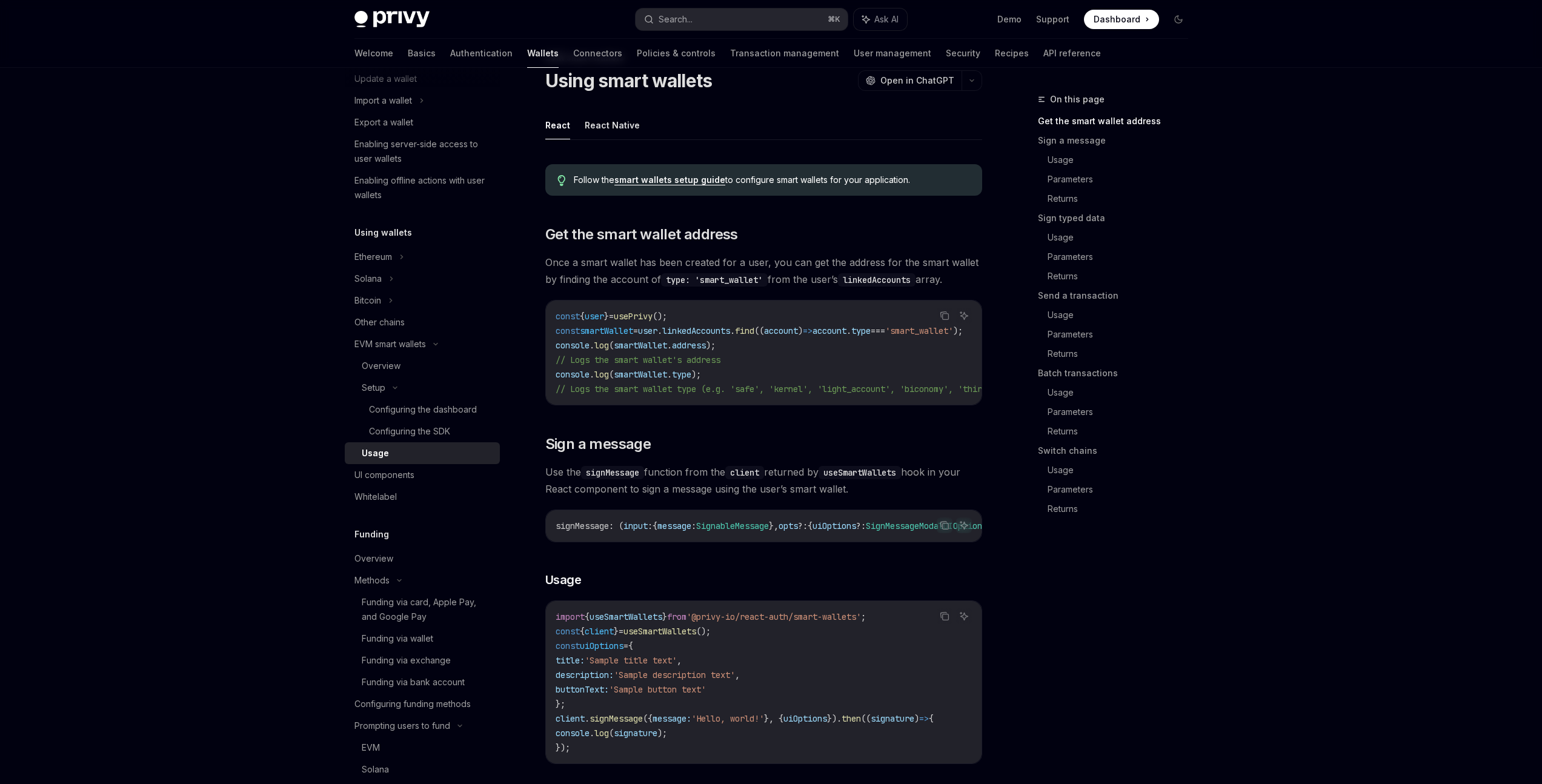
scroll to position [43, 0]
drag, startPoint x: 642, startPoint y: 409, endPoint x: 662, endPoint y: 409, distance: 20.0
click at [406, 474] on div "UI components" at bounding box center [384, 474] width 60 height 15
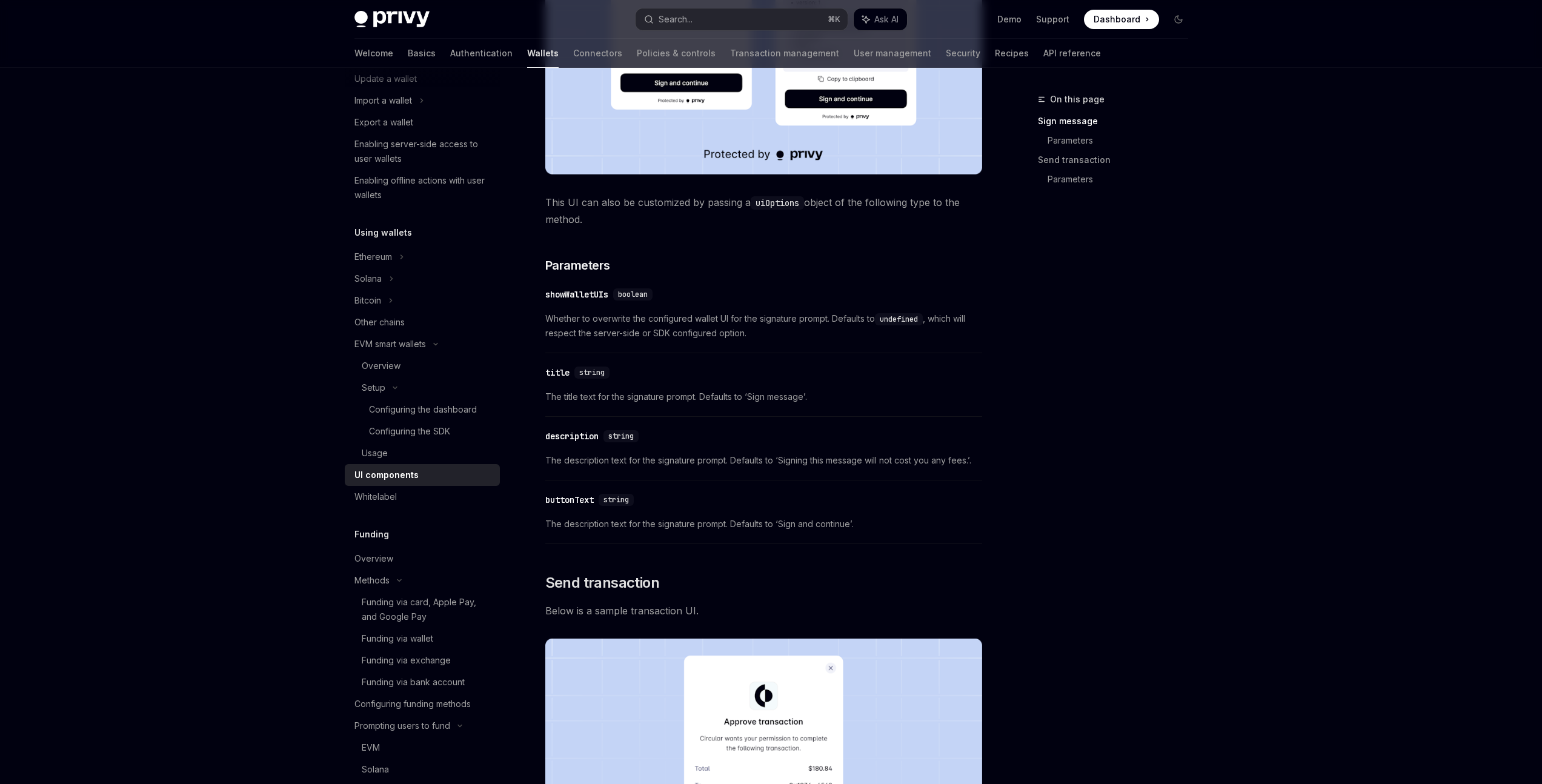
scroll to position [926, 0]
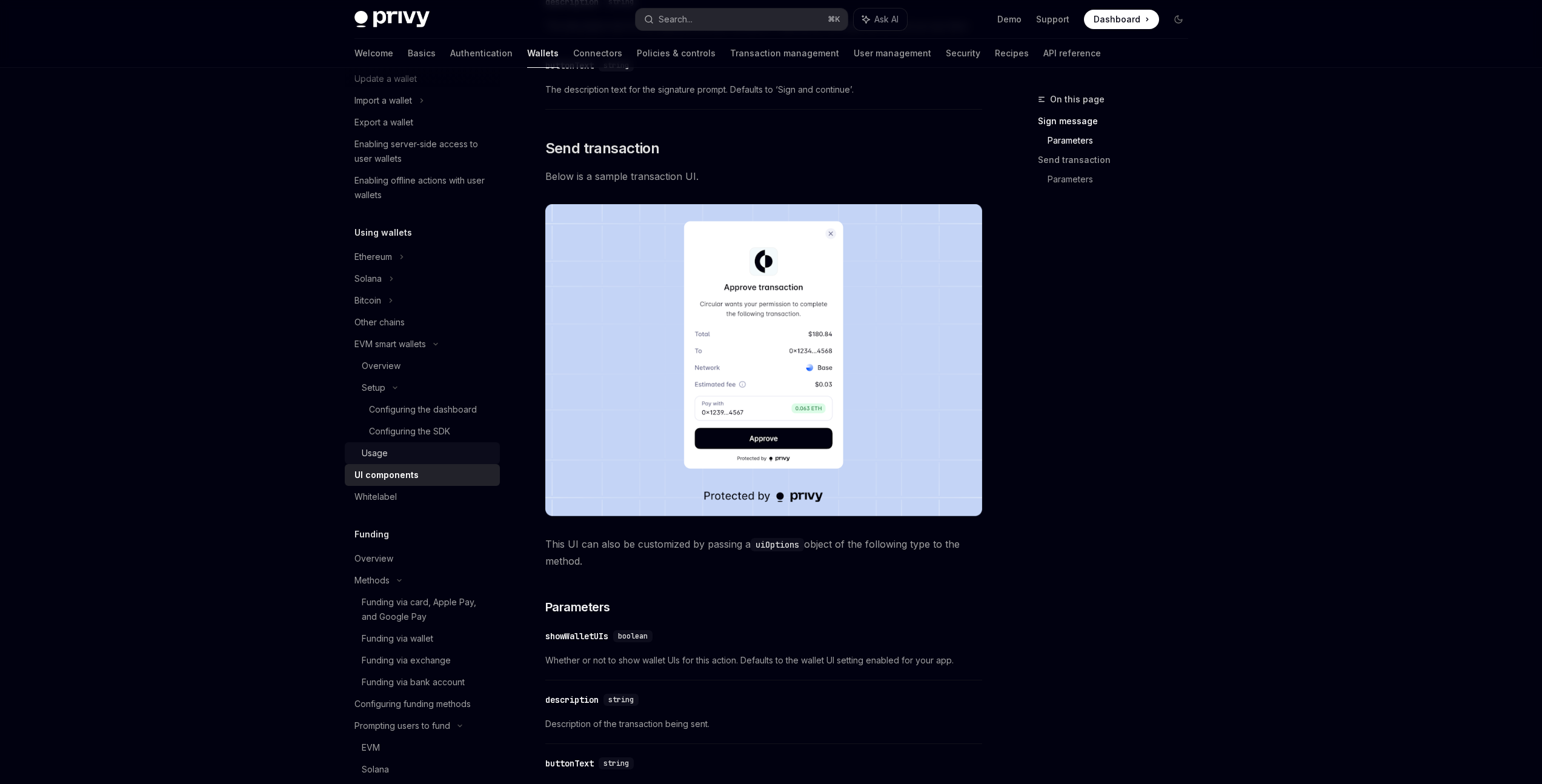
click at [371, 459] on div "Usage" at bounding box center [375, 453] width 26 height 15
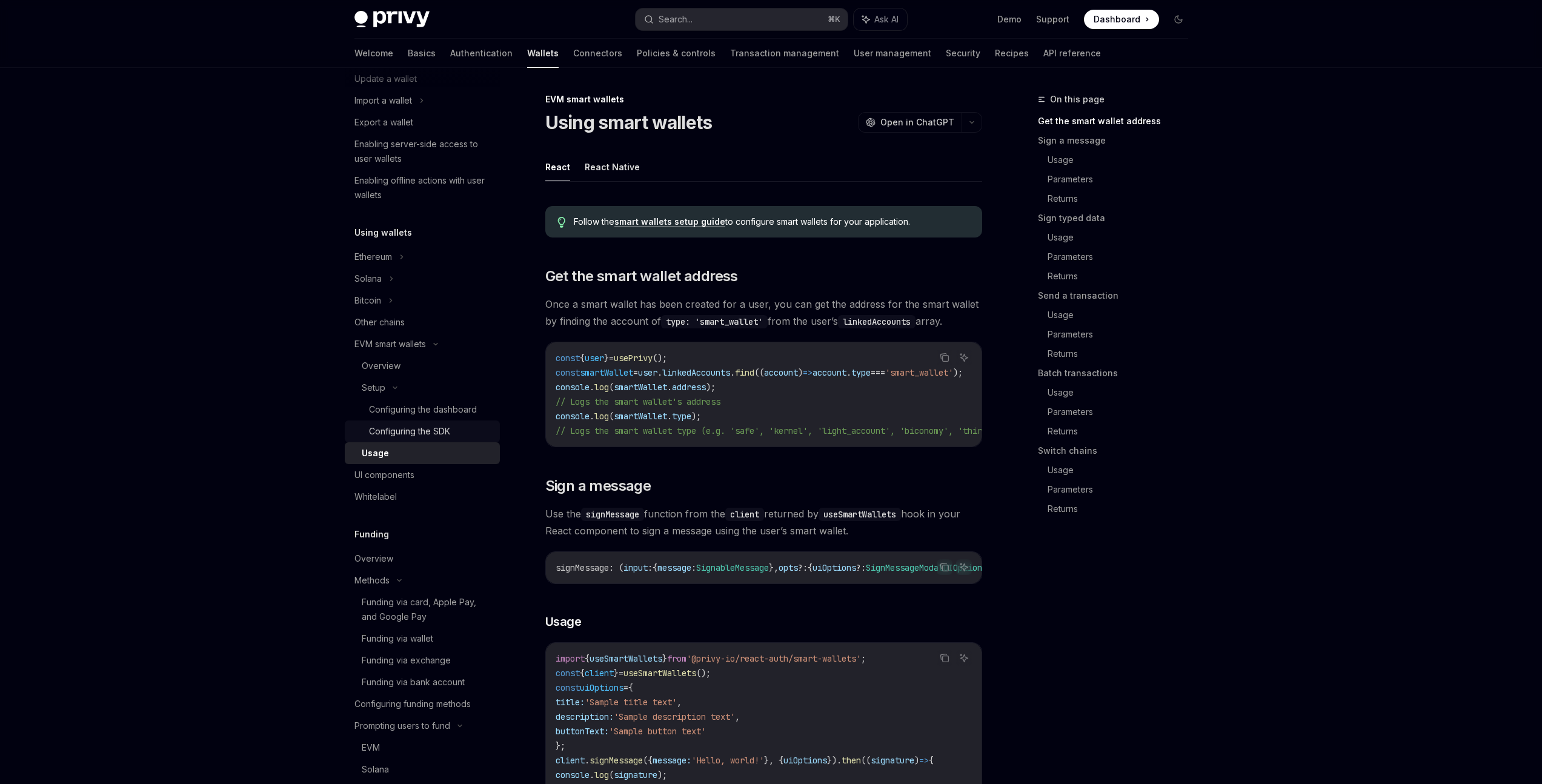
click at [392, 434] on div "Configuring the SDK" at bounding box center [409, 431] width 81 height 15
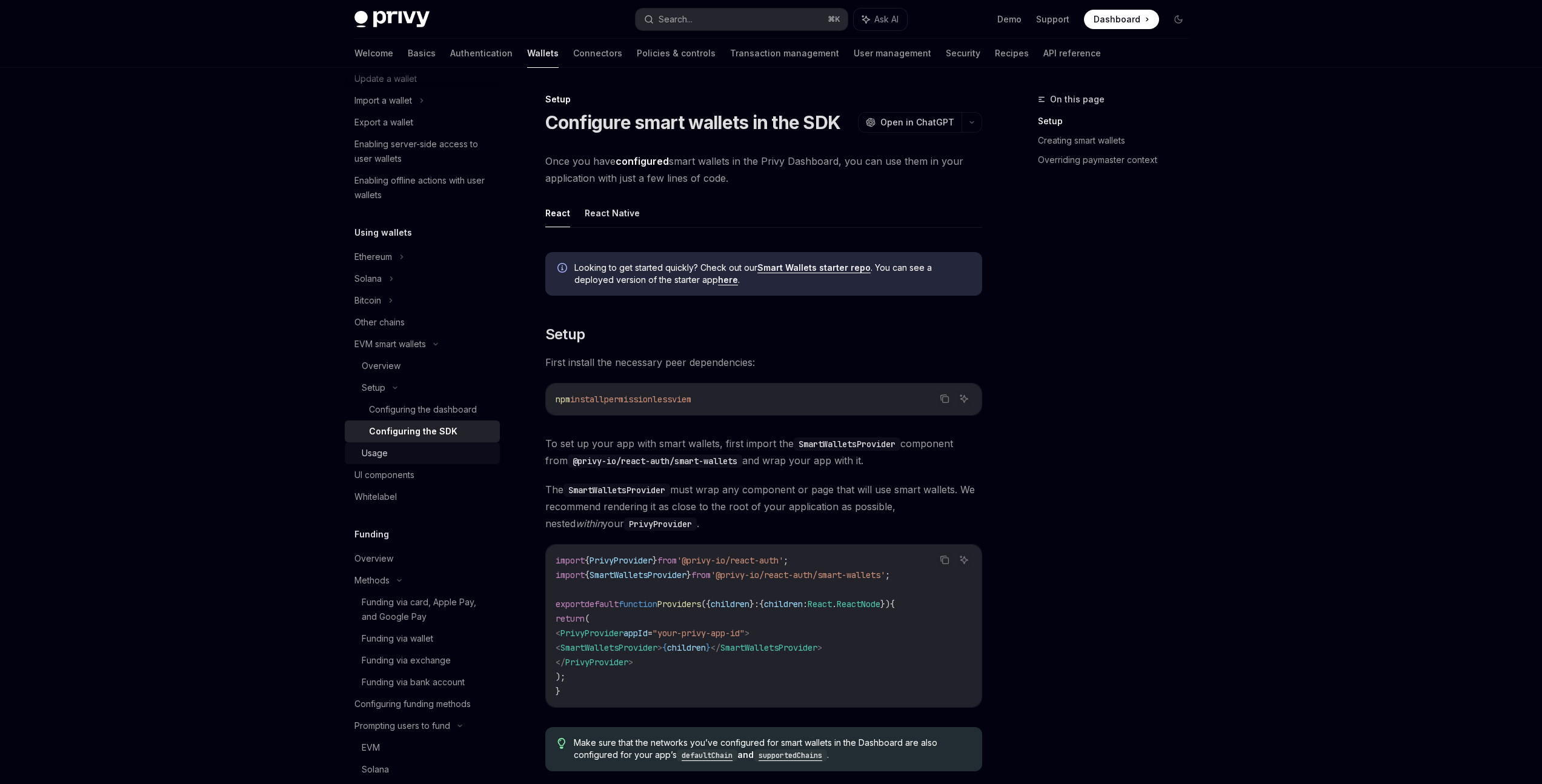
click at [380, 447] on div "Usage" at bounding box center [375, 453] width 26 height 15
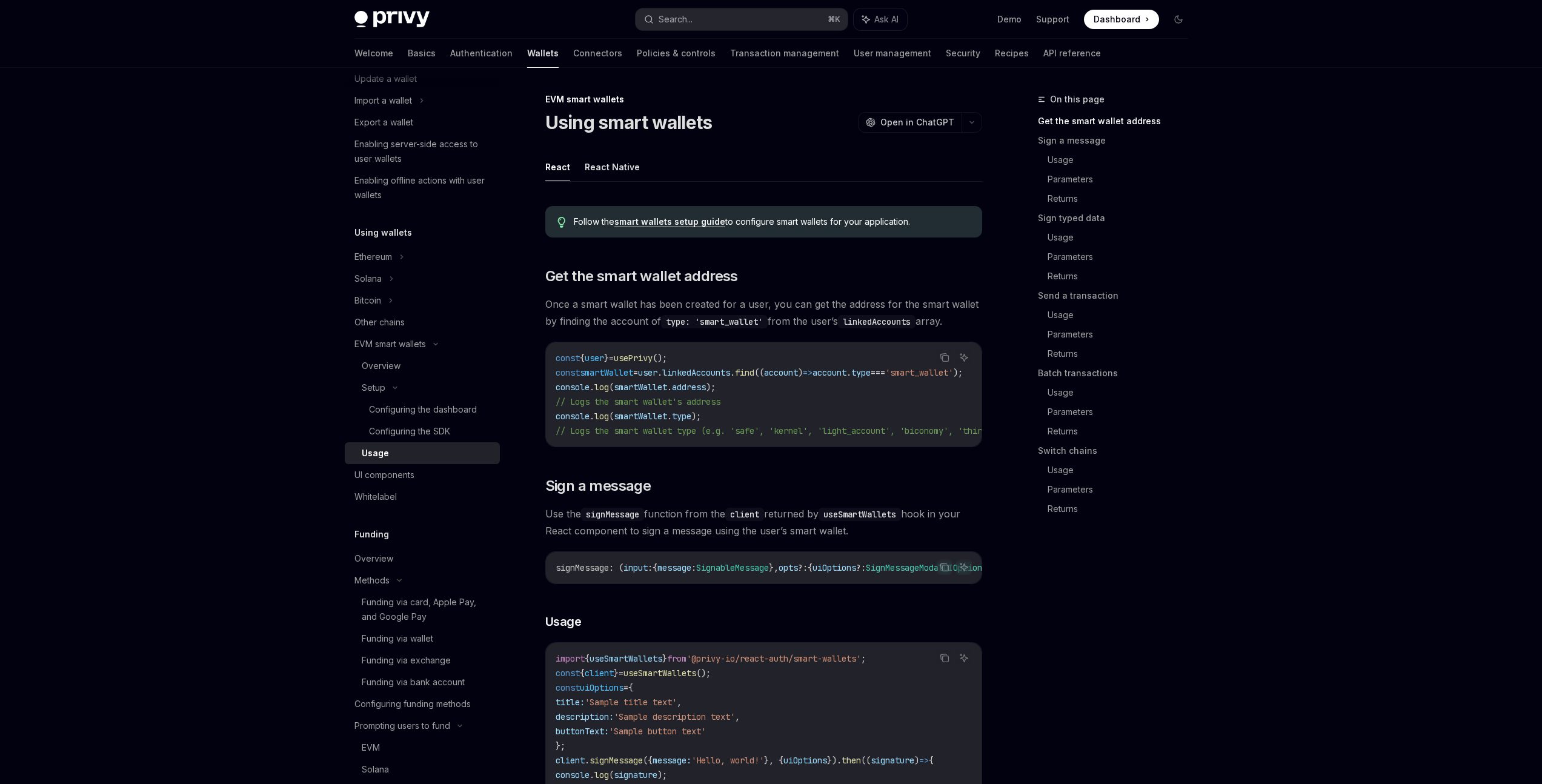
drag, startPoint x: 653, startPoint y: 451, endPoint x: 681, endPoint y: 451, distance: 28.0
click at [681, 447] on div "Copy Ask AI const { user } = usePrivy (); const smartWallet = user . linkedAcco…" at bounding box center [763, 394] width 437 height 106
drag, startPoint x: 698, startPoint y: 445, endPoint x: 719, endPoint y: 446, distance: 21.0
click at [719, 446] on div "const { user } = usePrivy (); const smartWallet = user . linkedAccounts . find …" at bounding box center [764, 394] width 436 height 104
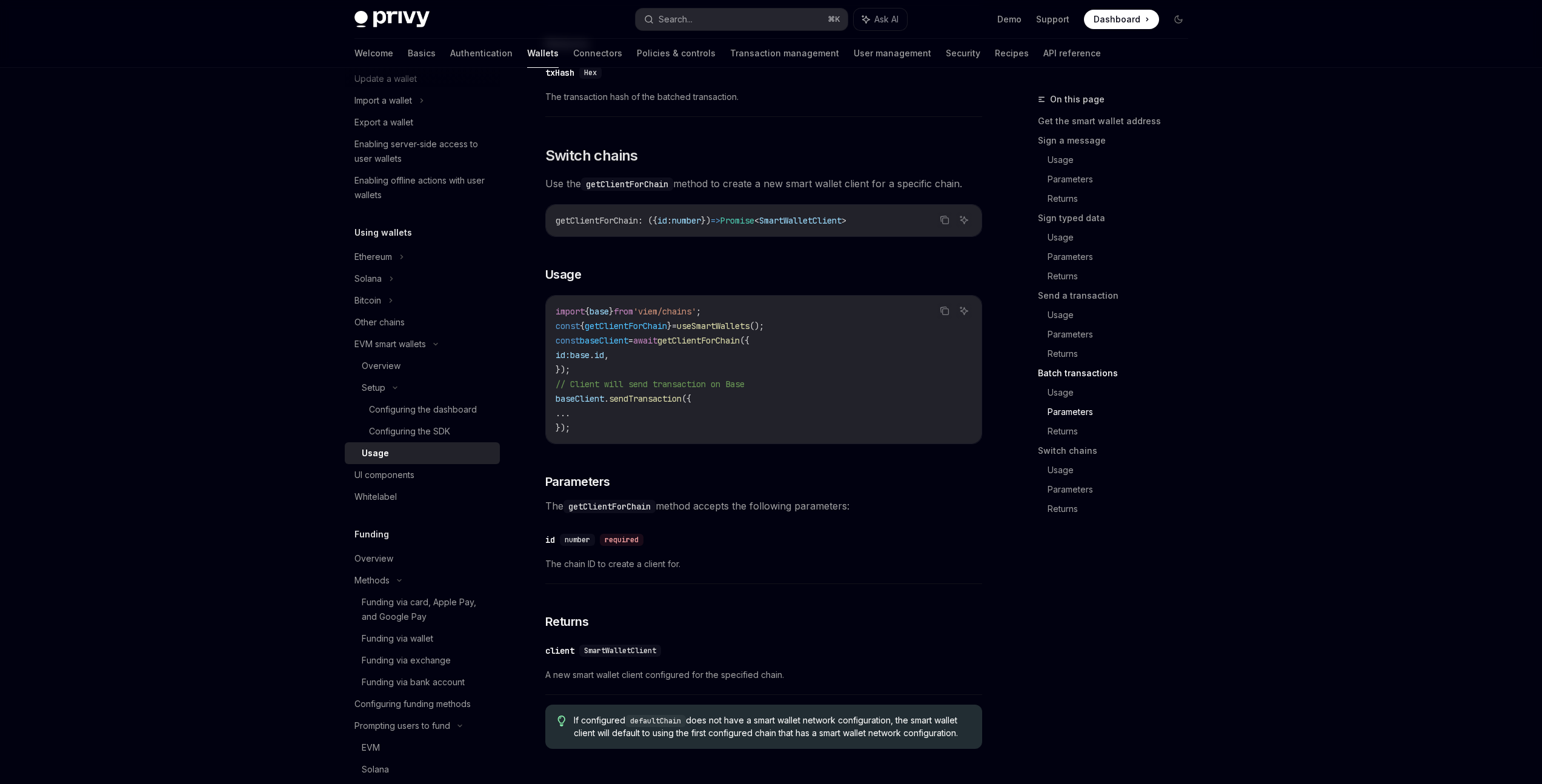
scroll to position [3114, 0]
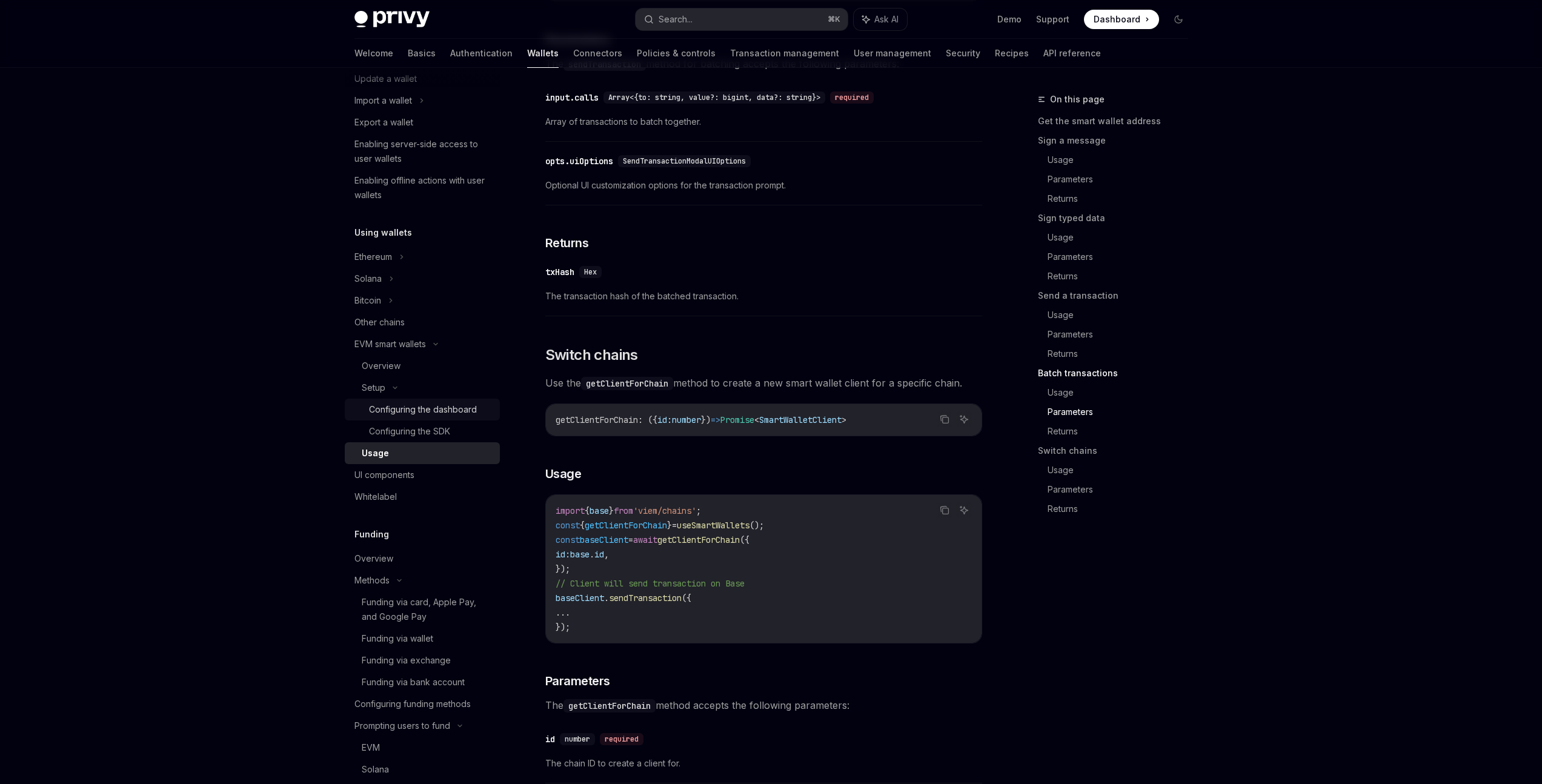
click at [406, 412] on div "Configuring the dashboard" at bounding box center [423, 409] width 108 height 15
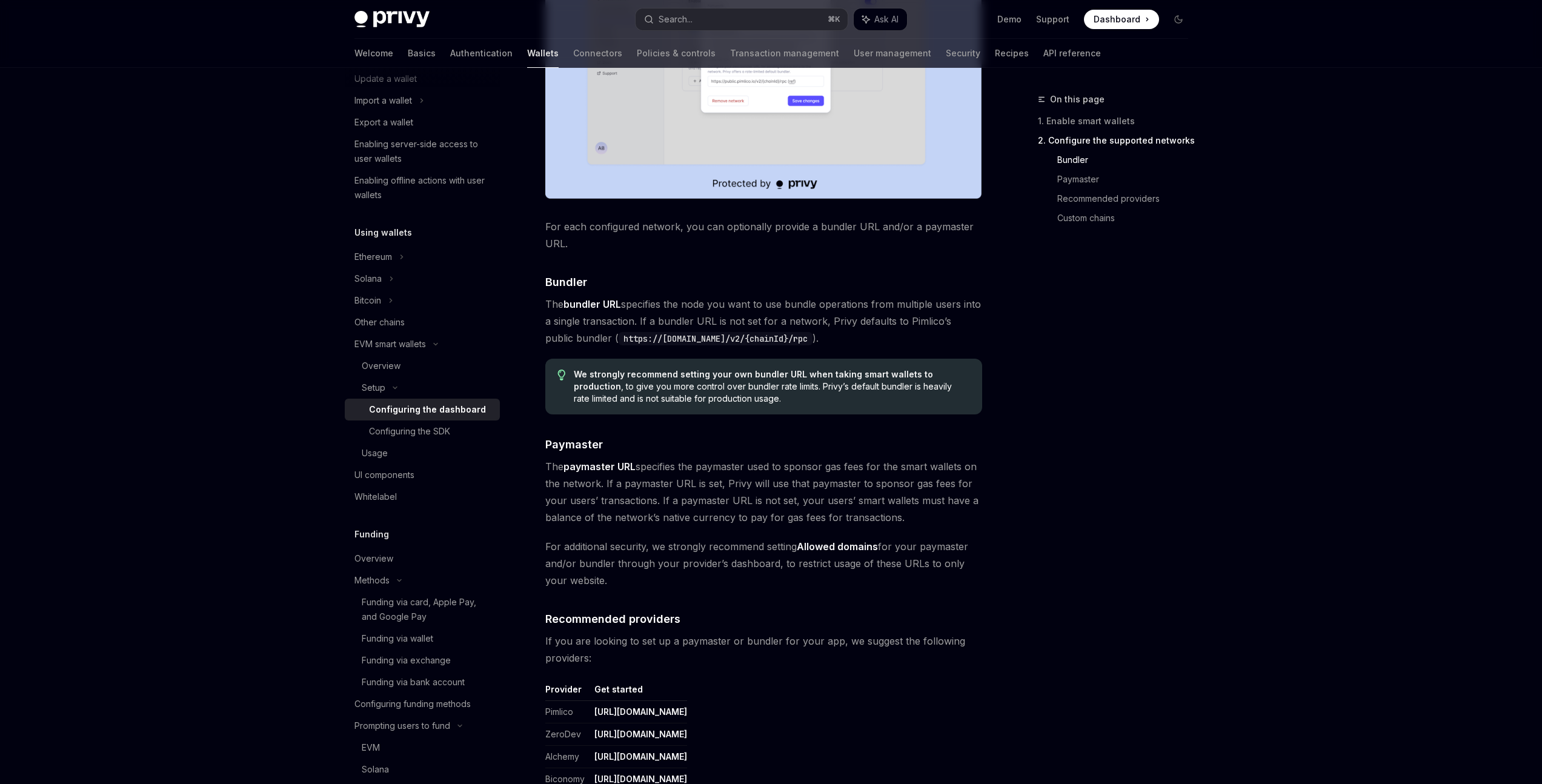
scroll to position [1140, 0]
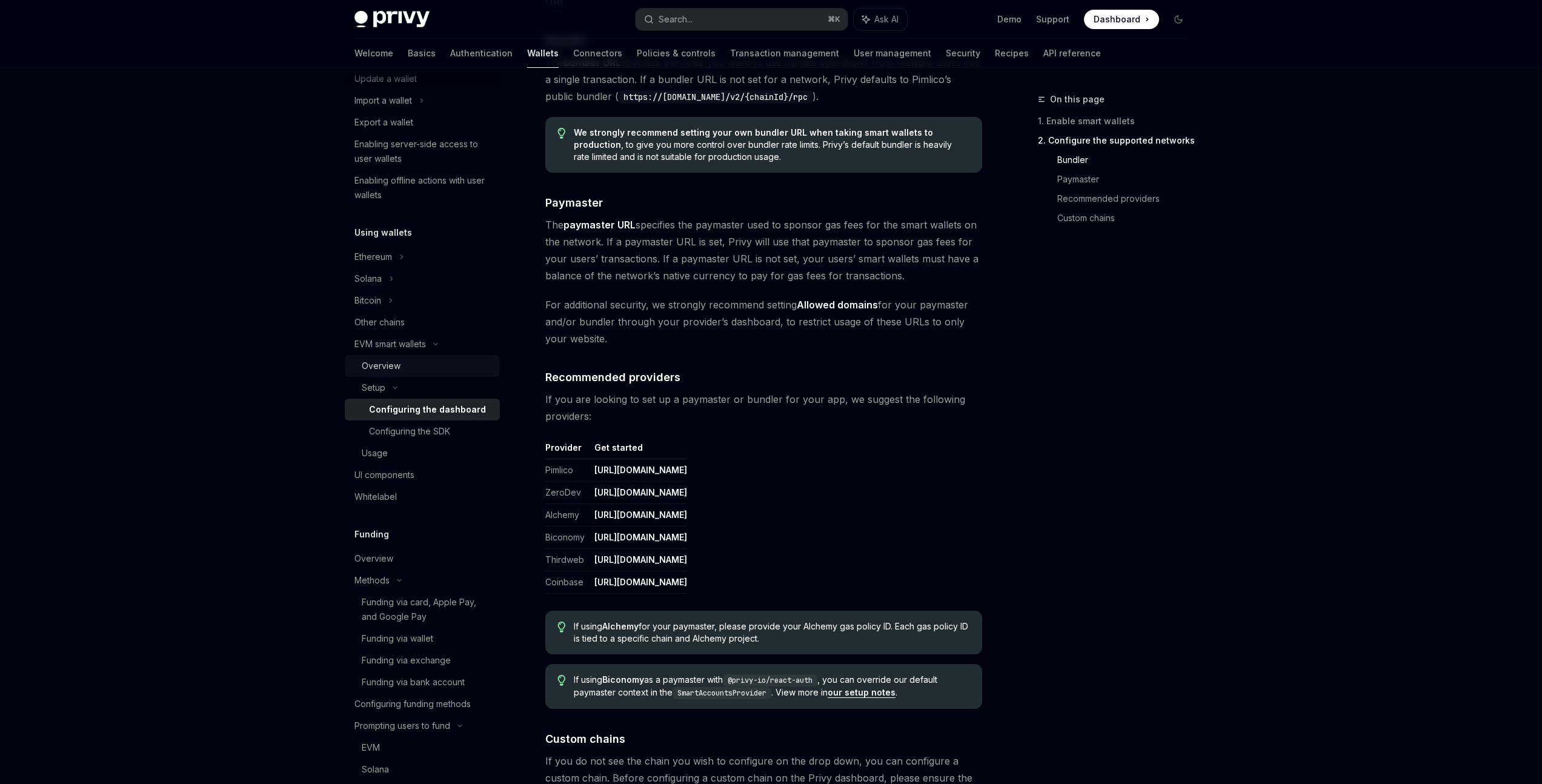
click at [394, 373] on link "Overview" at bounding box center [422, 366] width 155 height 22
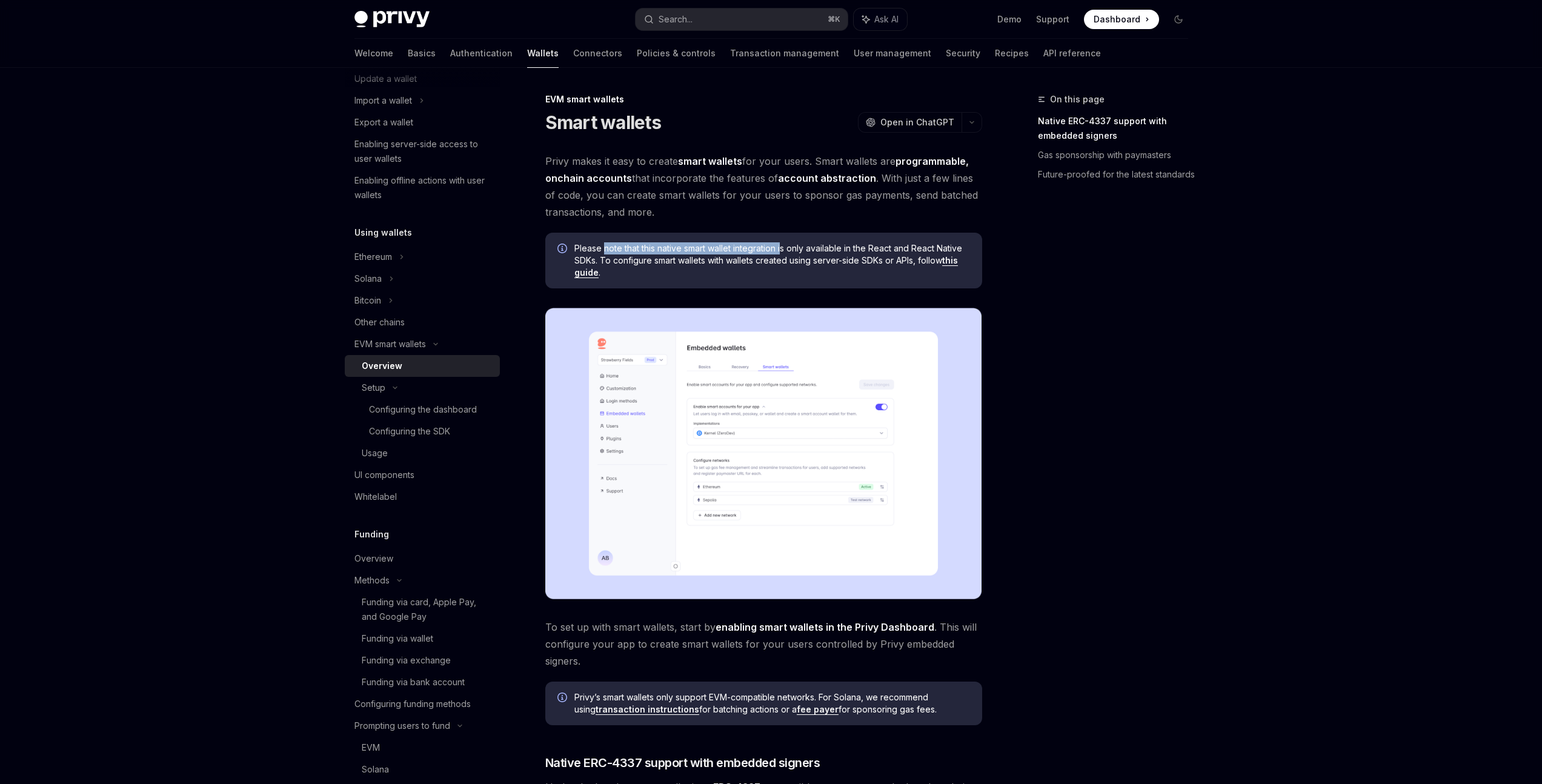
drag, startPoint x: 604, startPoint y: 249, endPoint x: 784, endPoint y: 249, distance: 180.0
click at [784, 249] on span "Please note that this native smart wallet integration is only available in the …" at bounding box center [773, 260] width 396 height 36
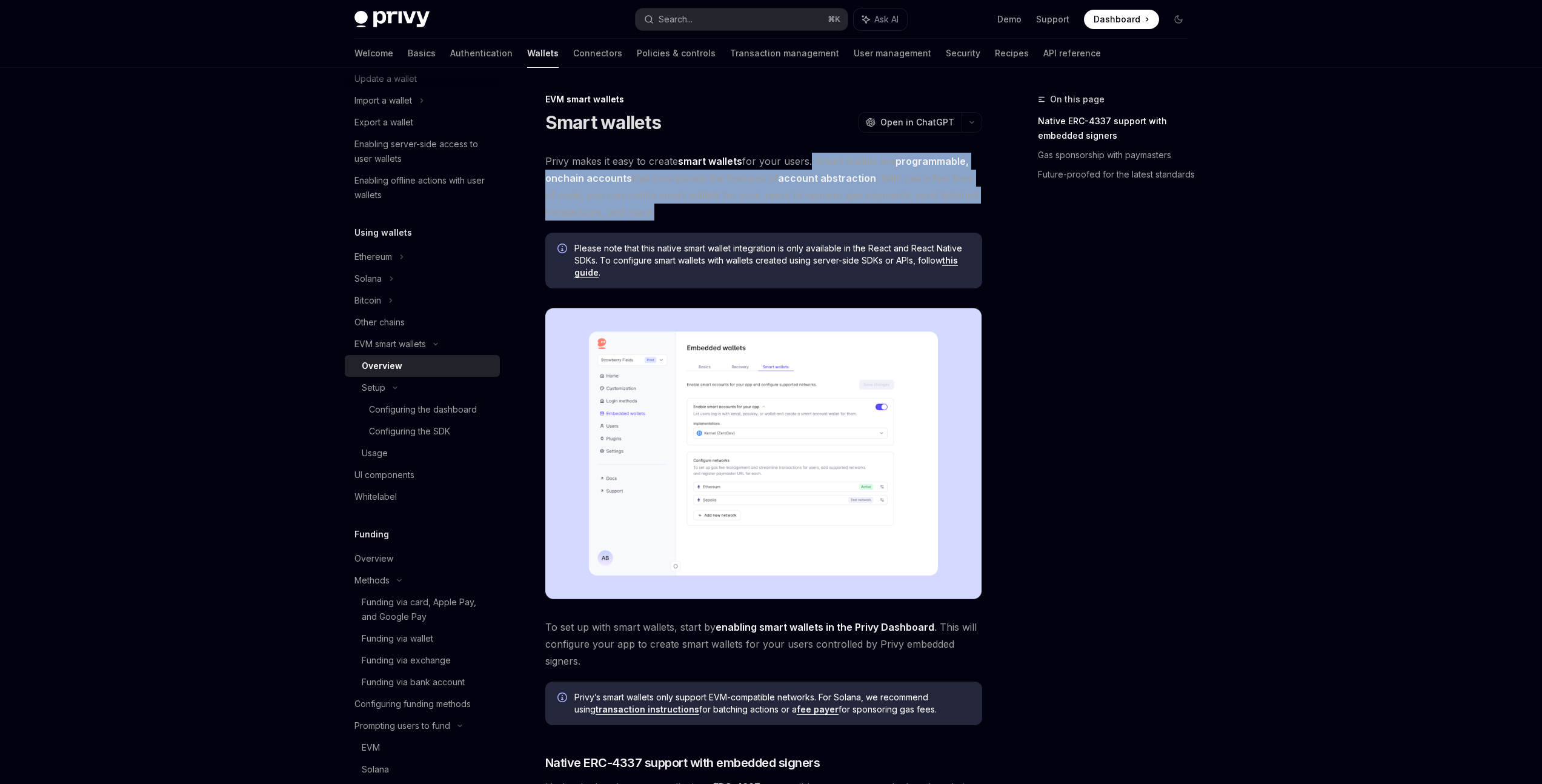
drag, startPoint x: 808, startPoint y: 163, endPoint x: 902, endPoint y: 216, distance: 107.9
click at [901, 209] on span "Privy makes it easy to create smart wallets for your users. Smart wallets are p…" at bounding box center [763, 186] width 437 height 68
click at [385, 452] on div "Usage" at bounding box center [375, 453] width 26 height 15
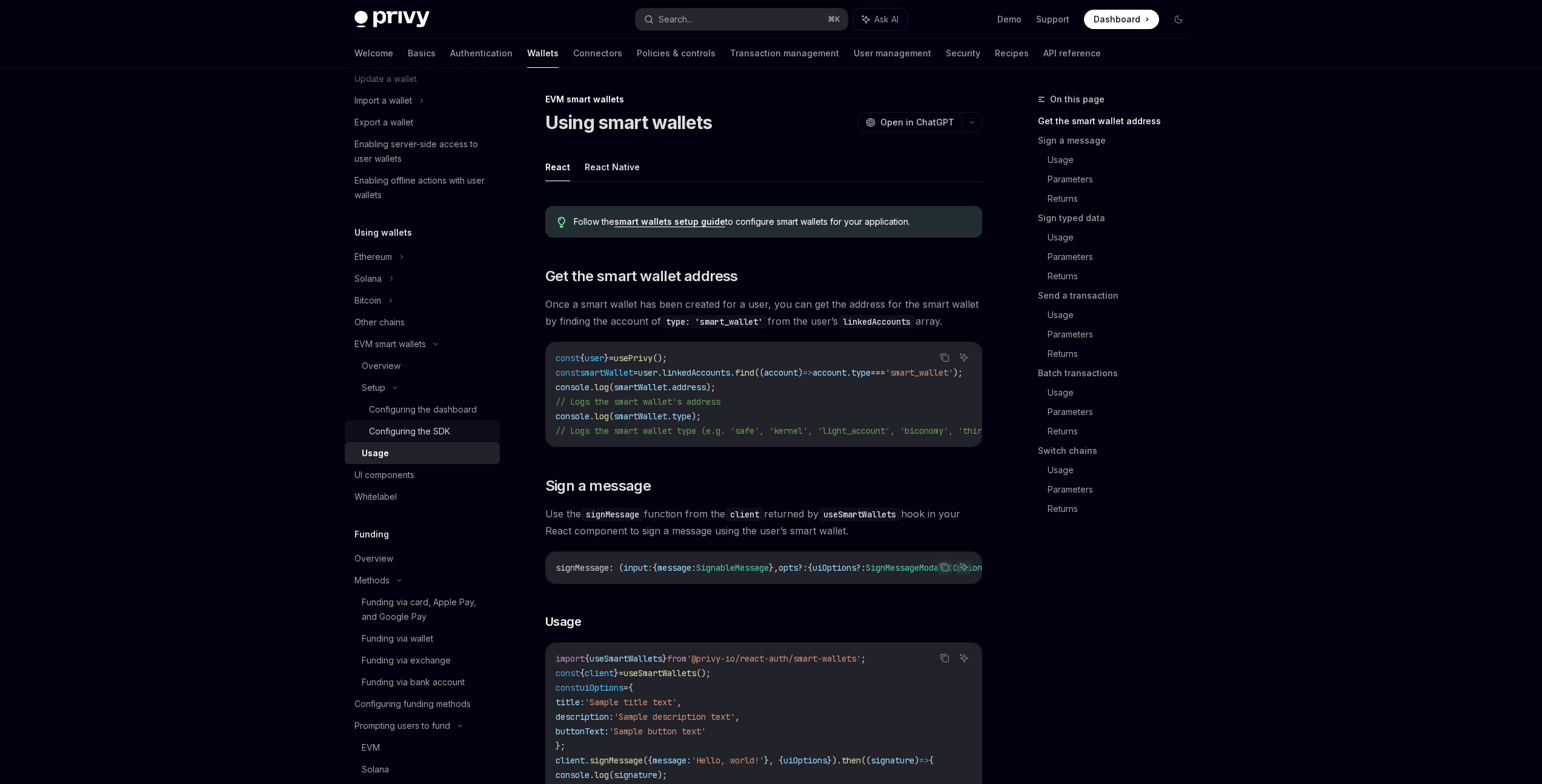
click at [398, 427] on div "Configuring the SDK" at bounding box center [409, 431] width 81 height 15
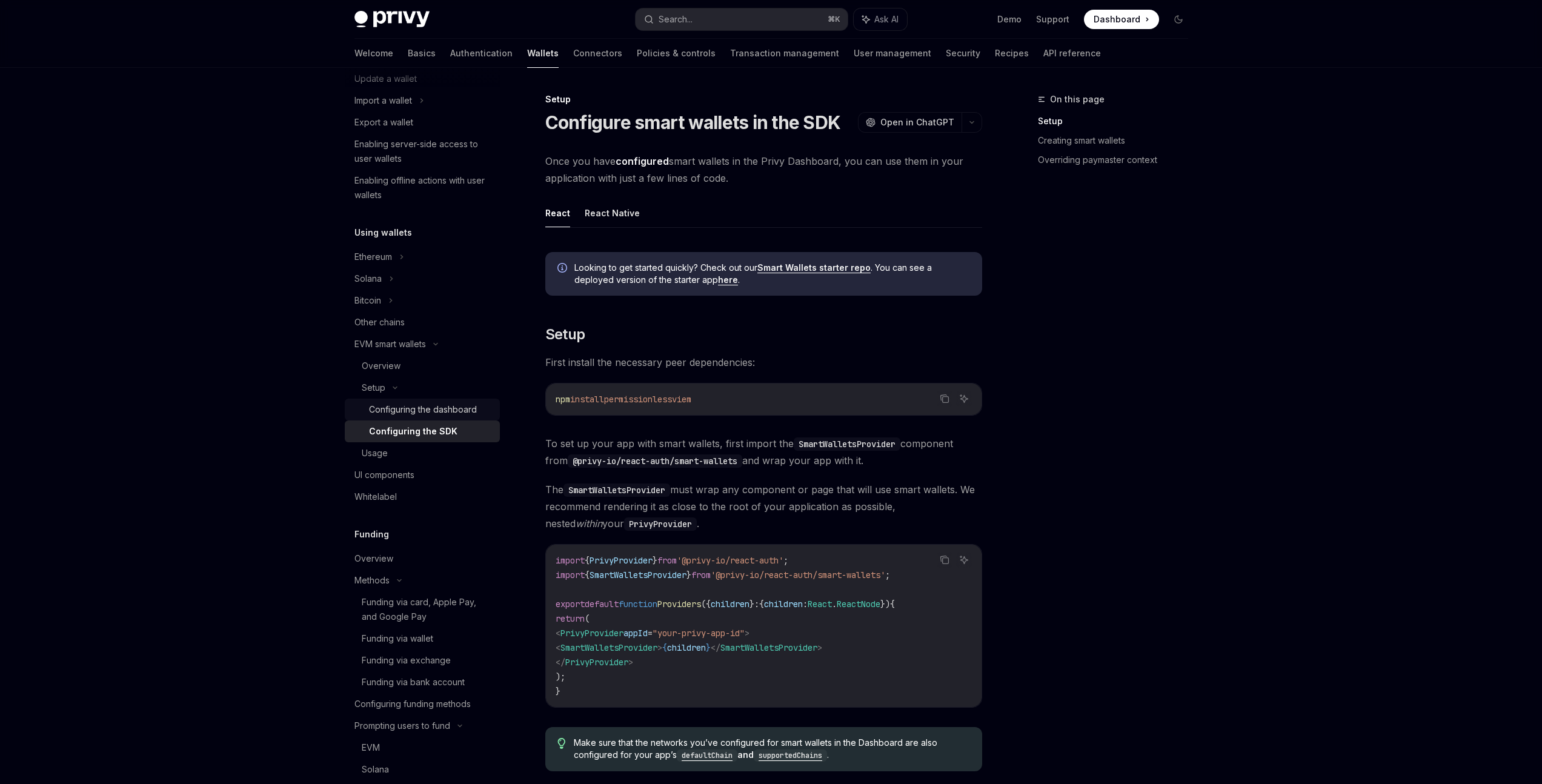
click at [400, 410] on div "Configuring the dashboard" at bounding box center [423, 409] width 108 height 15
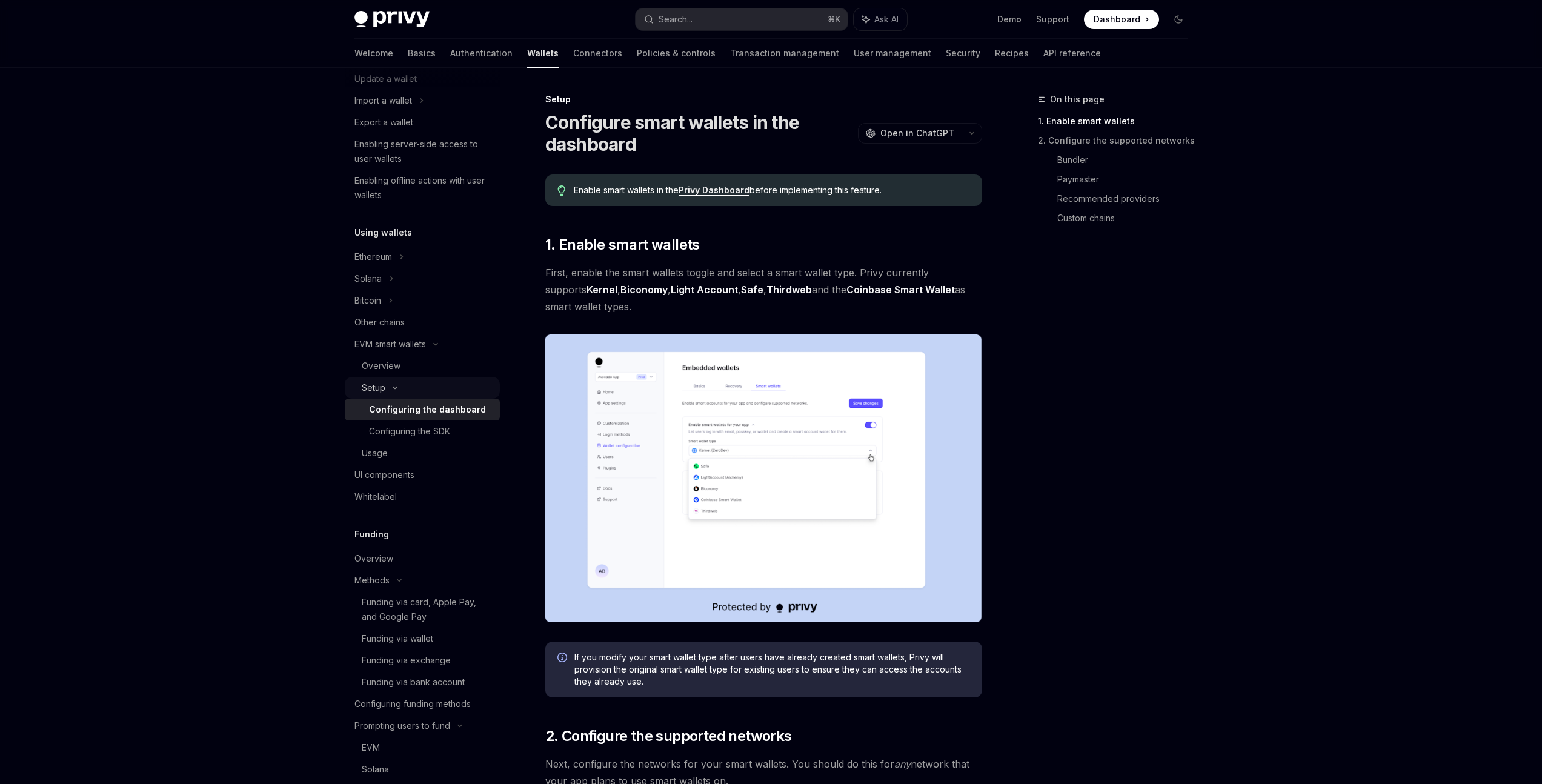
click at [397, 391] on div "Setup" at bounding box center [422, 387] width 155 height 22
click at [407, 367] on div "Overview" at bounding box center [427, 366] width 131 height 15
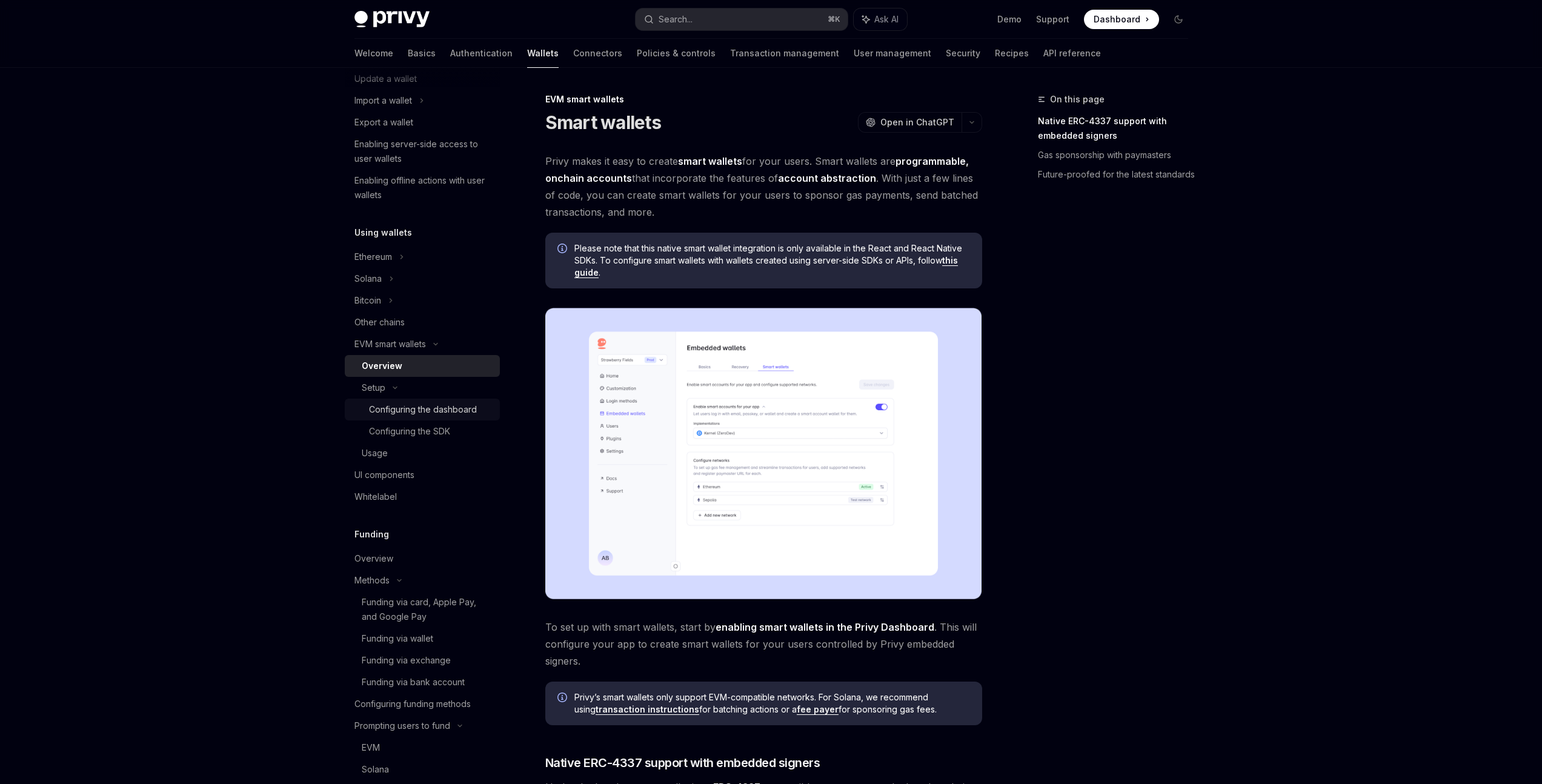
click at [400, 404] on div "Configuring the dashboard" at bounding box center [423, 409] width 108 height 15
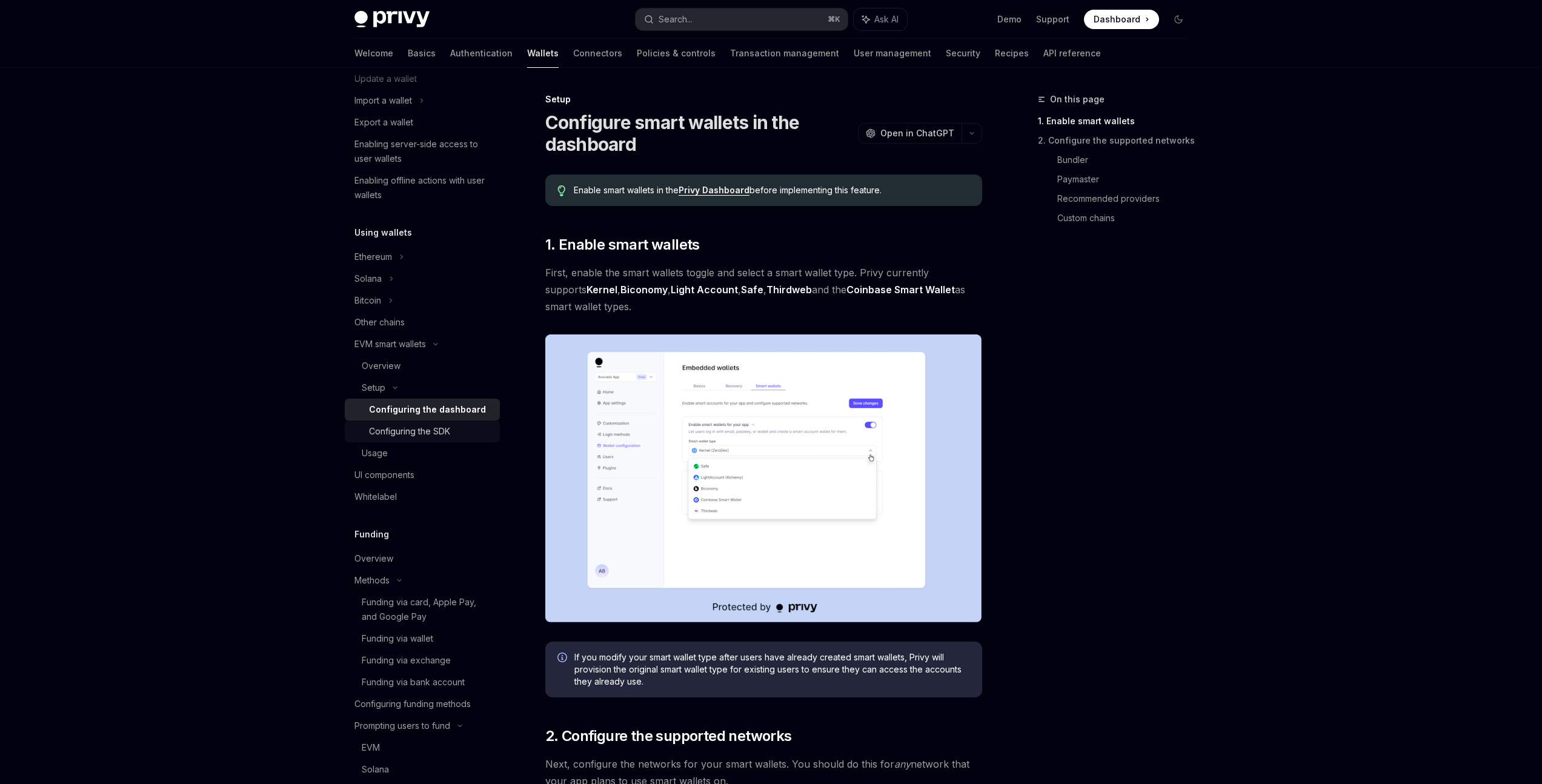
click at [415, 431] on div "Configuring the SDK" at bounding box center [409, 431] width 81 height 15
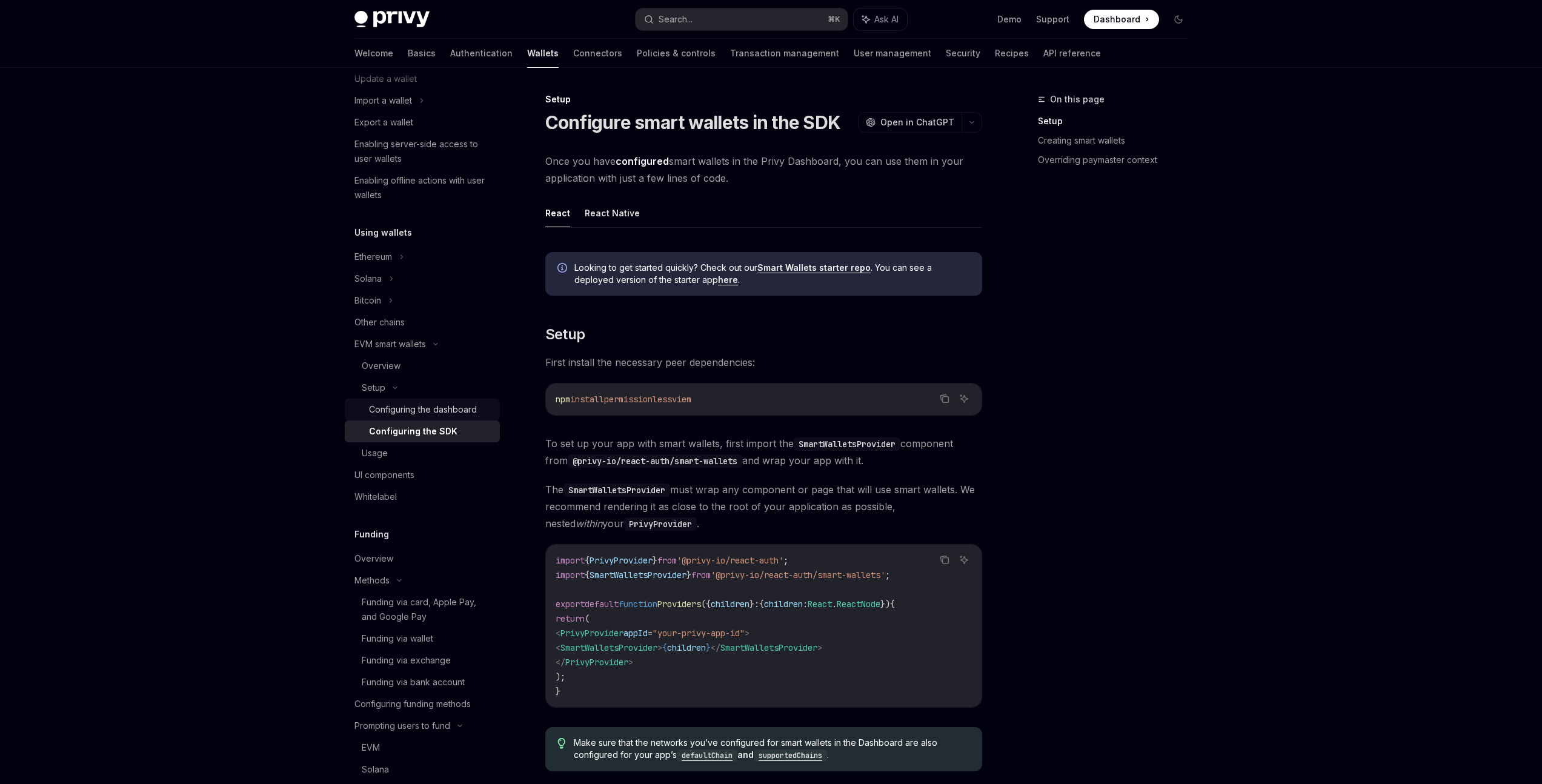
click at [431, 416] on div "Configuring the dashboard" at bounding box center [423, 409] width 108 height 15
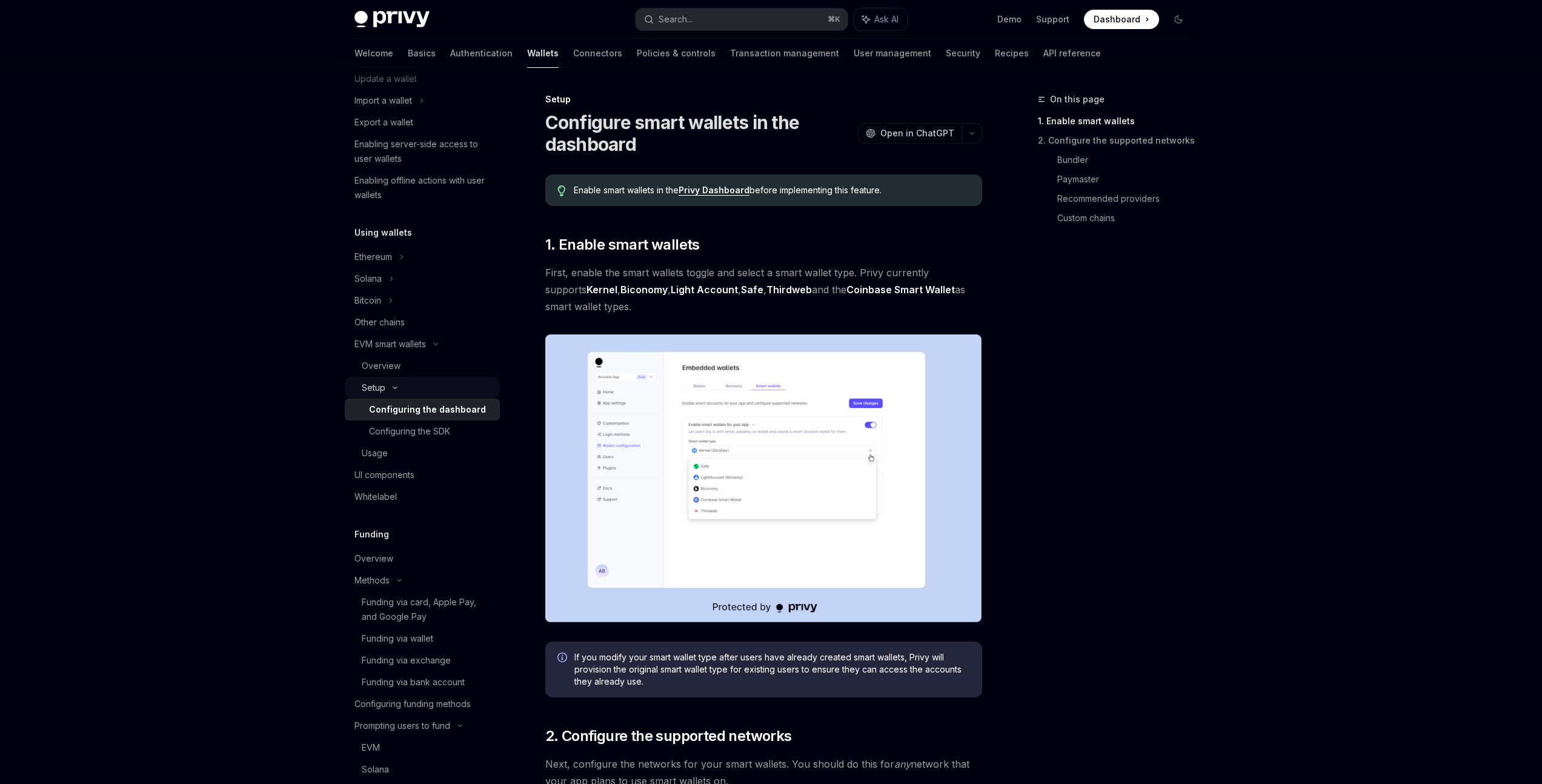
click at [399, 397] on div "Setup" at bounding box center [422, 387] width 155 height 22
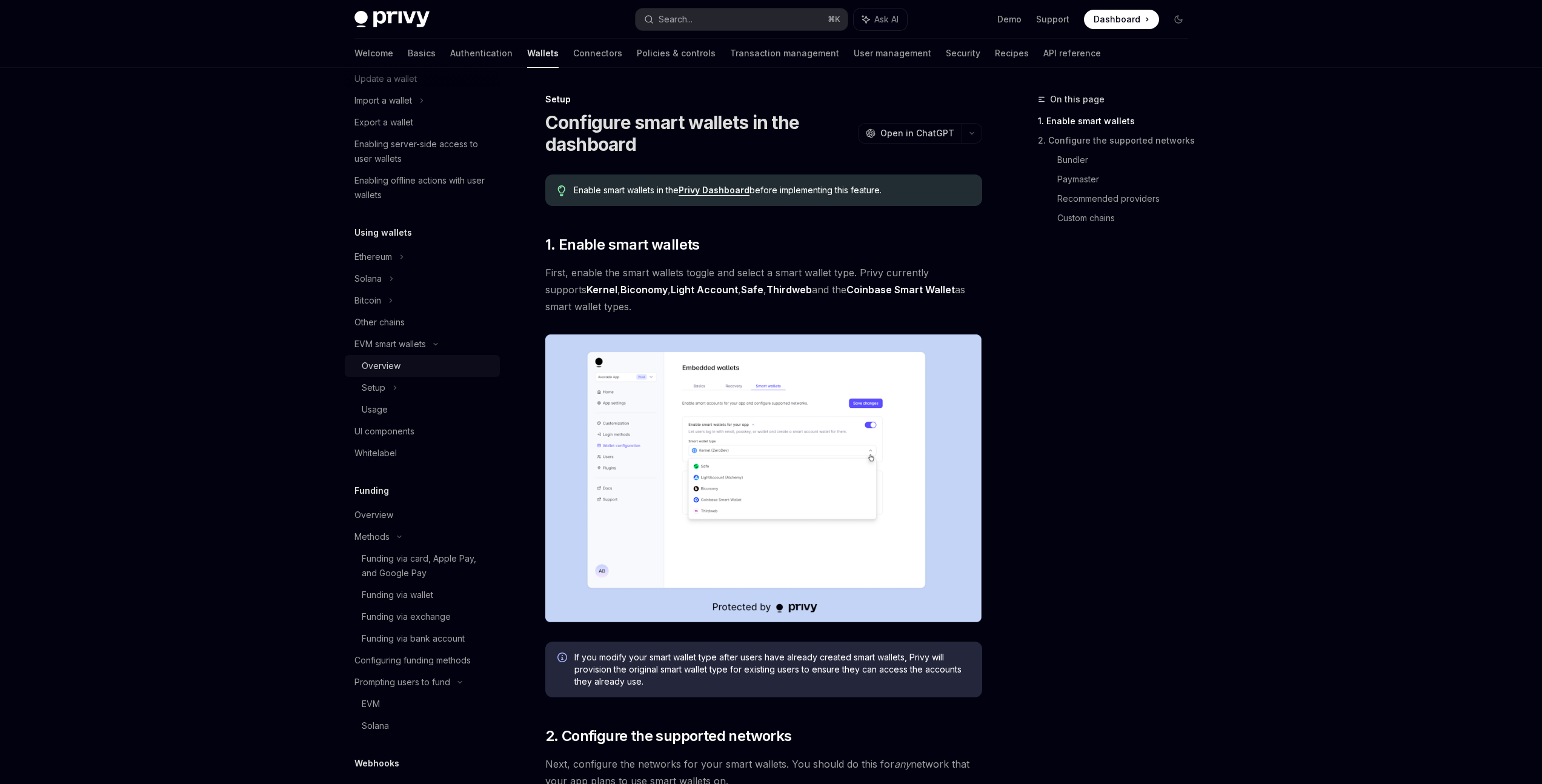
click at [397, 367] on div "Overview" at bounding box center [381, 366] width 39 height 15
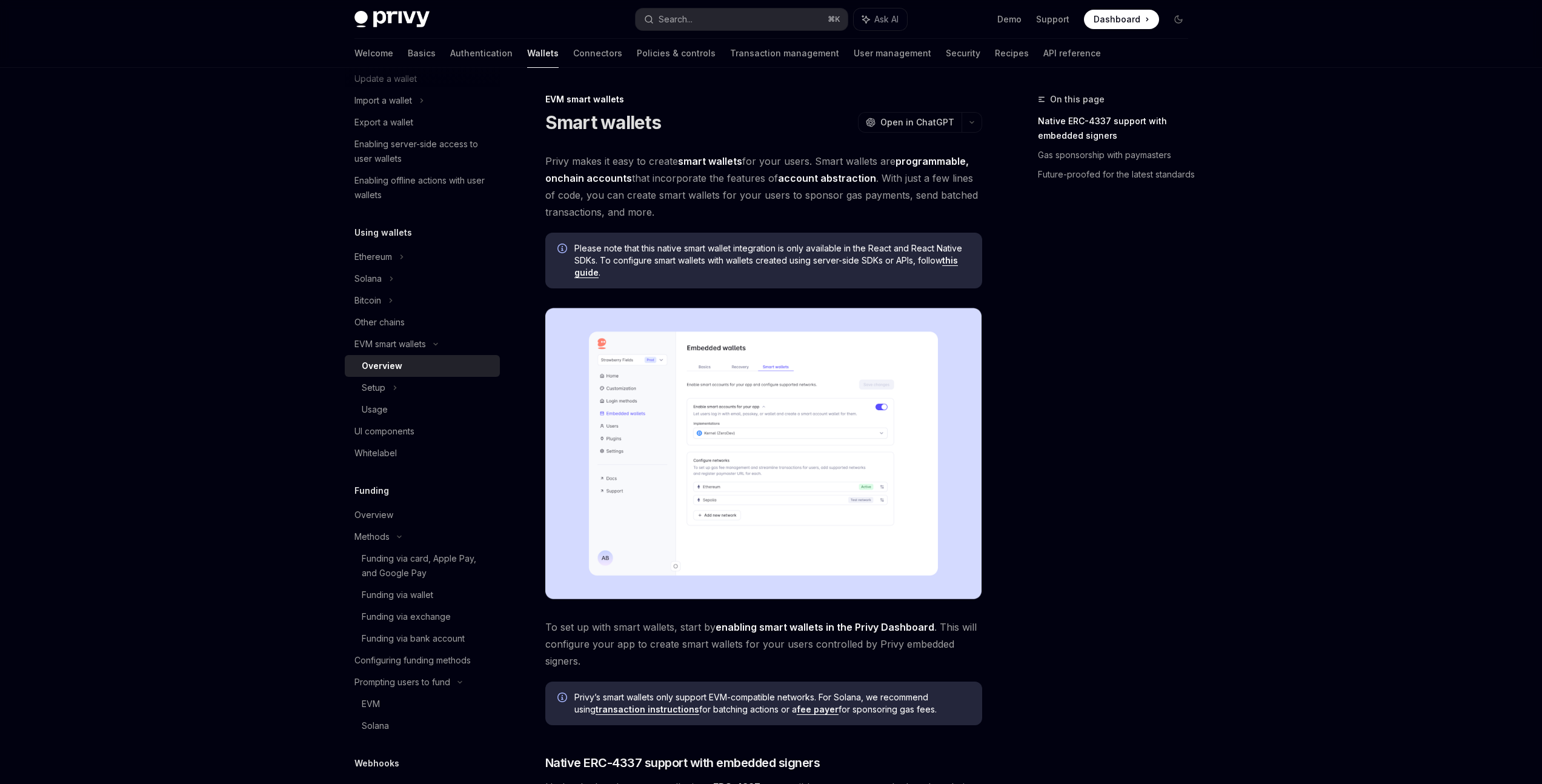
click at [955, 263] on link "this guide" at bounding box center [766, 266] width 384 height 23
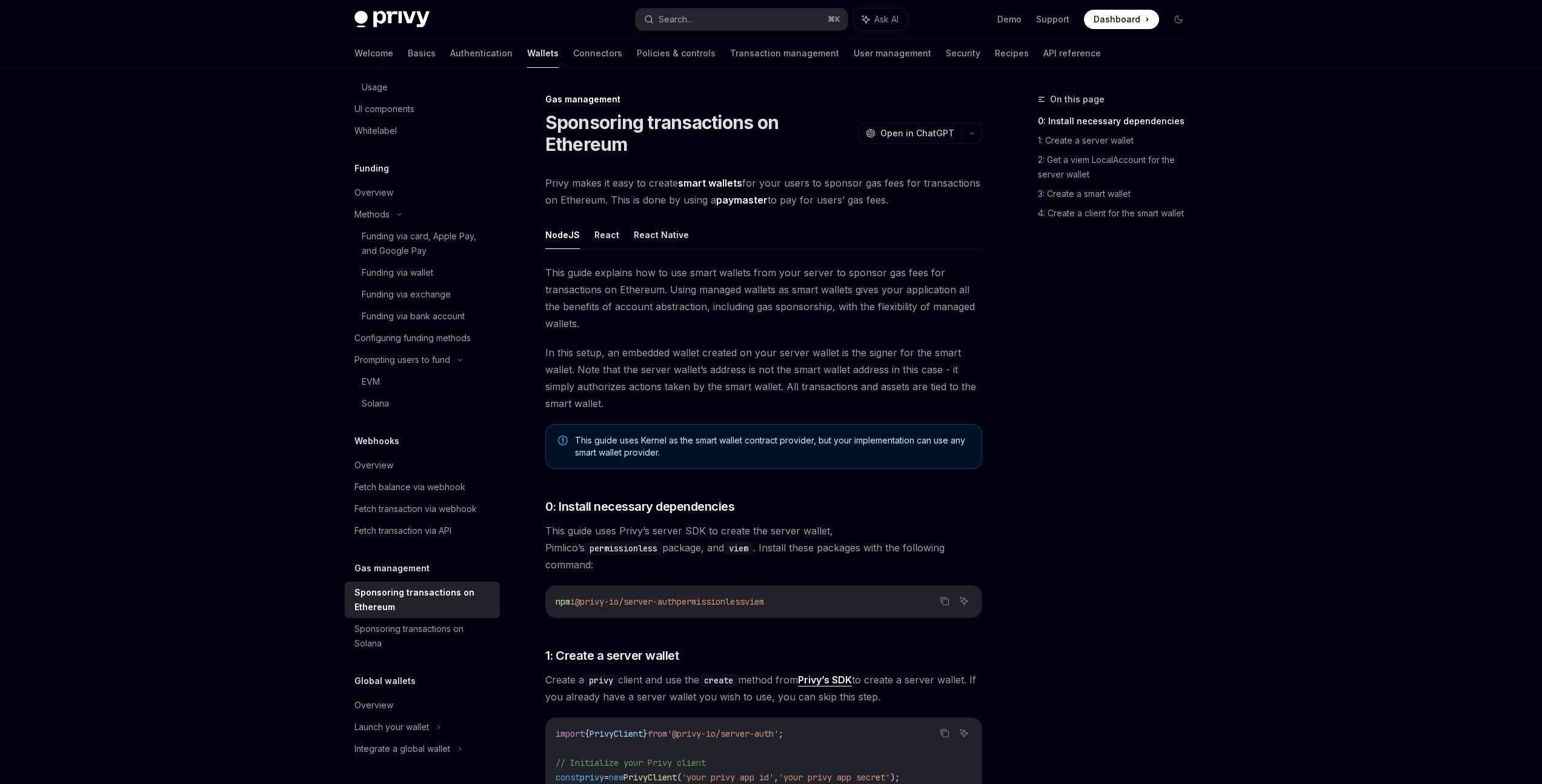
drag, startPoint x: 615, startPoint y: 200, endPoint x: 917, endPoint y: 200, distance: 302.0
click at [917, 200] on span "Privy makes it easy to create smart wallets for your users to sponsor gas fees …" at bounding box center [763, 192] width 437 height 34
click at [726, 201] on link "paymaster" at bounding box center [742, 200] width 52 height 13
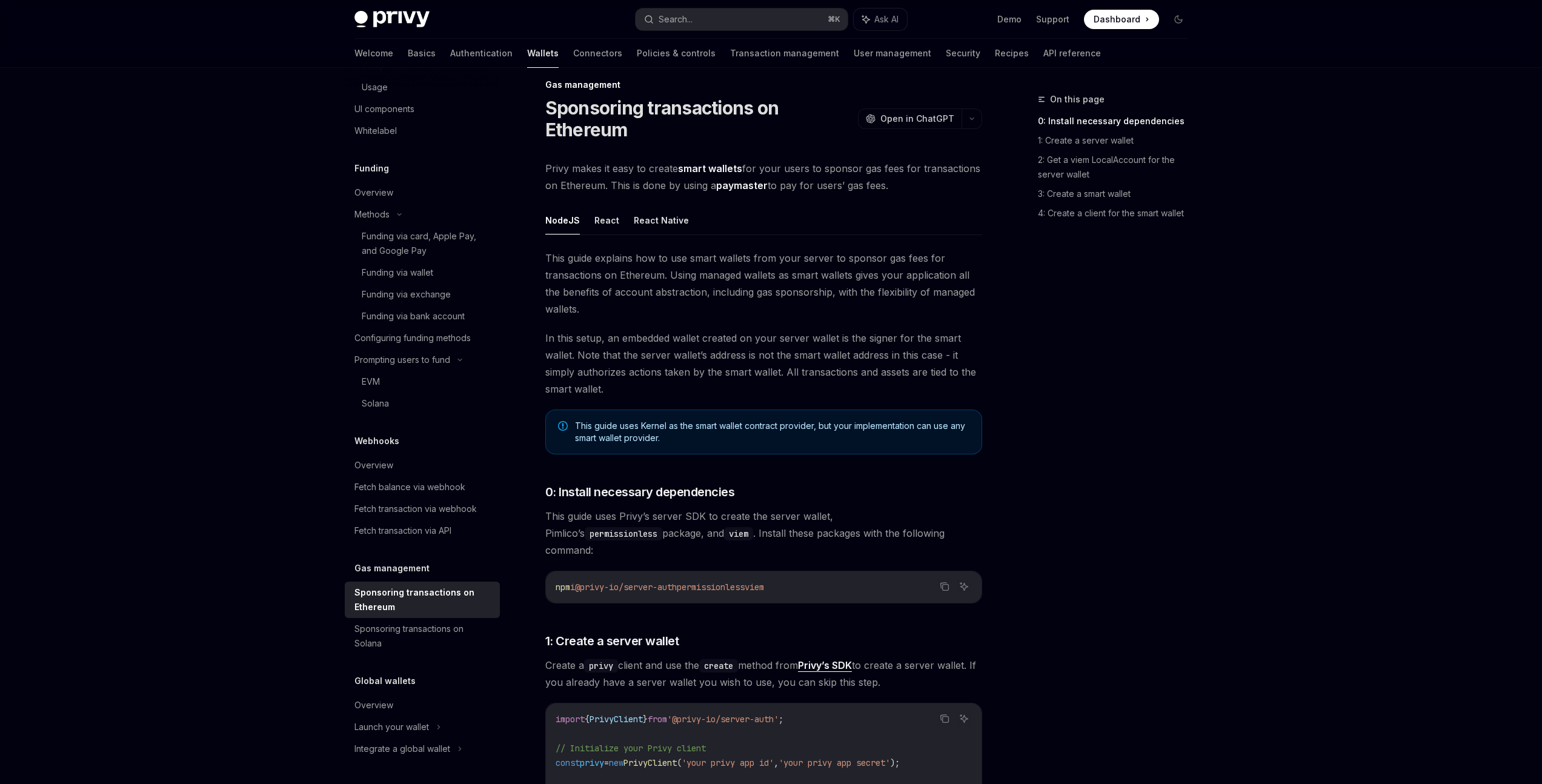
scroll to position [35, 0]
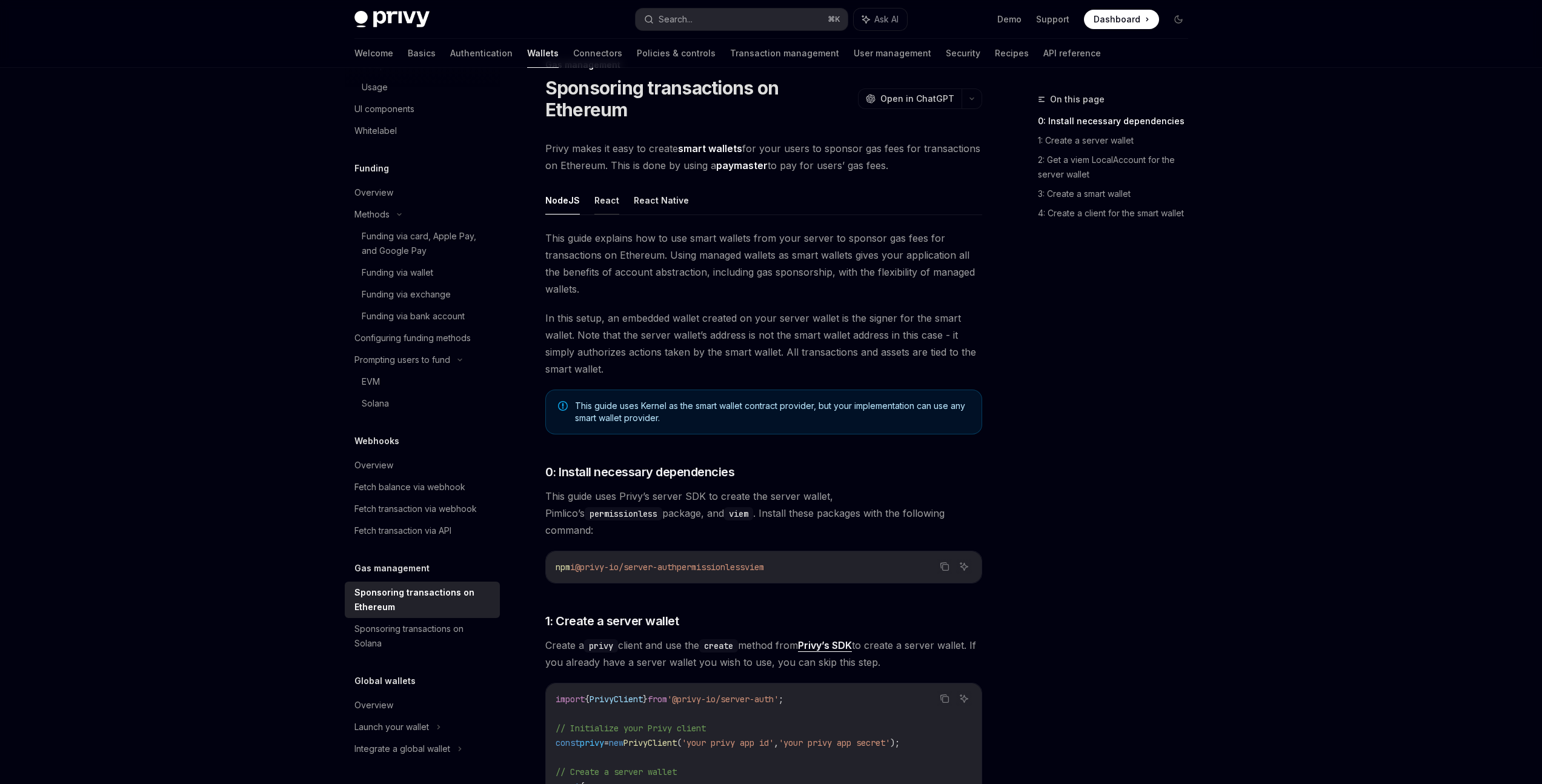
click at [607, 206] on button "React" at bounding box center [607, 200] width 25 height 28
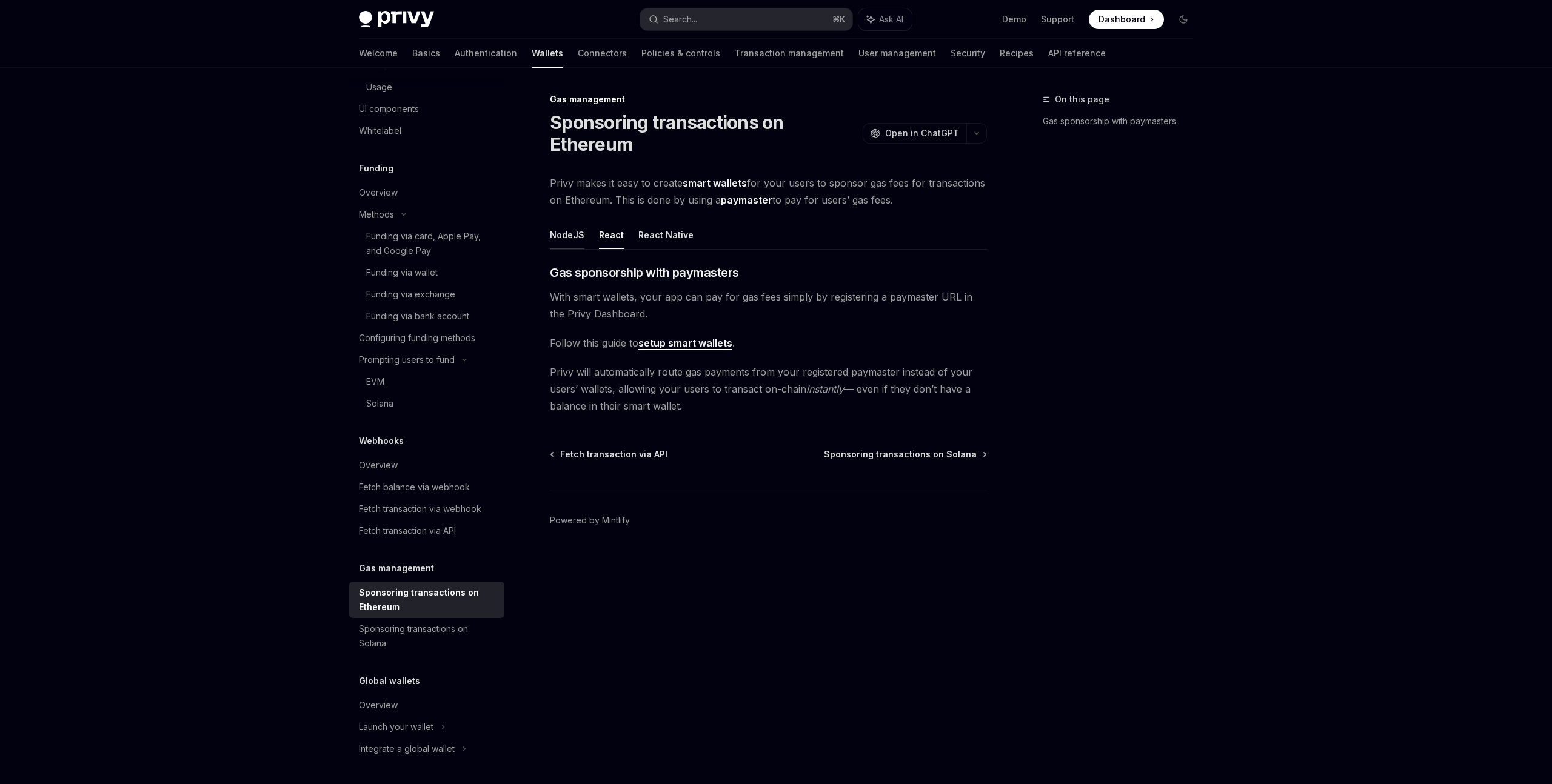
click at [568, 240] on button "NodeJS" at bounding box center [567, 234] width 35 height 28
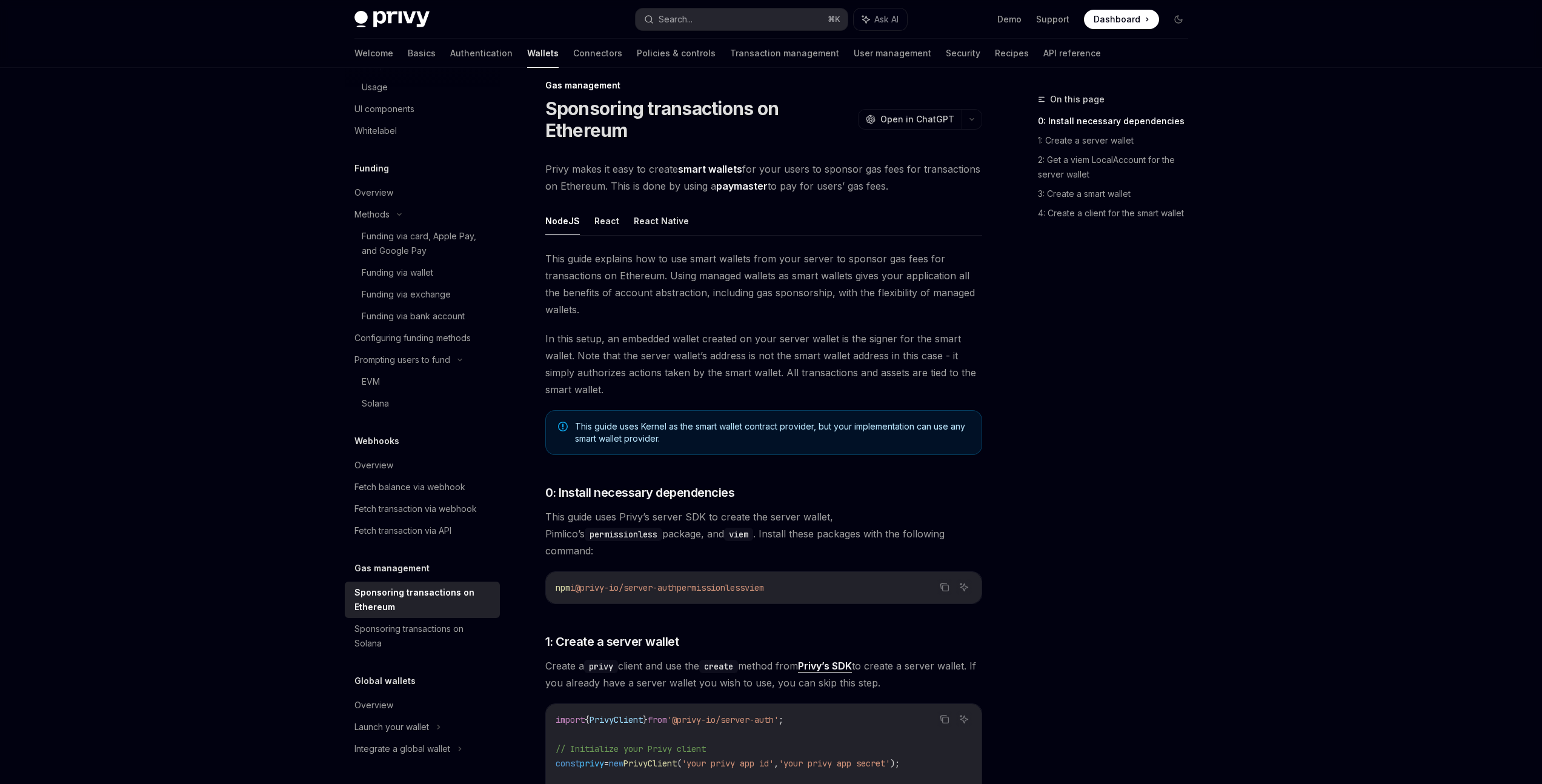
scroll to position [28, 0]
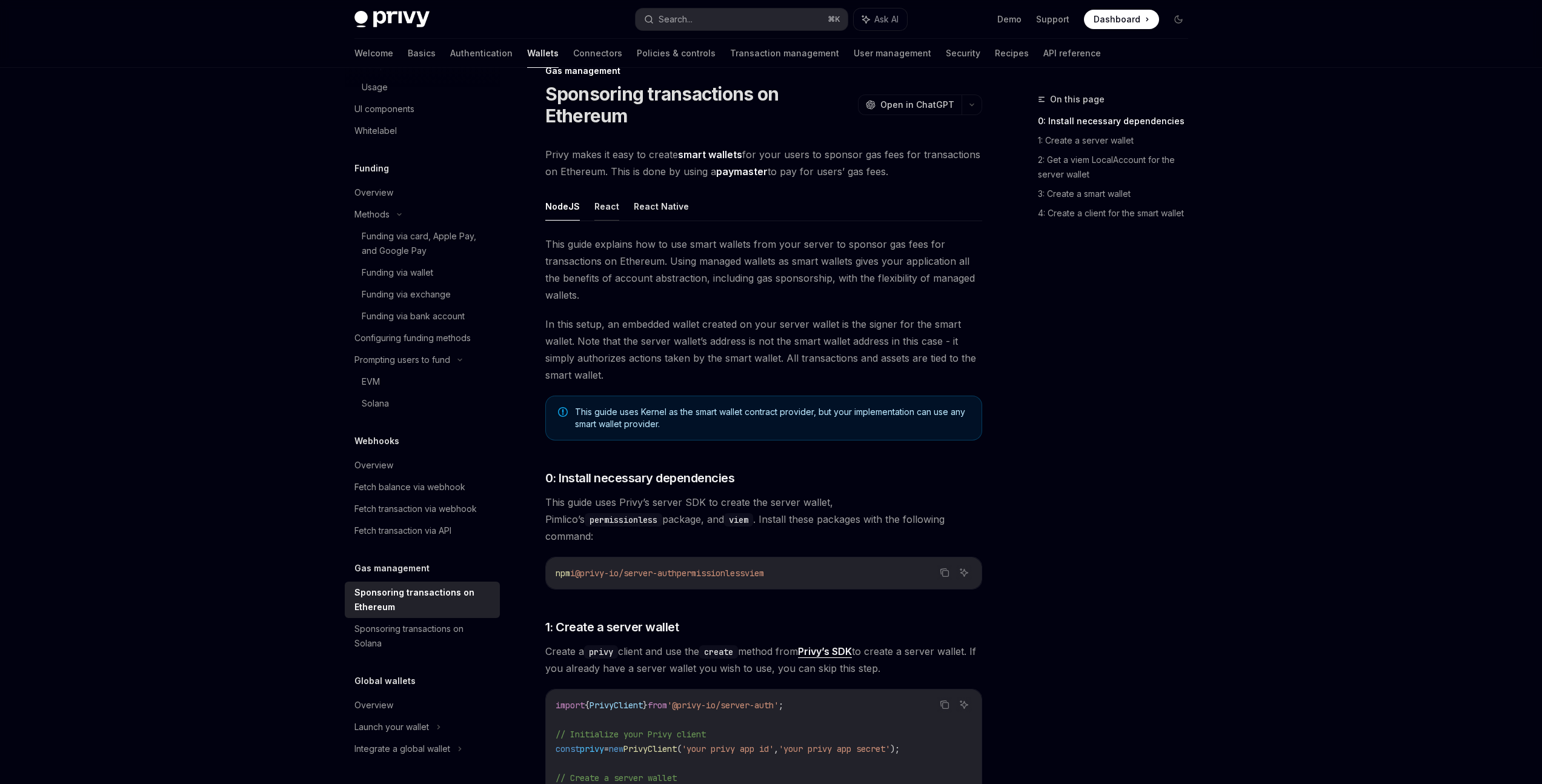
click at [602, 212] on button "React" at bounding box center [607, 206] width 25 height 28
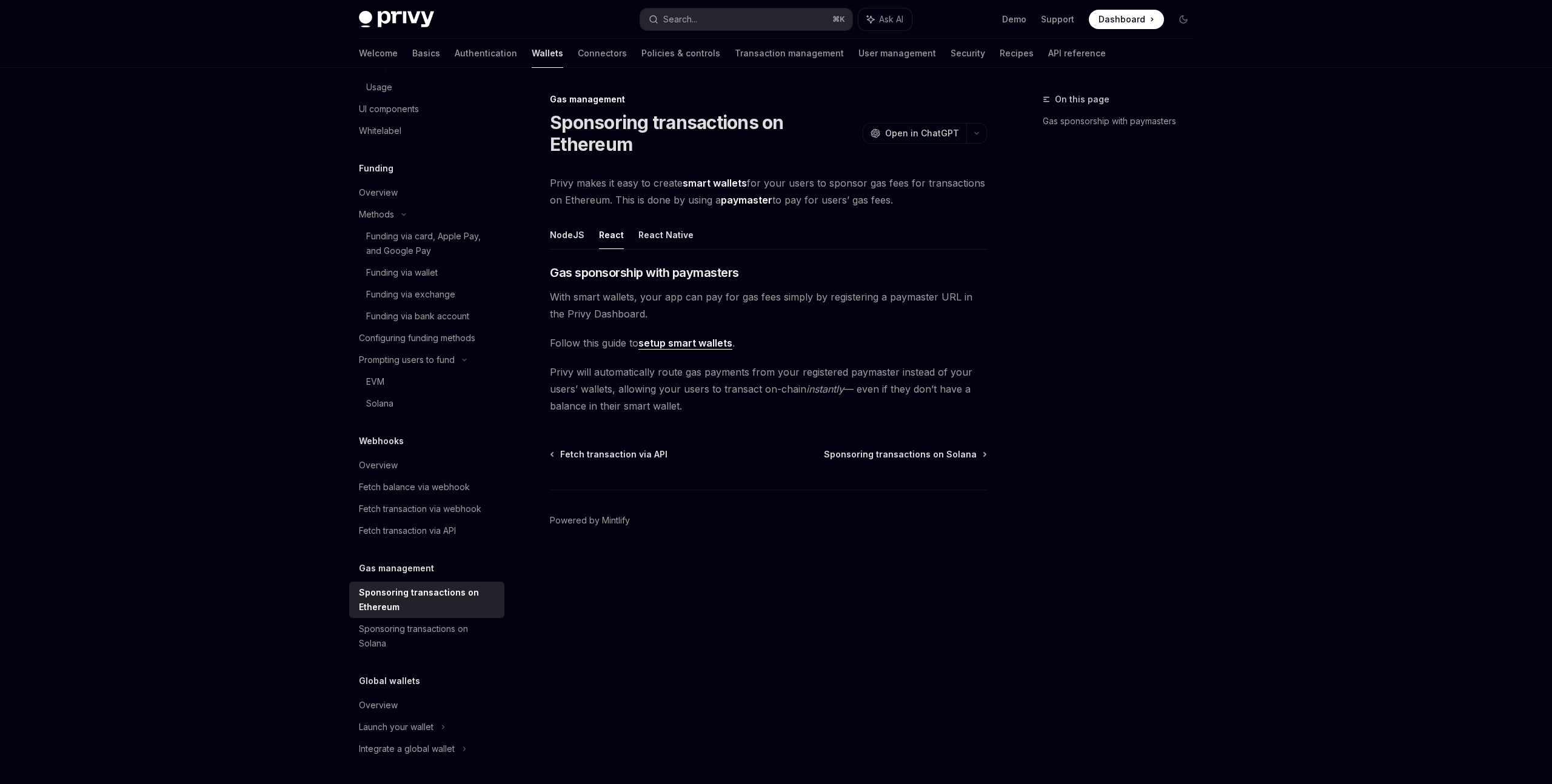
drag, startPoint x: 552, startPoint y: 296, endPoint x: 640, endPoint y: 344, distance: 100.2
click at [640, 344] on div "​ Gas sponsorship with paymasters With smart wallets, your app can pay for gas …" at bounding box center [768, 339] width 437 height 150
drag, startPoint x: 550, startPoint y: 370, endPoint x: 776, endPoint y: 410, distance: 229.5
click at [776, 410] on span "Privy will automatically route gas payments from your registered paymaster inst…" at bounding box center [768, 389] width 437 height 51
click at [878, 388] on span "Privy will automatically route gas payments from your registered paymaster inst…" at bounding box center [768, 389] width 437 height 51
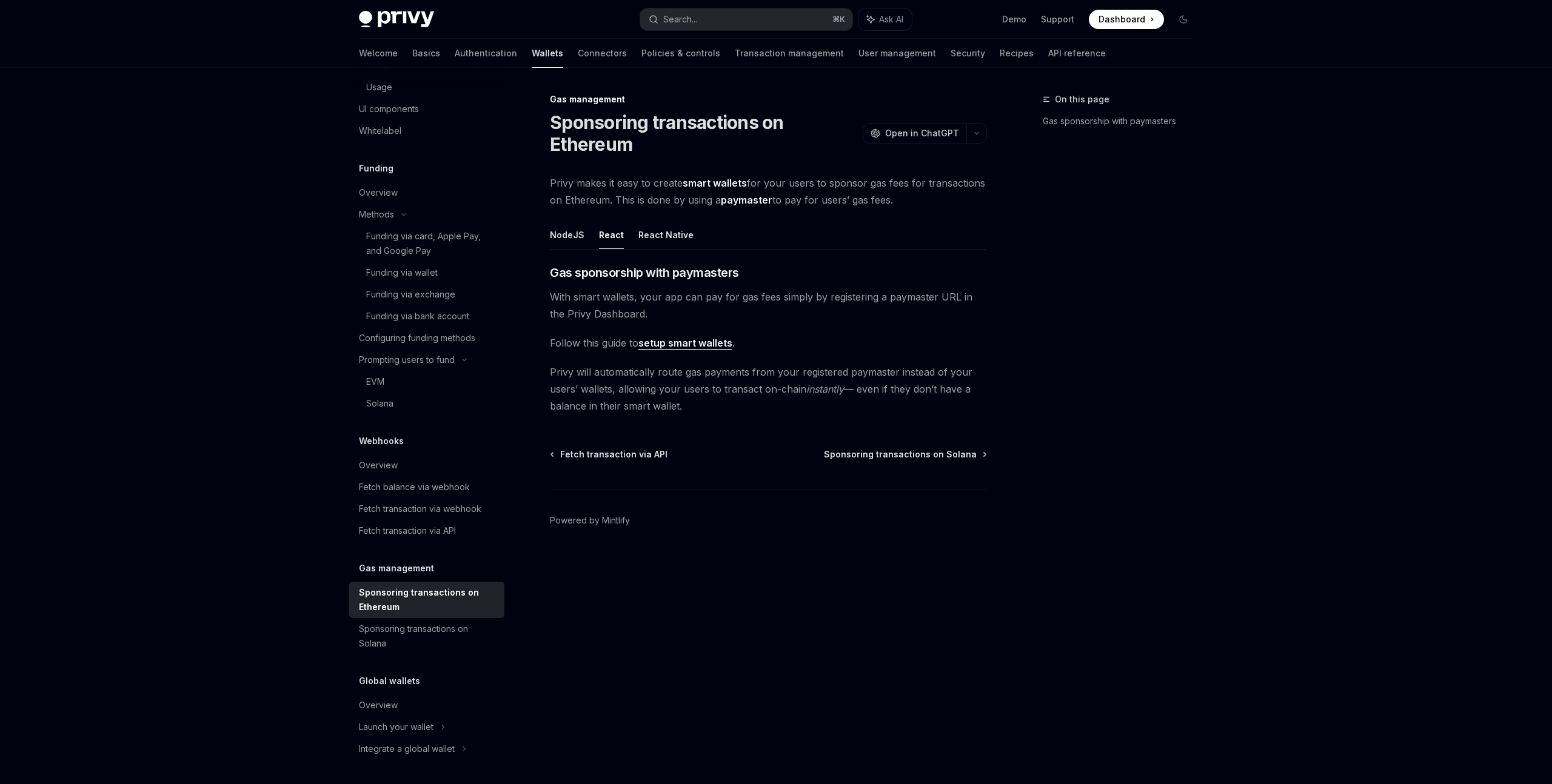
click at [818, 376] on span "Privy will automatically route gas payments from your registered paymaster inst…" at bounding box center [768, 389] width 437 height 51
click at [883, 377] on span "Privy will automatically route gas payments from your registered paymaster inst…" at bounding box center [768, 389] width 437 height 51
click at [852, 380] on span "Privy will automatically route gas payments from your registered paymaster inst…" at bounding box center [768, 389] width 437 height 51
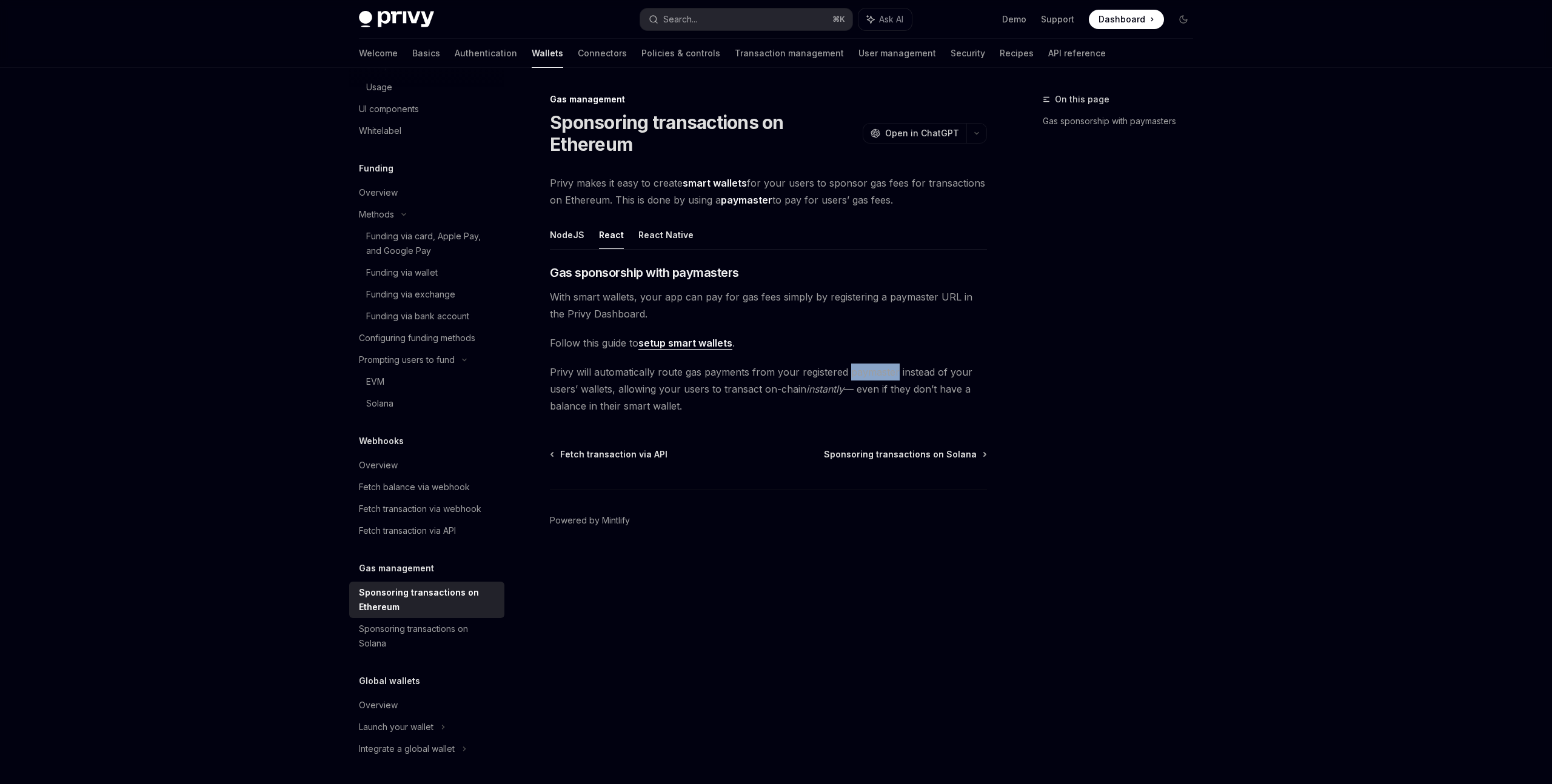
click at [852, 380] on span "Privy will automatically route gas payments from your registered paymaster inst…" at bounding box center [768, 389] width 437 height 51
click at [705, 342] on link "setup smart wallets" at bounding box center [686, 343] width 94 height 13
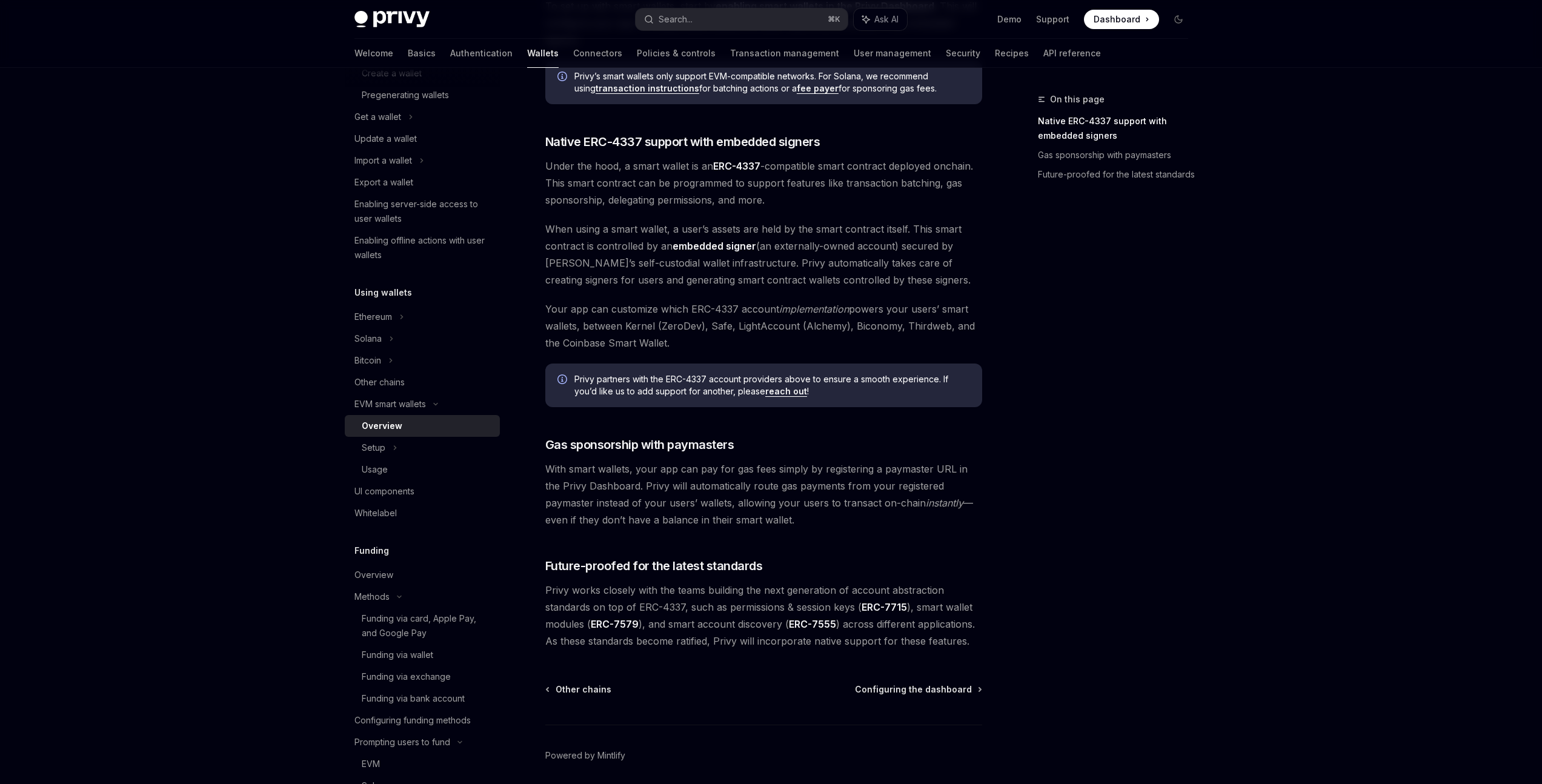
scroll to position [601, 0]
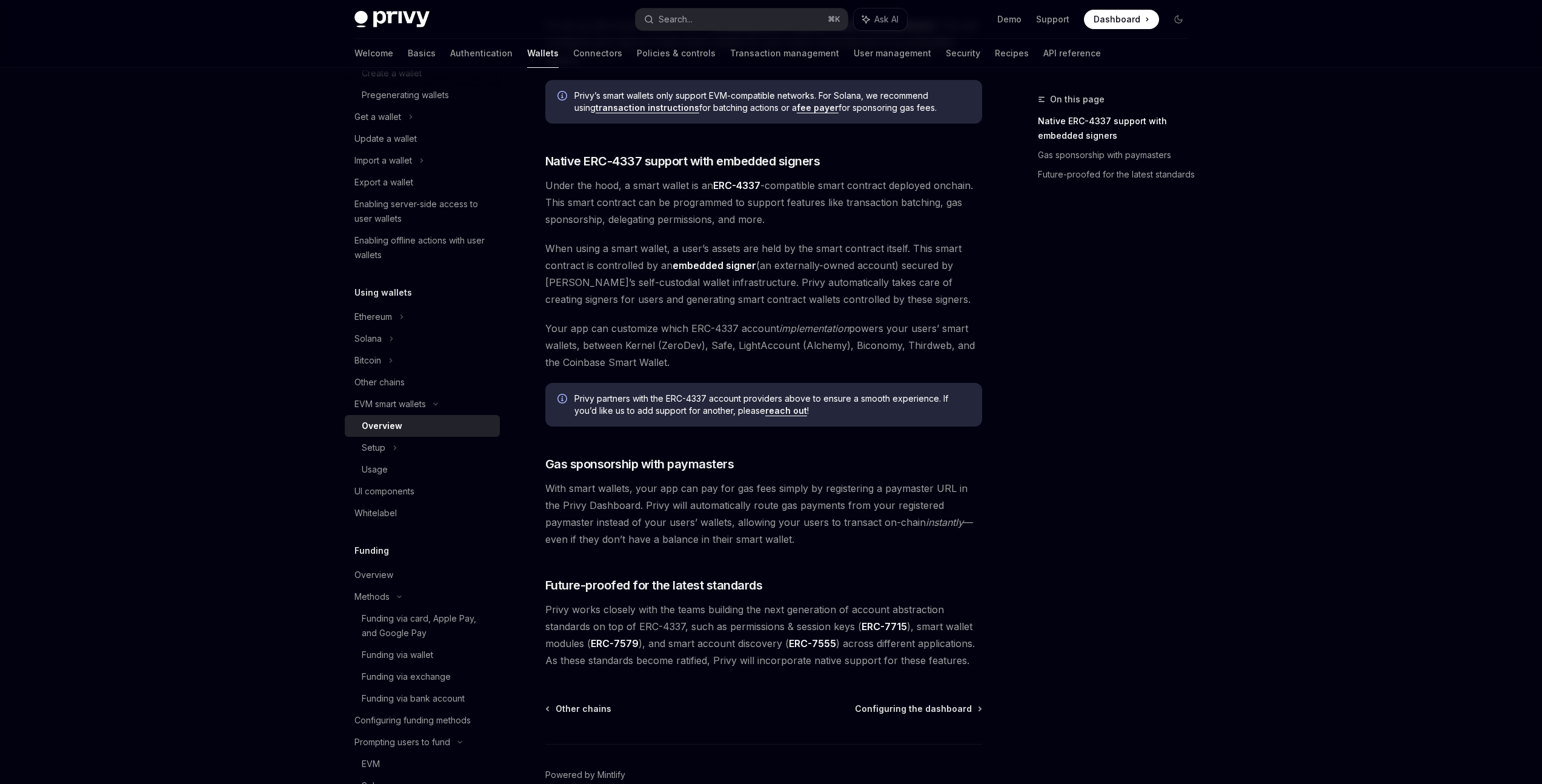
click at [685, 344] on span "Your app can customize which ERC-4337 account implementation powers your users’…" at bounding box center [763, 345] width 437 height 51
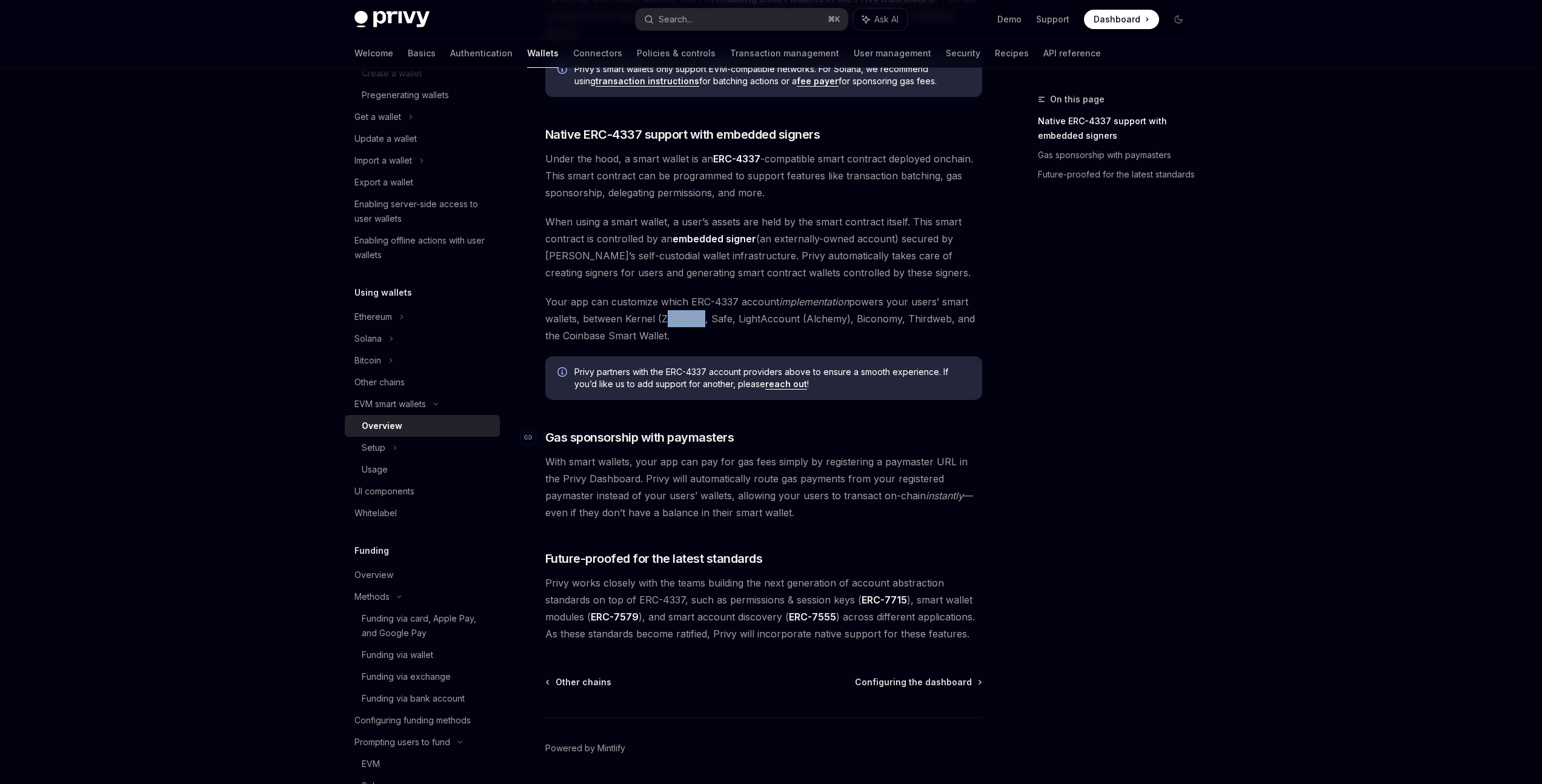
scroll to position [630, 0]
click at [393, 454] on icon at bounding box center [395, 447] width 5 height 15
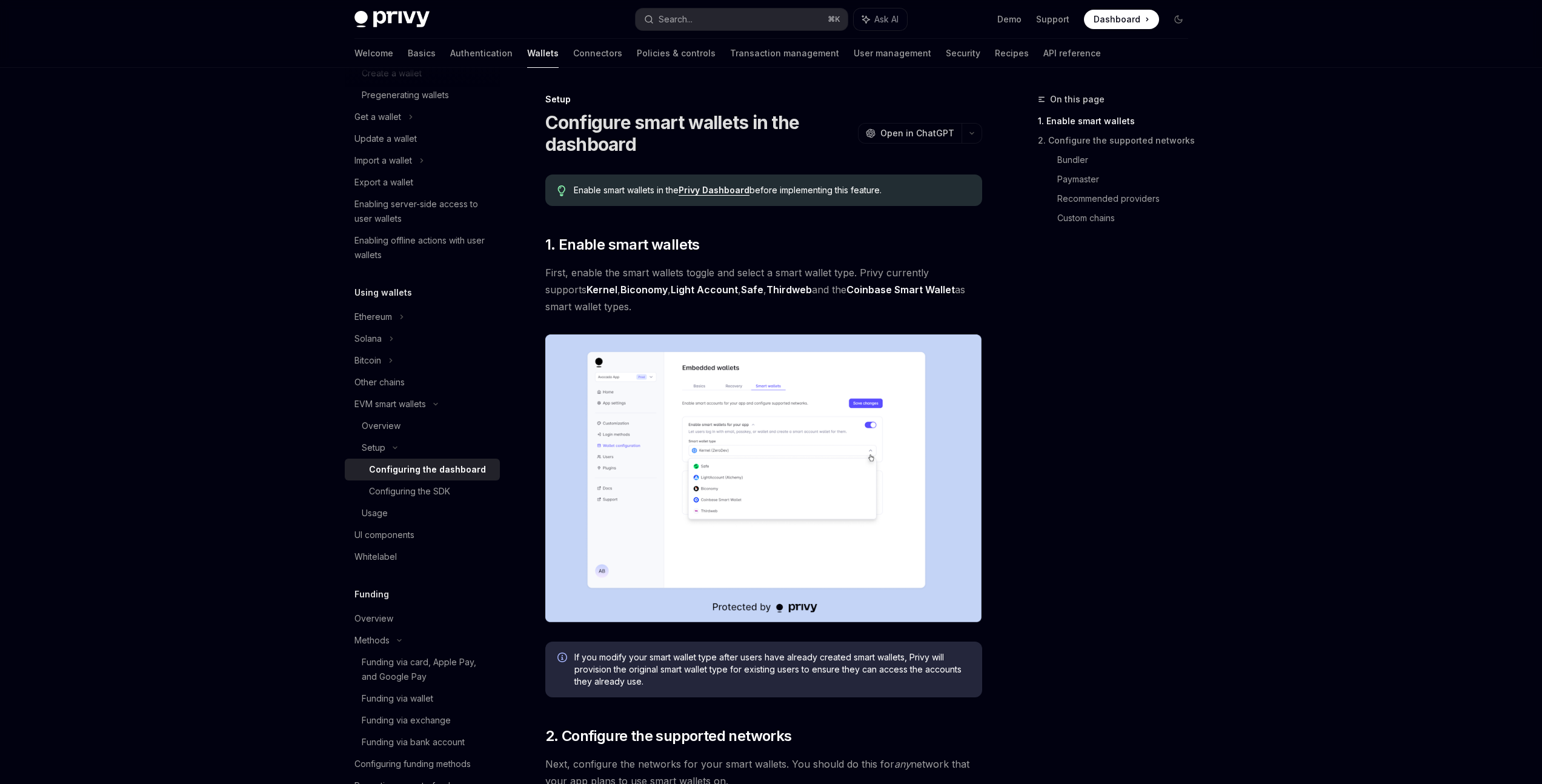
click at [397, 474] on div "Configuring the dashboard" at bounding box center [427, 469] width 117 height 15
click at [404, 490] on div "Configuring the SDK" at bounding box center [409, 491] width 81 height 15
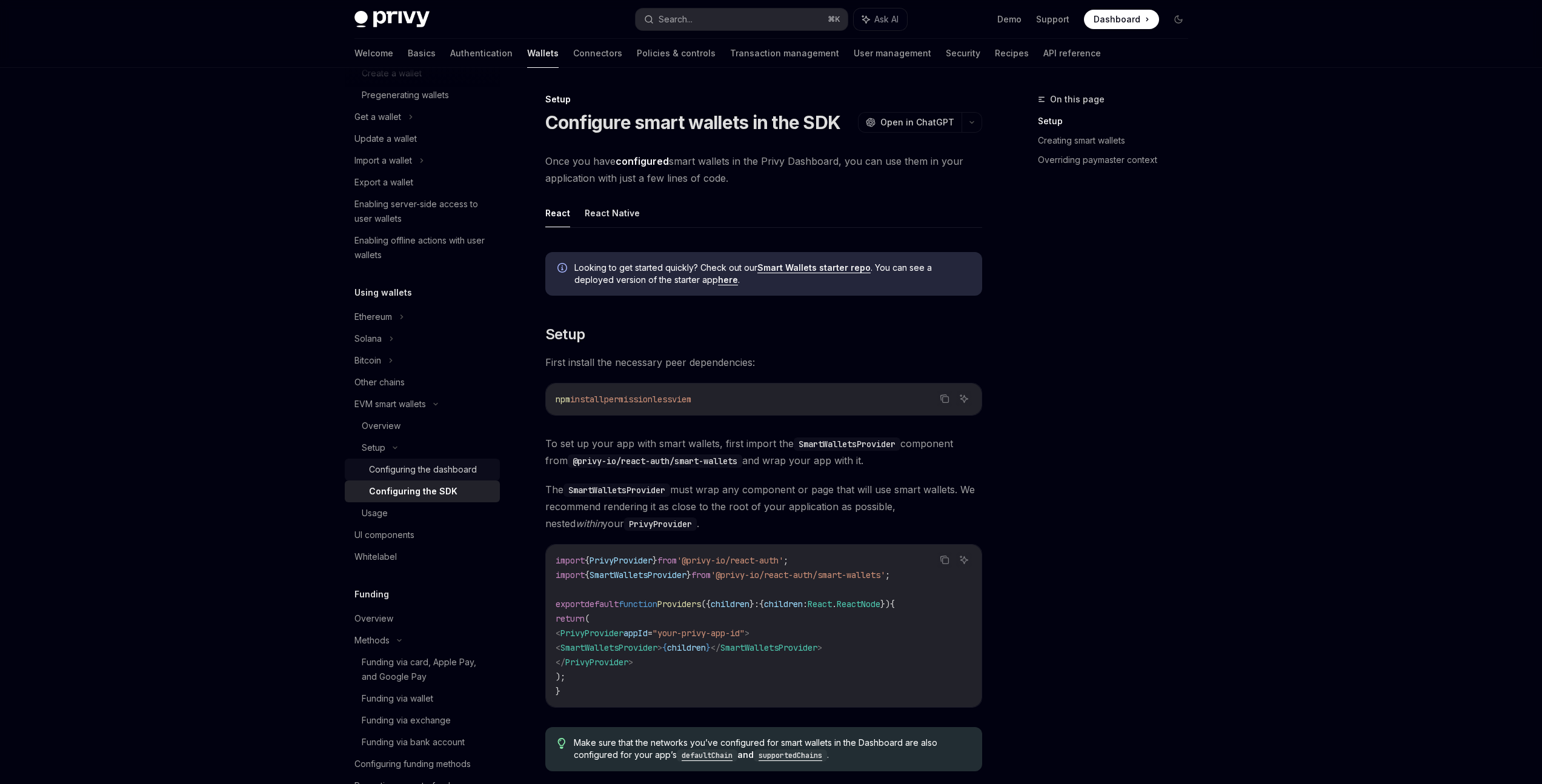
click at [412, 470] on div "Configuring the dashboard" at bounding box center [423, 469] width 108 height 15
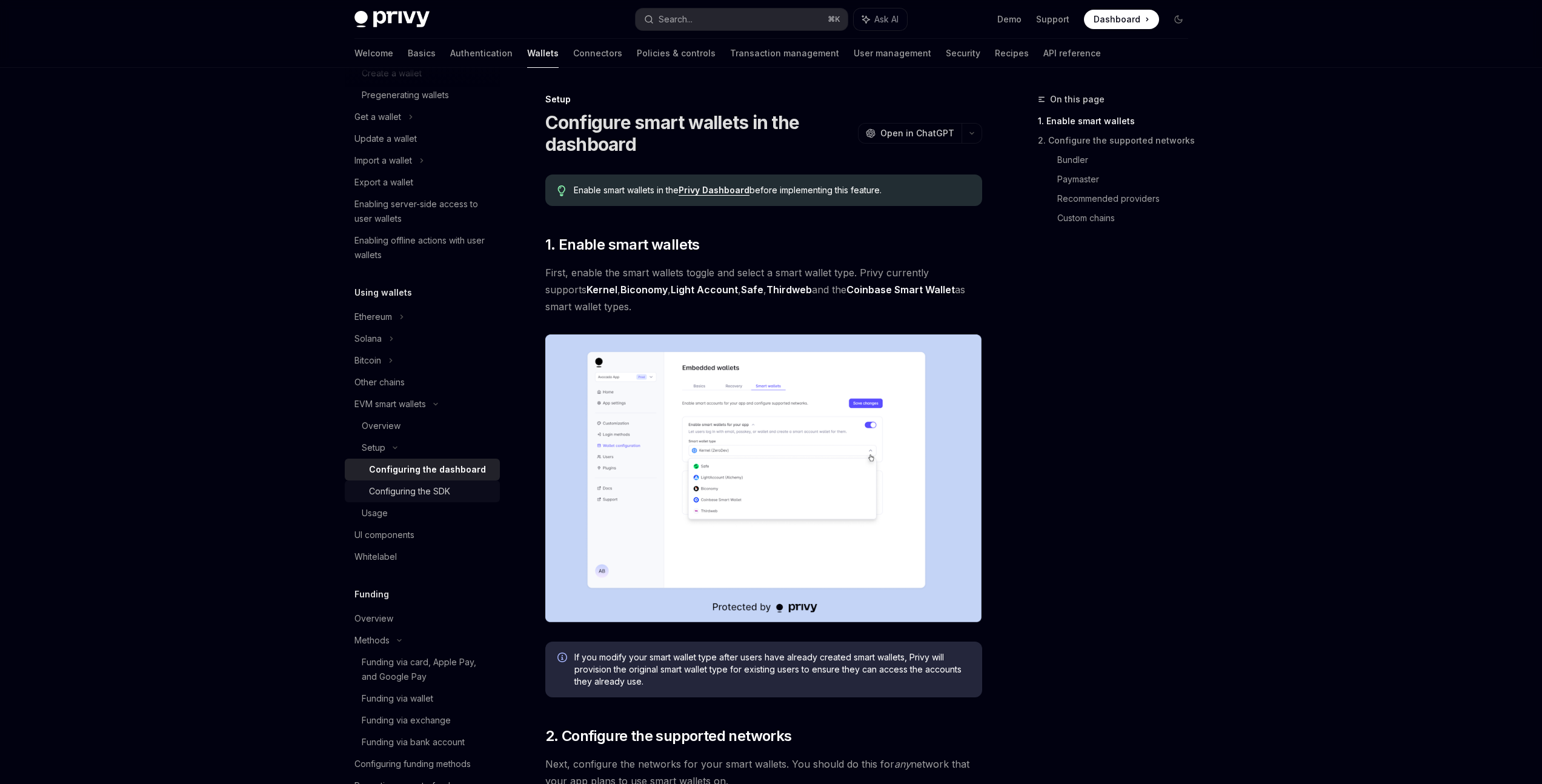
click at [422, 493] on div "Configuring the SDK" at bounding box center [409, 491] width 81 height 15
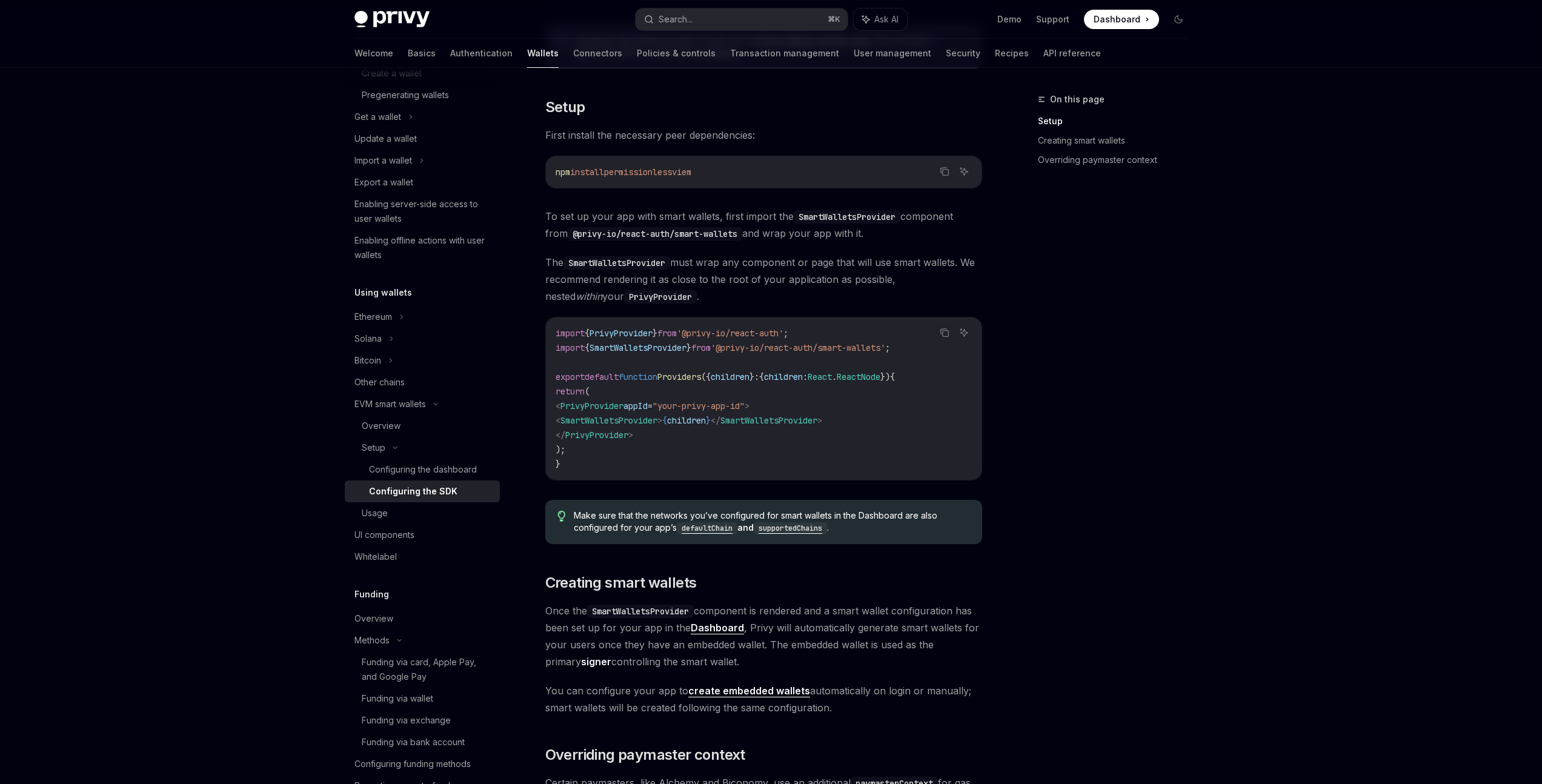
scroll to position [228, 0]
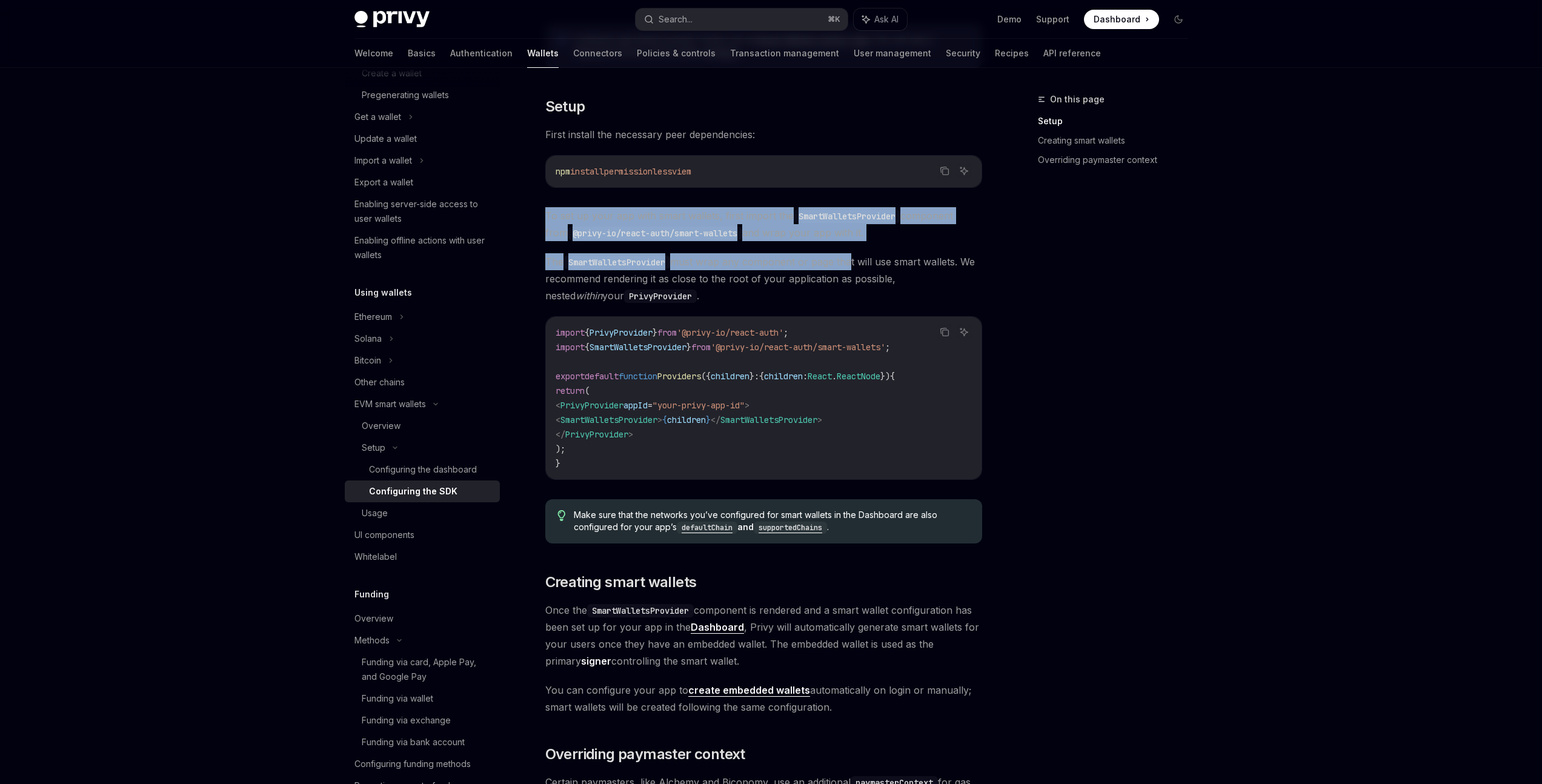
drag, startPoint x: 545, startPoint y: 213, endPoint x: 854, endPoint y: 257, distance: 312.1
click at [853, 258] on div "Looking to get started quickly? Check out our Smart Wallets starter repo . You …" at bounding box center [763, 592] width 437 height 1155
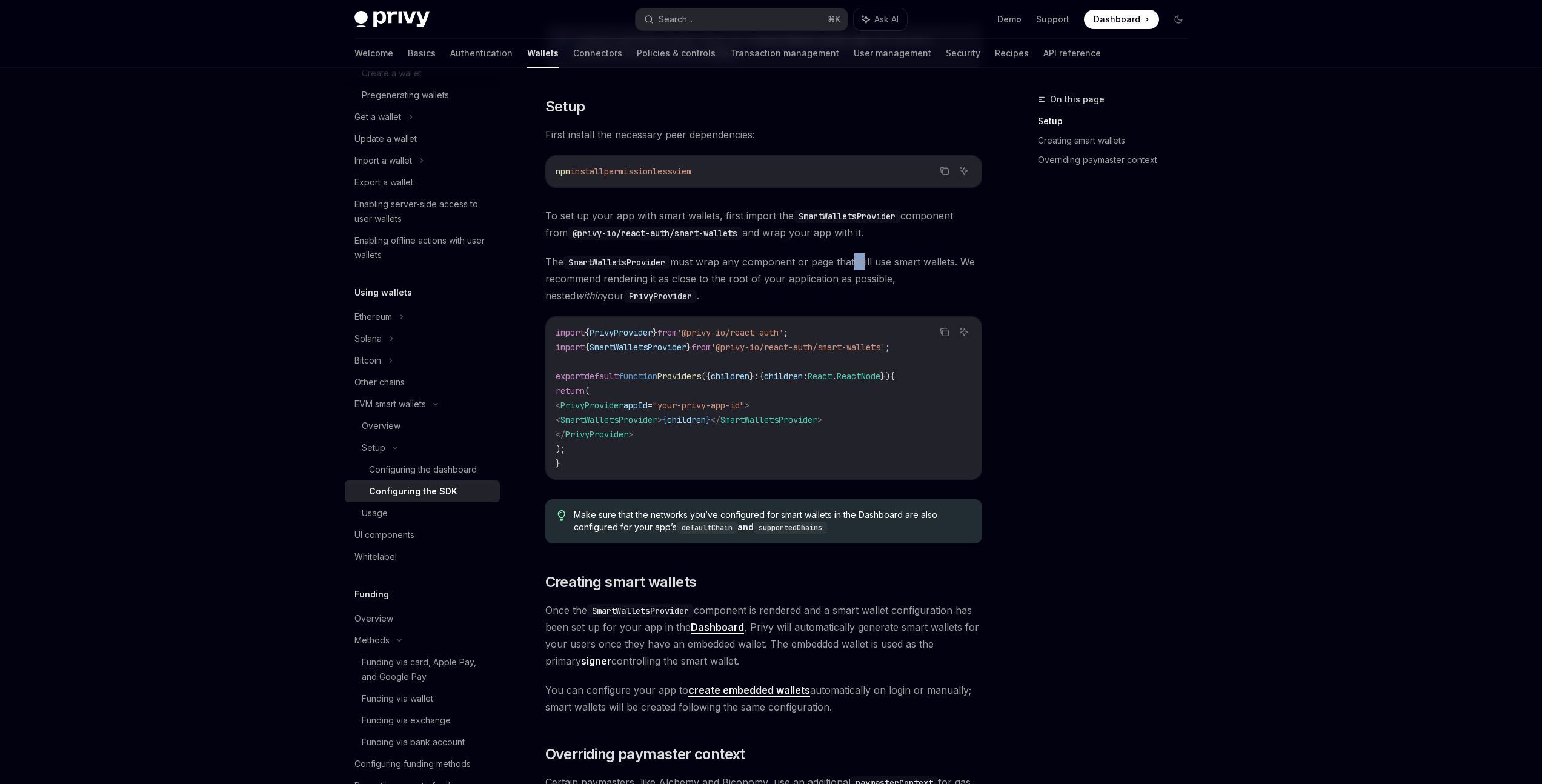
drag, startPoint x: 854, startPoint y: 257, endPoint x: 866, endPoint y: 268, distance: 16.3
click at [866, 266] on span "The SmartWalletsProvider must wrap any component or page that will use smart wa…" at bounding box center [763, 279] width 437 height 51
click at [923, 272] on span "The SmartWalletsProvider must wrap any component or page that will use smart wa…" at bounding box center [763, 279] width 437 height 51
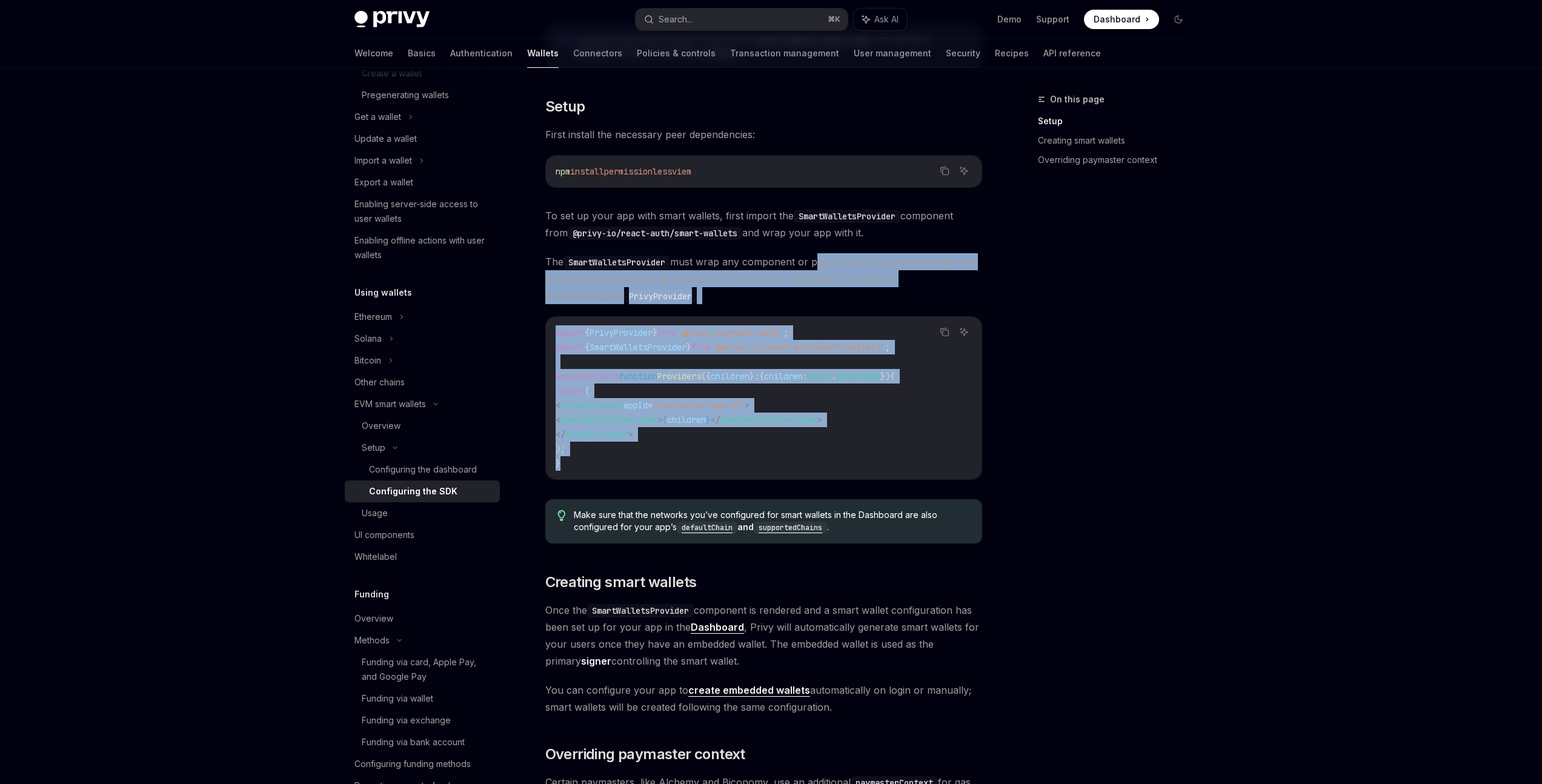
drag, startPoint x: 817, startPoint y: 266, endPoint x: 708, endPoint y: 461, distance: 223.4
click at [708, 461] on div "Looking to get started quickly? Check out our Smart Wallets starter repo . You …" at bounding box center [763, 592] width 437 height 1155
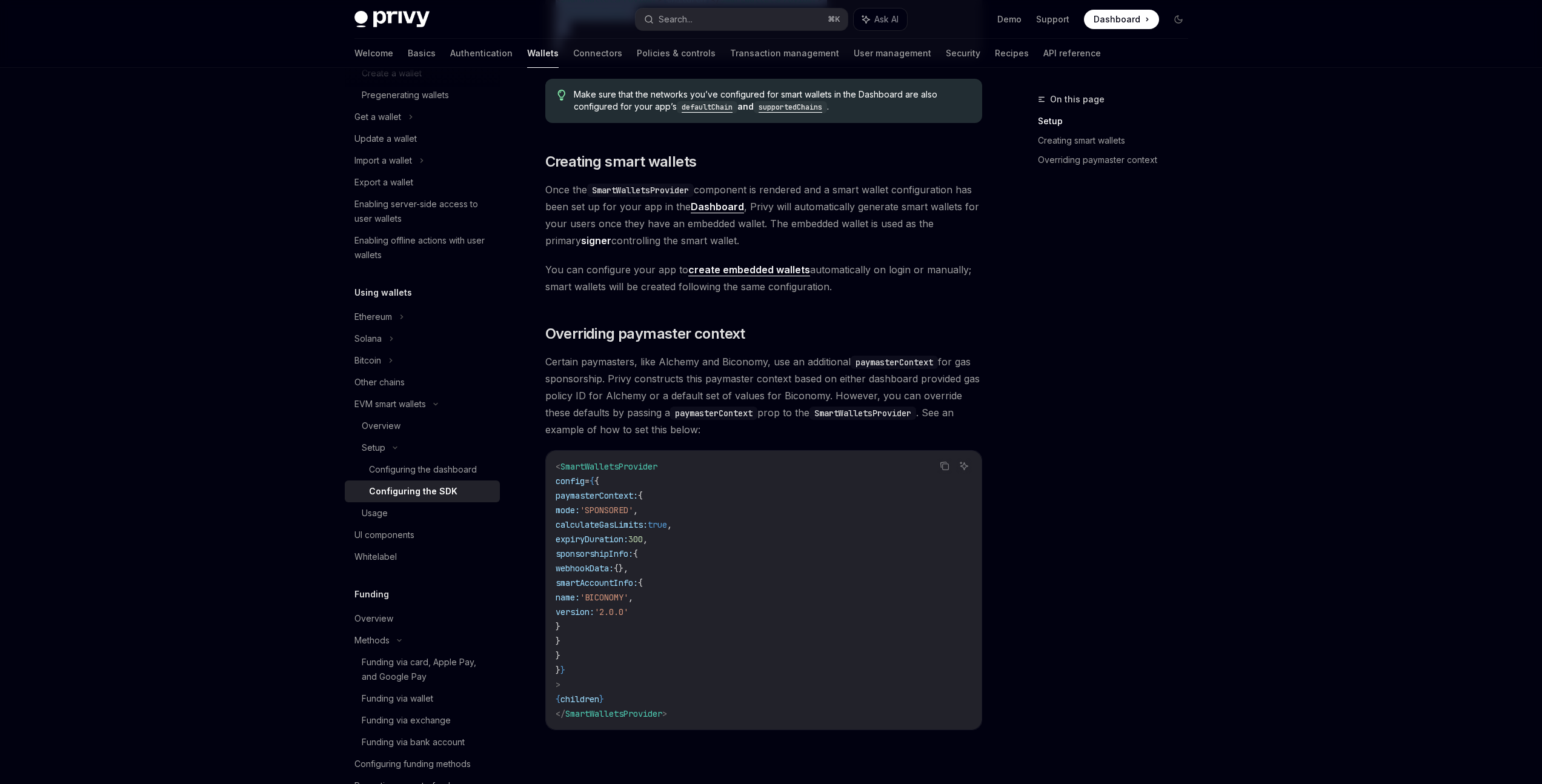
scroll to position [669, 0]
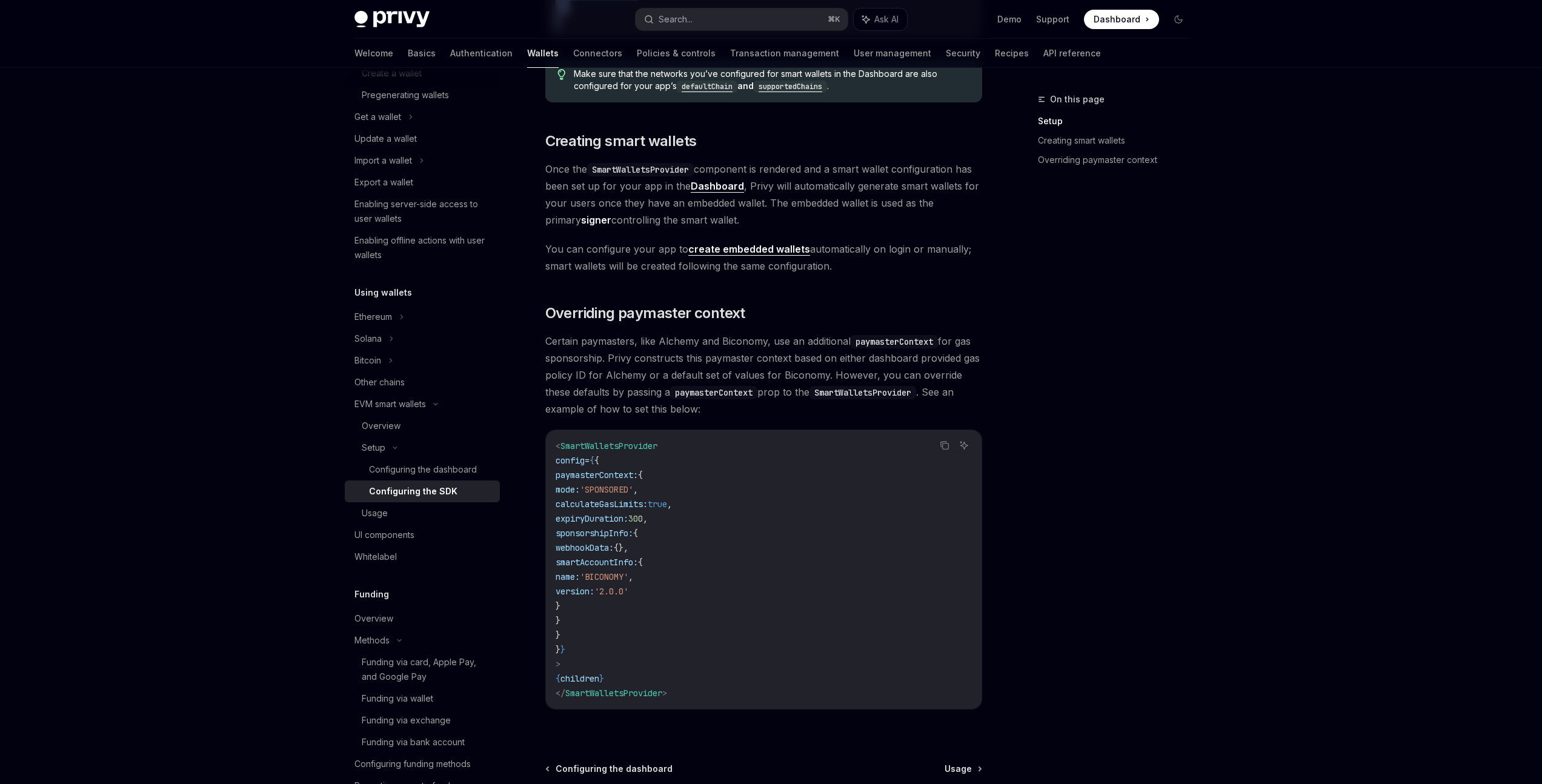
drag, startPoint x: 709, startPoint y: 220, endPoint x: 536, endPoint y: 156, distance: 184.5
click at [534, 153] on div "Setup Configure smart wallets in the SDK OpenAI Open in ChatGPT OpenAI Open in …" at bounding box center [650, 166] width 669 height 1486
drag, startPoint x: 546, startPoint y: 342, endPoint x: 768, endPoint y: 343, distance: 222.0
click at [768, 343] on span "Certain paymasters, like Alchemy and Biconomy, use an additional paymasterConte…" at bounding box center [763, 375] width 437 height 85
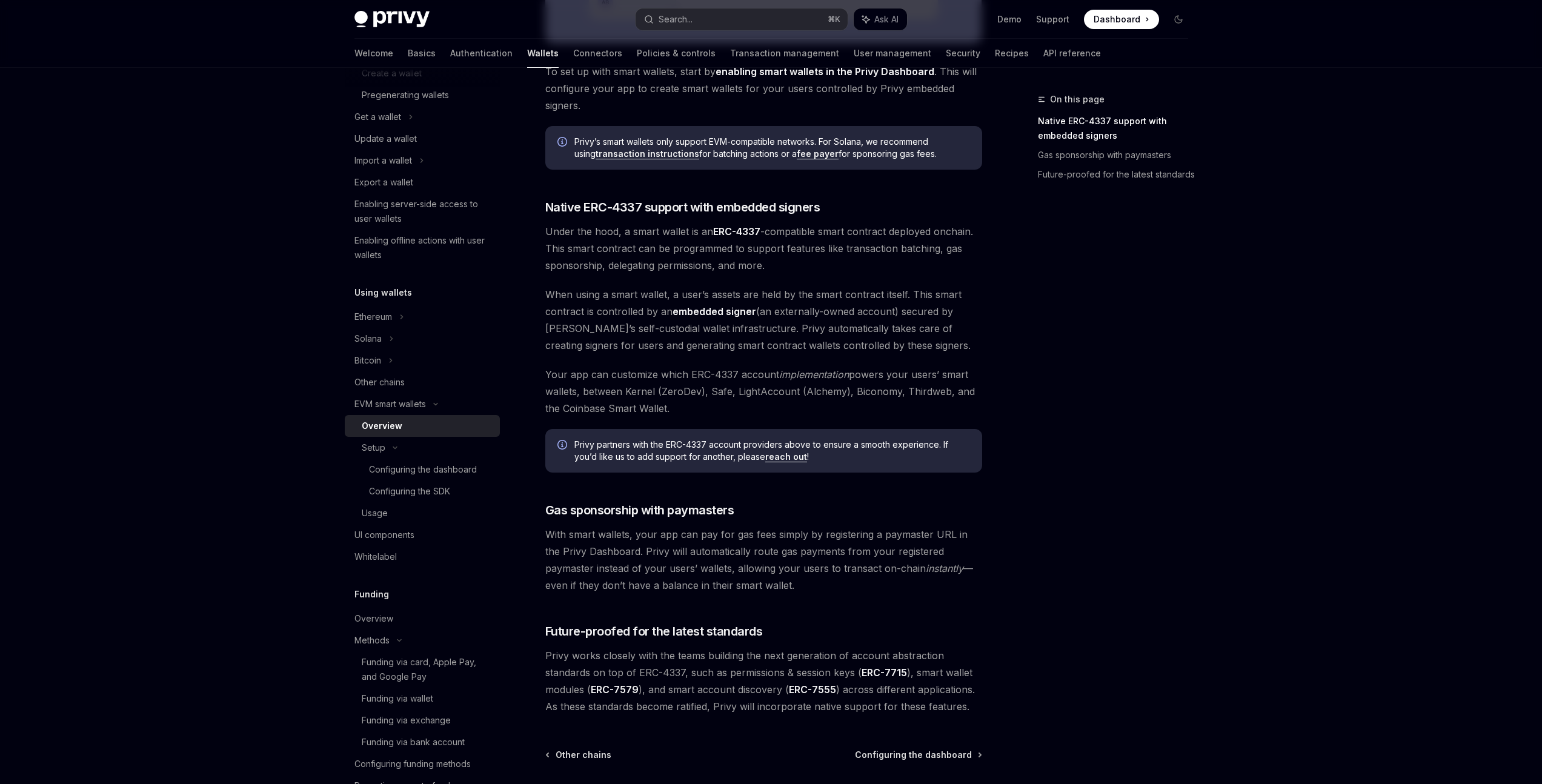
scroll to position [630, 0]
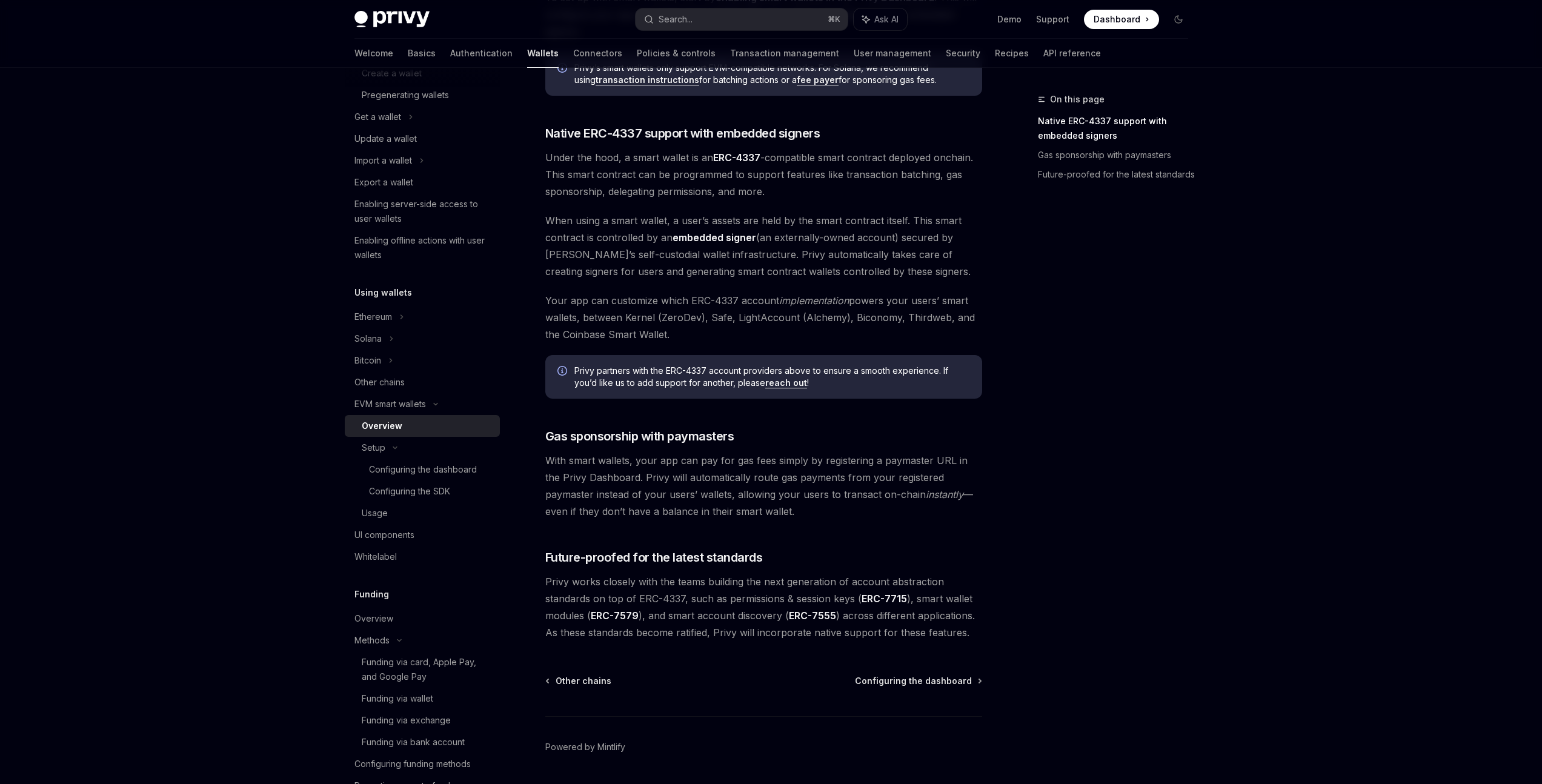
scroll to position [562, 0]
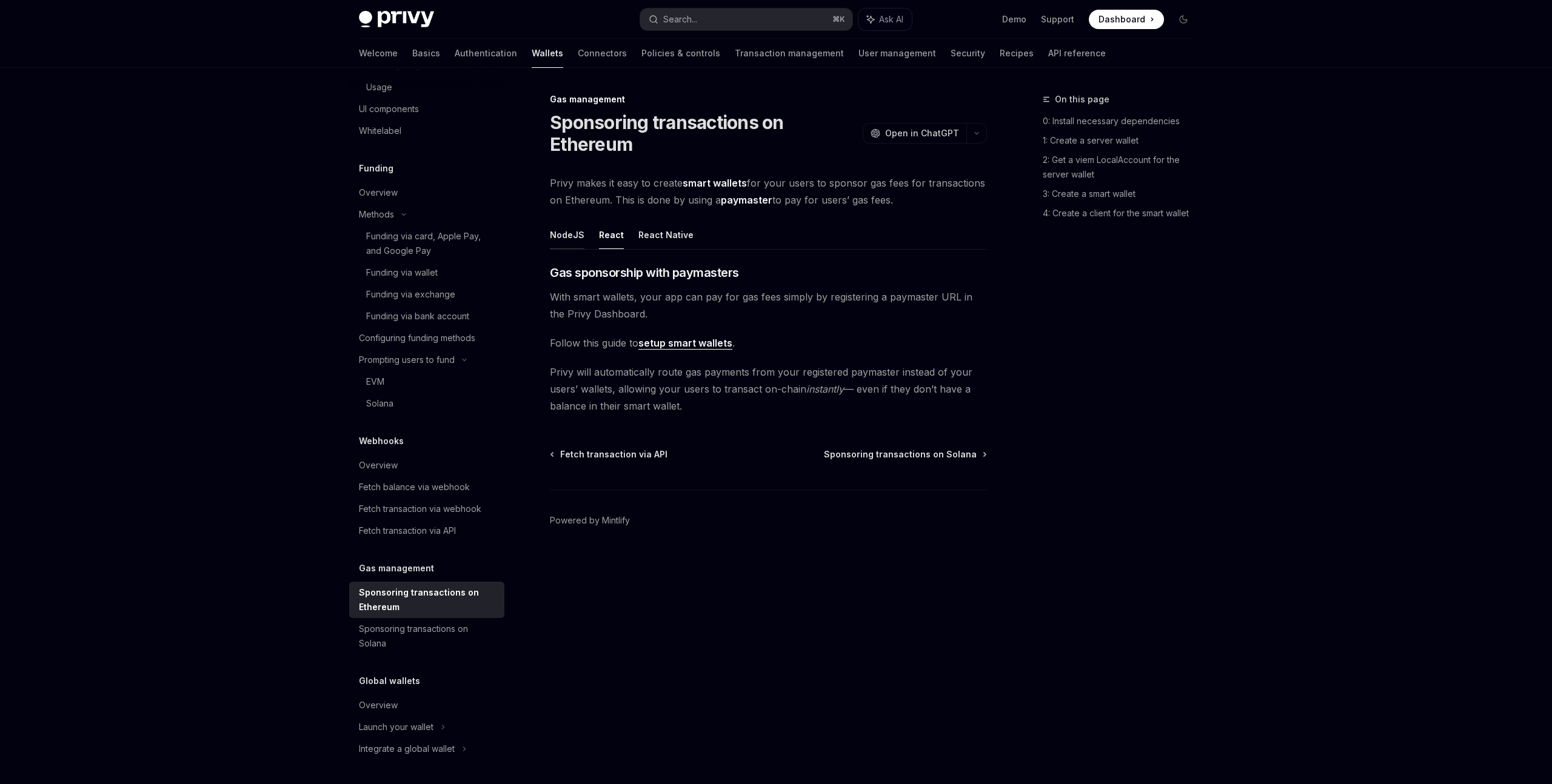
click at [559, 235] on button "NodeJS" at bounding box center [567, 234] width 35 height 28
type textarea "*"
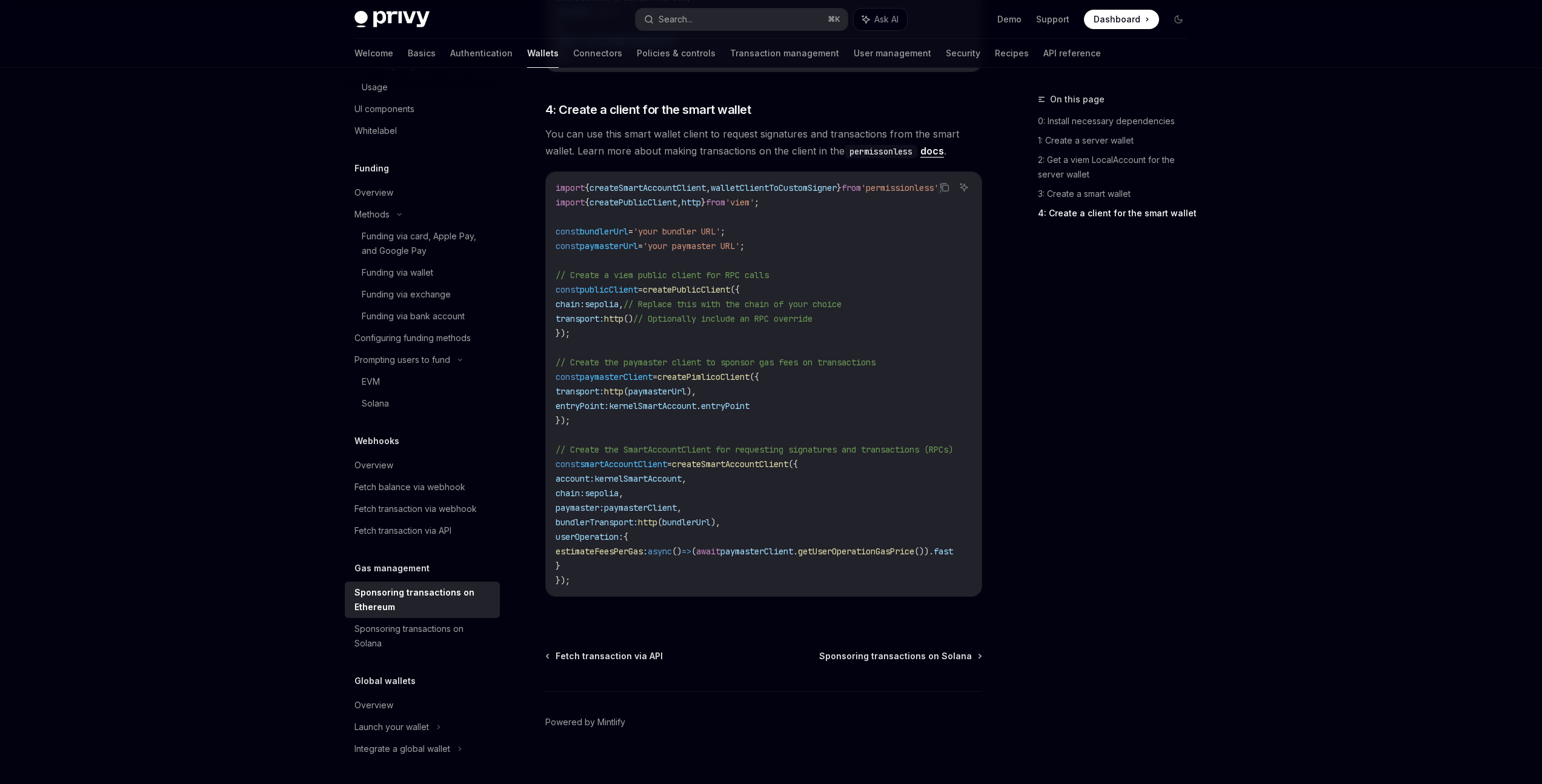
scroll to position [1181, 0]
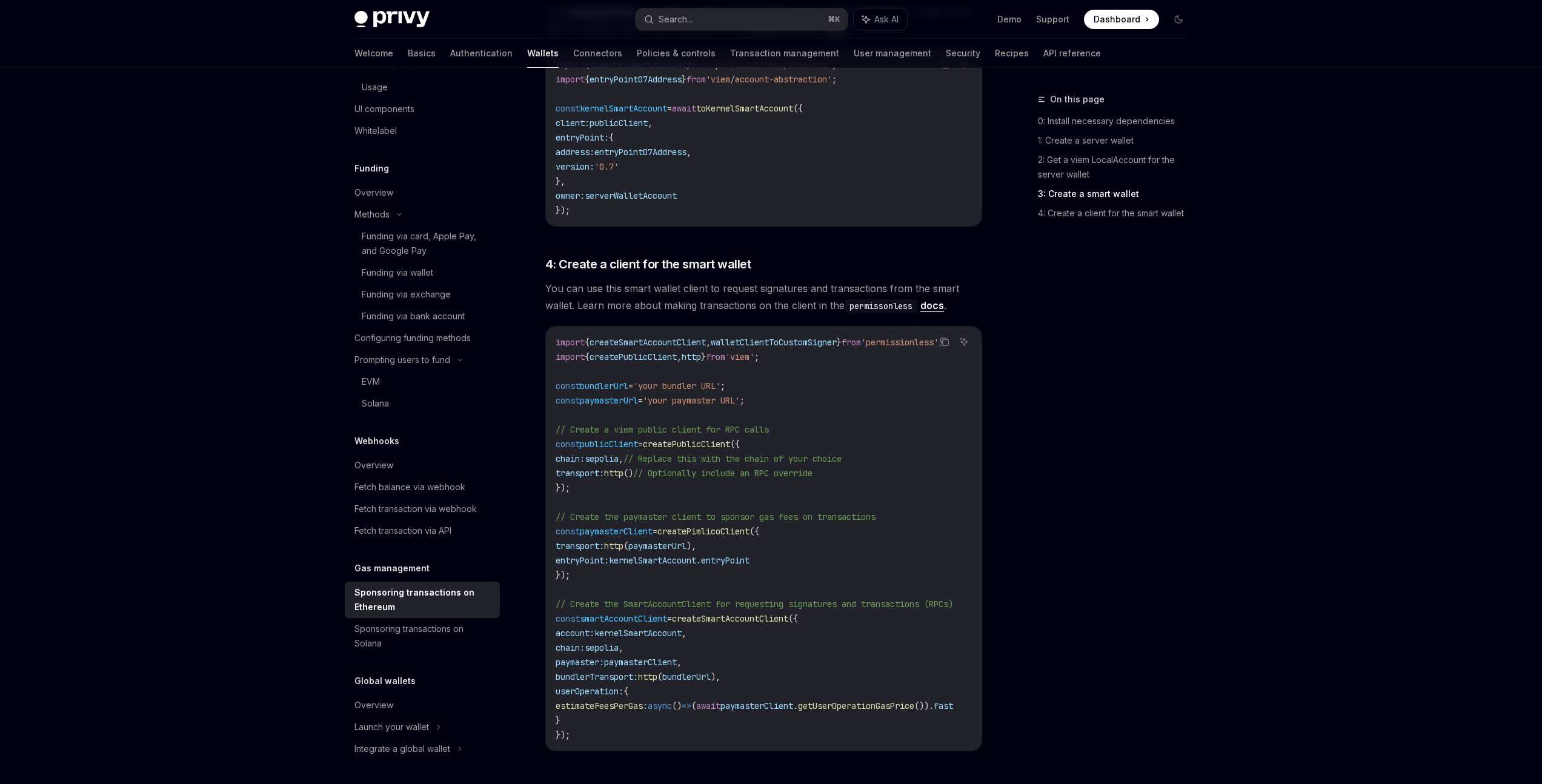
click at [706, 395] on span "'your paymaster URL'" at bounding box center [692, 400] width 97 height 11
drag, startPoint x: 668, startPoint y: 384, endPoint x: 761, endPoint y: 387, distance: 93.0
click at [740, 395] on span "'your paymaster URL'" at bounding box center [692, 400] width 97 height 11
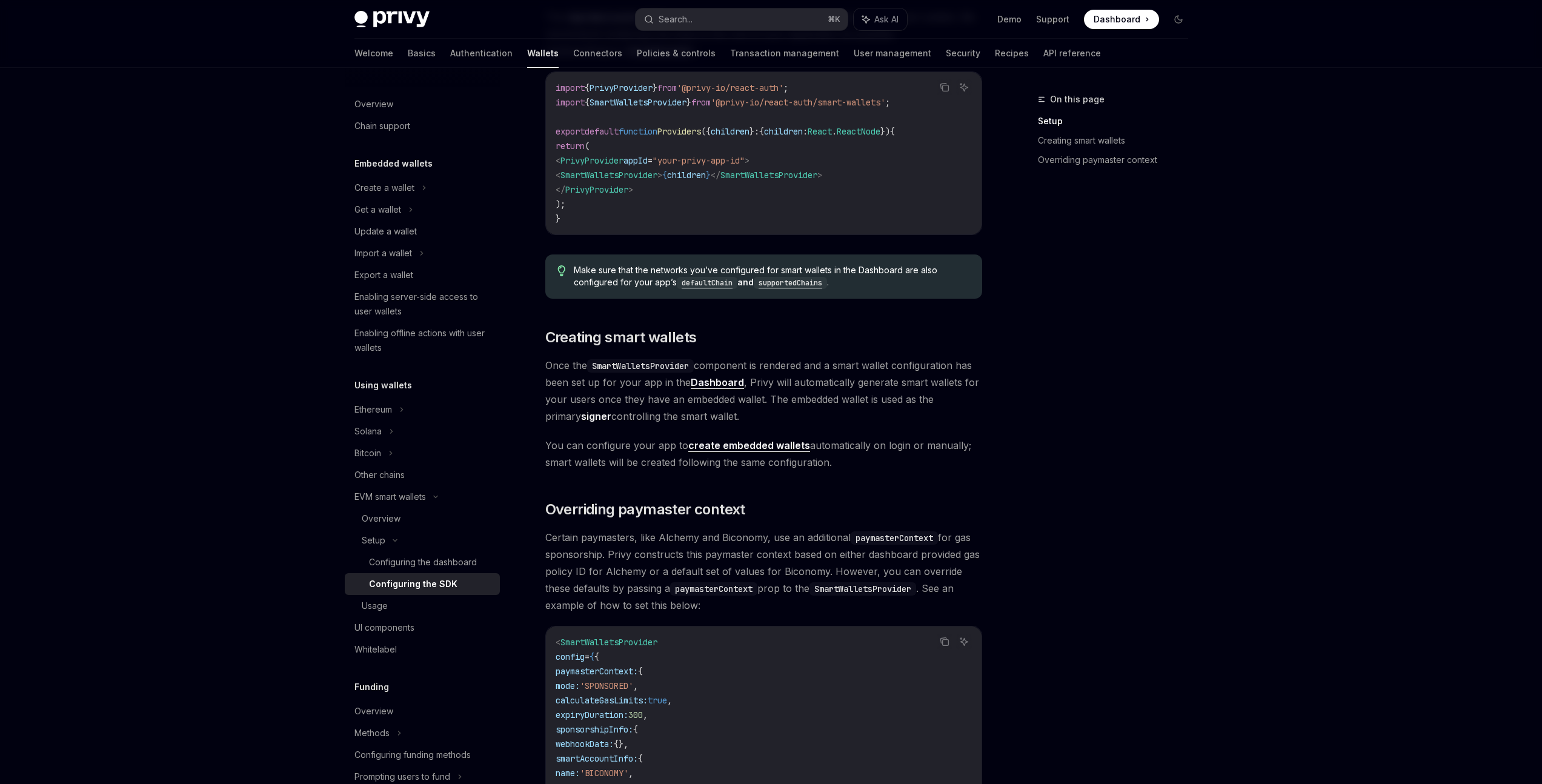
scroll to position [408, 0]
